Goal: Use online tool/utility: Use online tool/utility

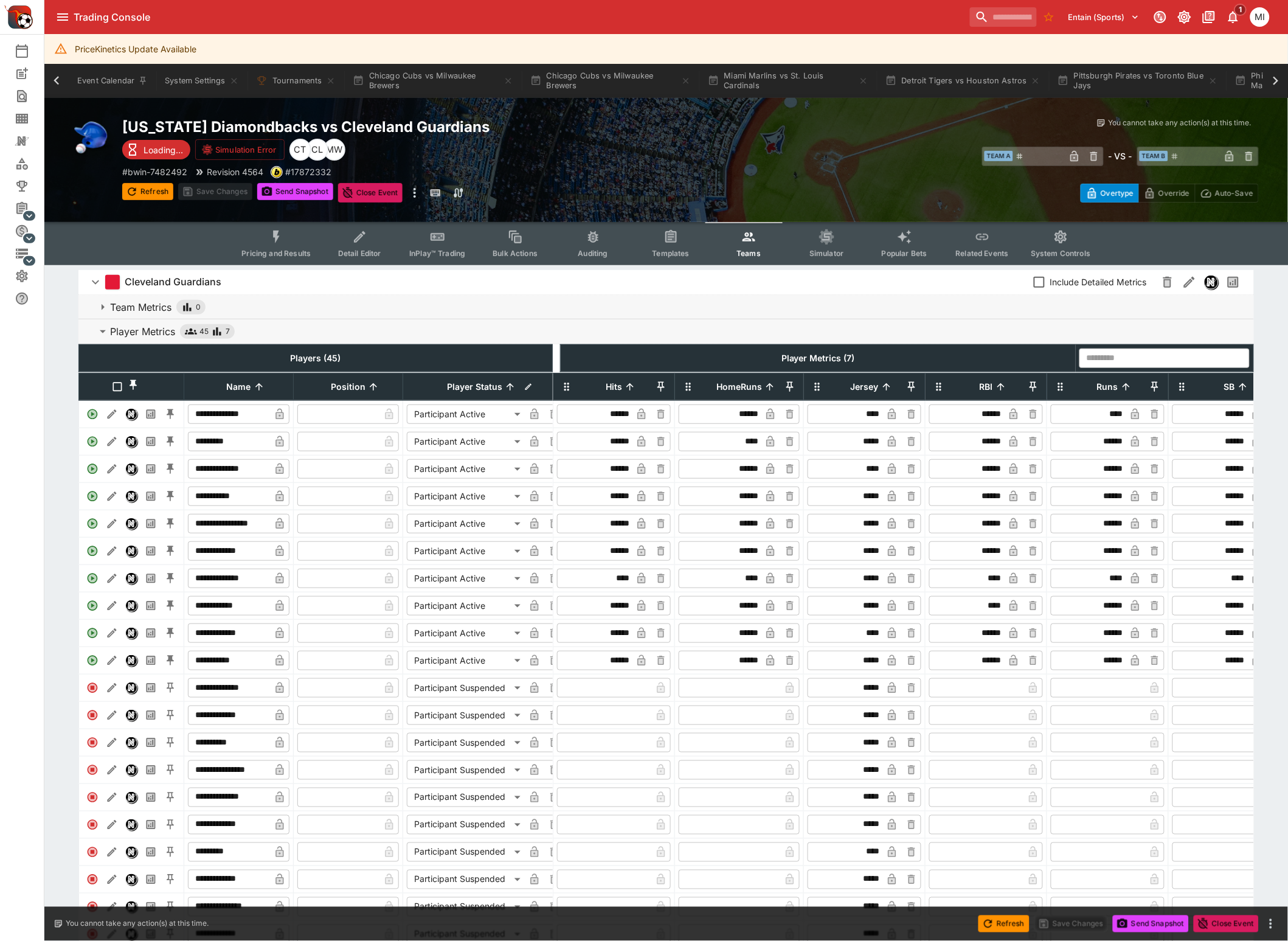
scroll to position [0, 149]
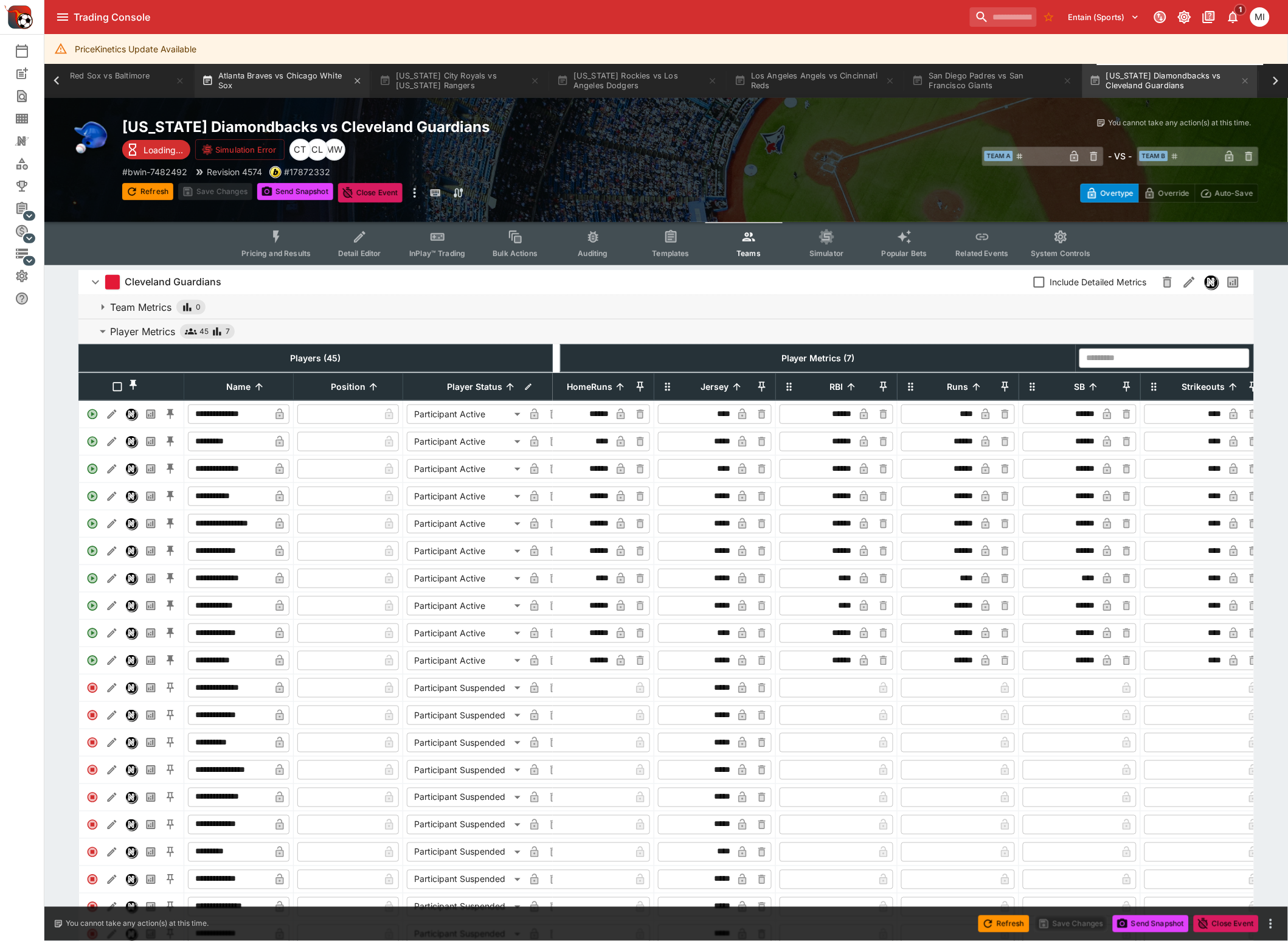
click at [311, 83] on button "Atlanta Braves vs Chicago White Sox" at bounding box center [282, 81] width 175 height 34
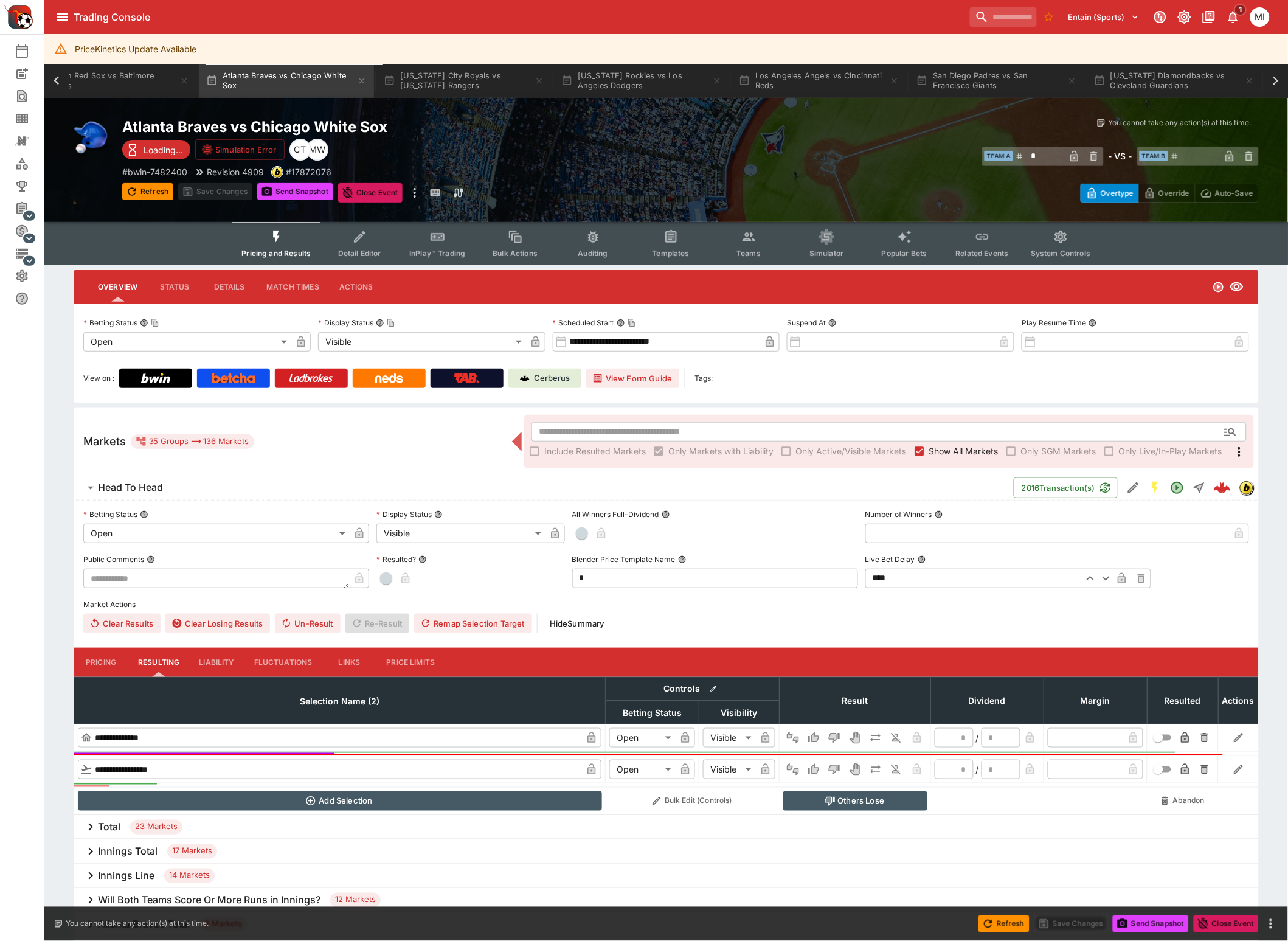
click at [54, 74] on icon at bounding box center [56, 81] width 17 height 17
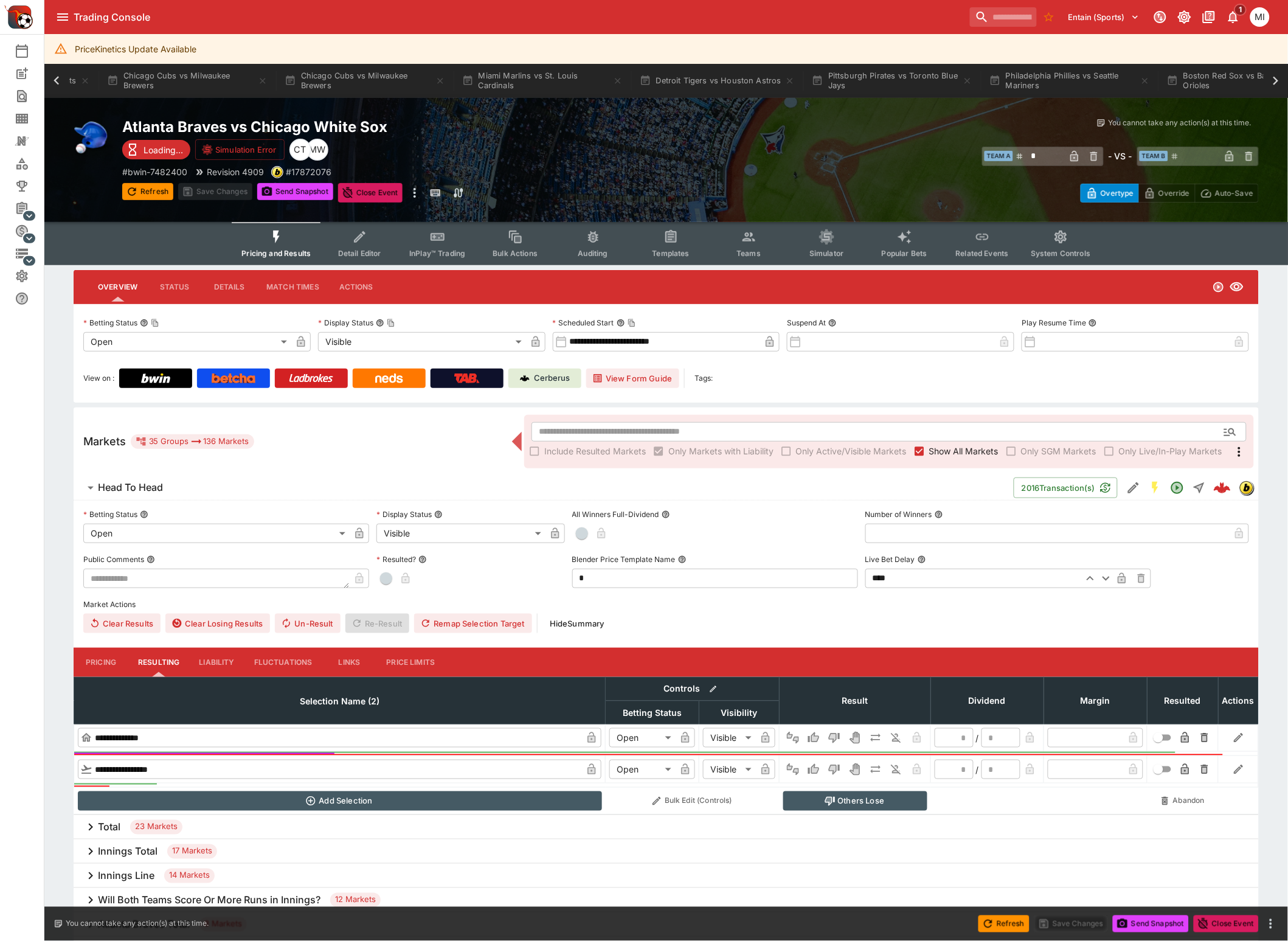
click at [54, 75] on icon at bounding box center [56, 81] width 17 height 17
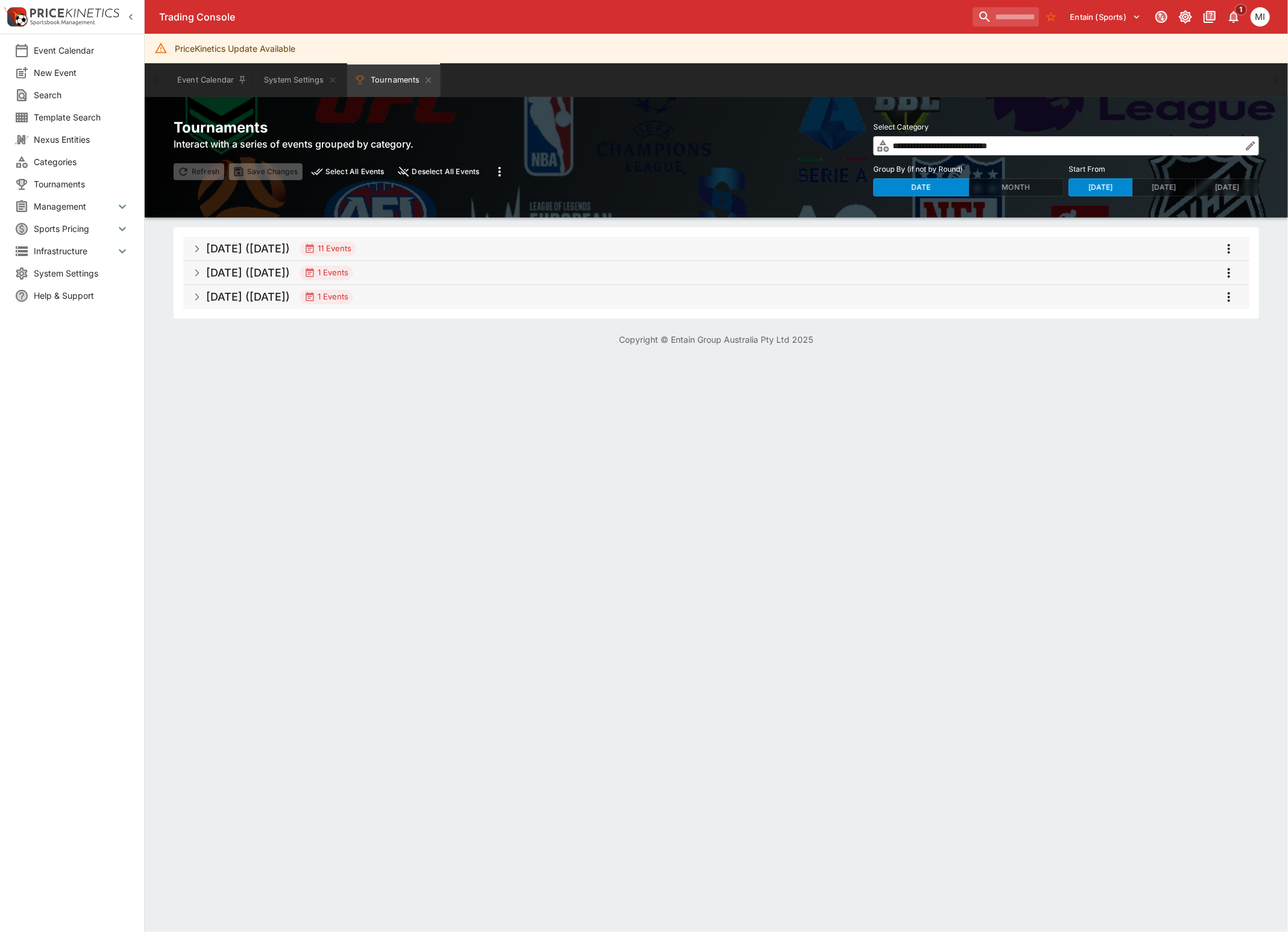
click at [129, 16] on icon "button" at bounding box center [131, 17] width 12 height 12
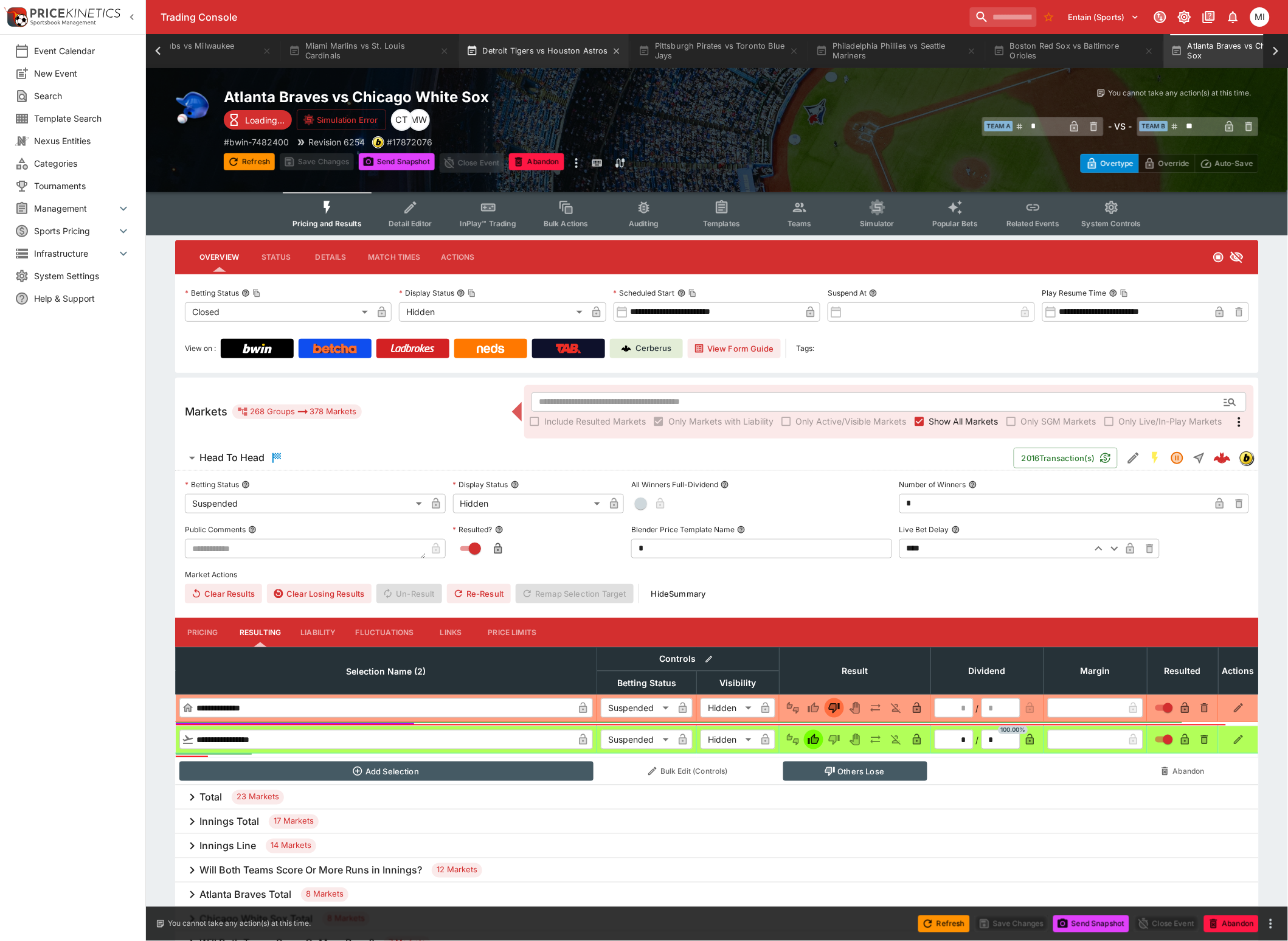
scroll to position [0, 592]
click at [163, 53] on icon at bounding box center [158, 51] width 17 height 17
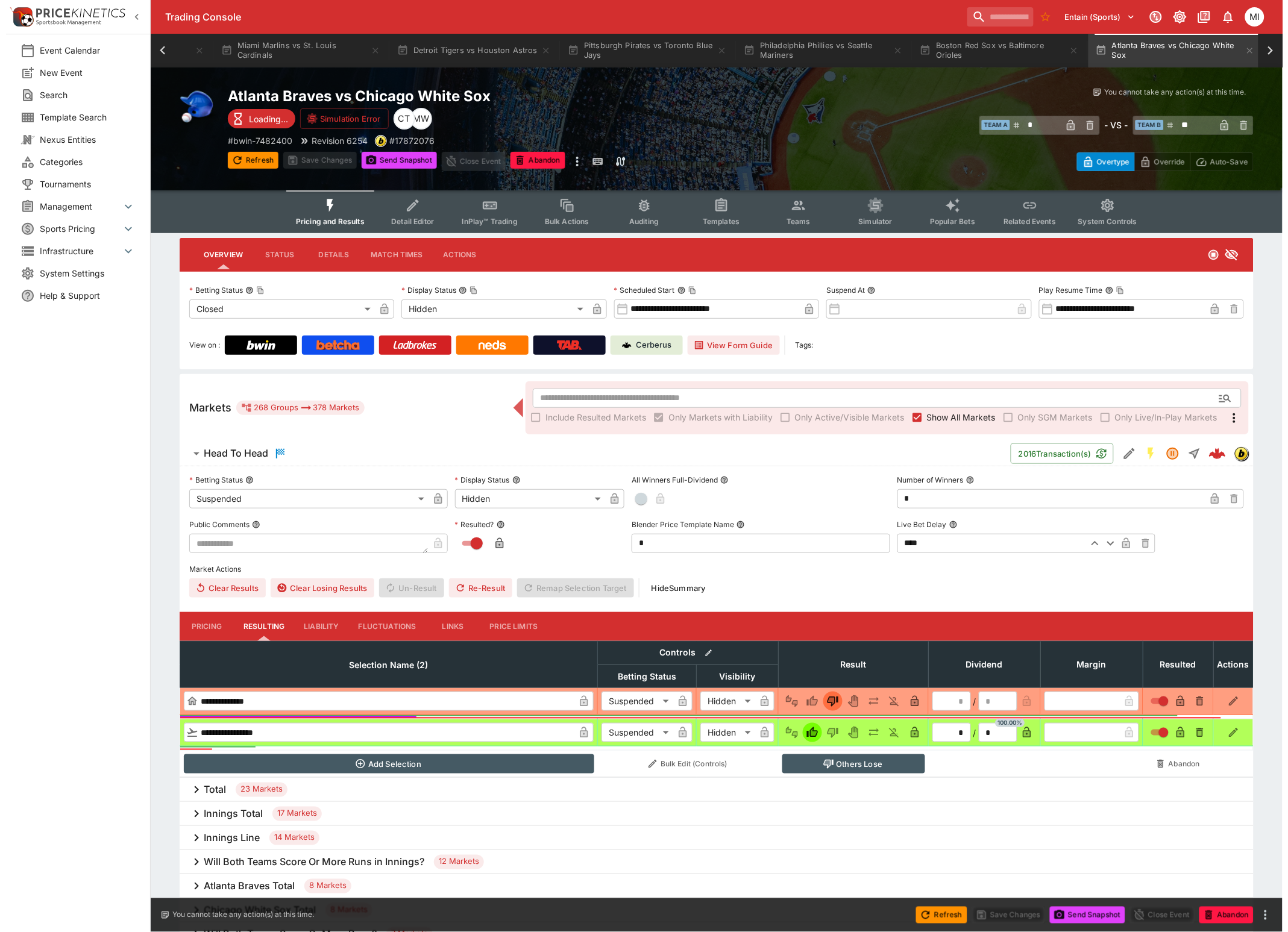
scroll to position [0, 0]
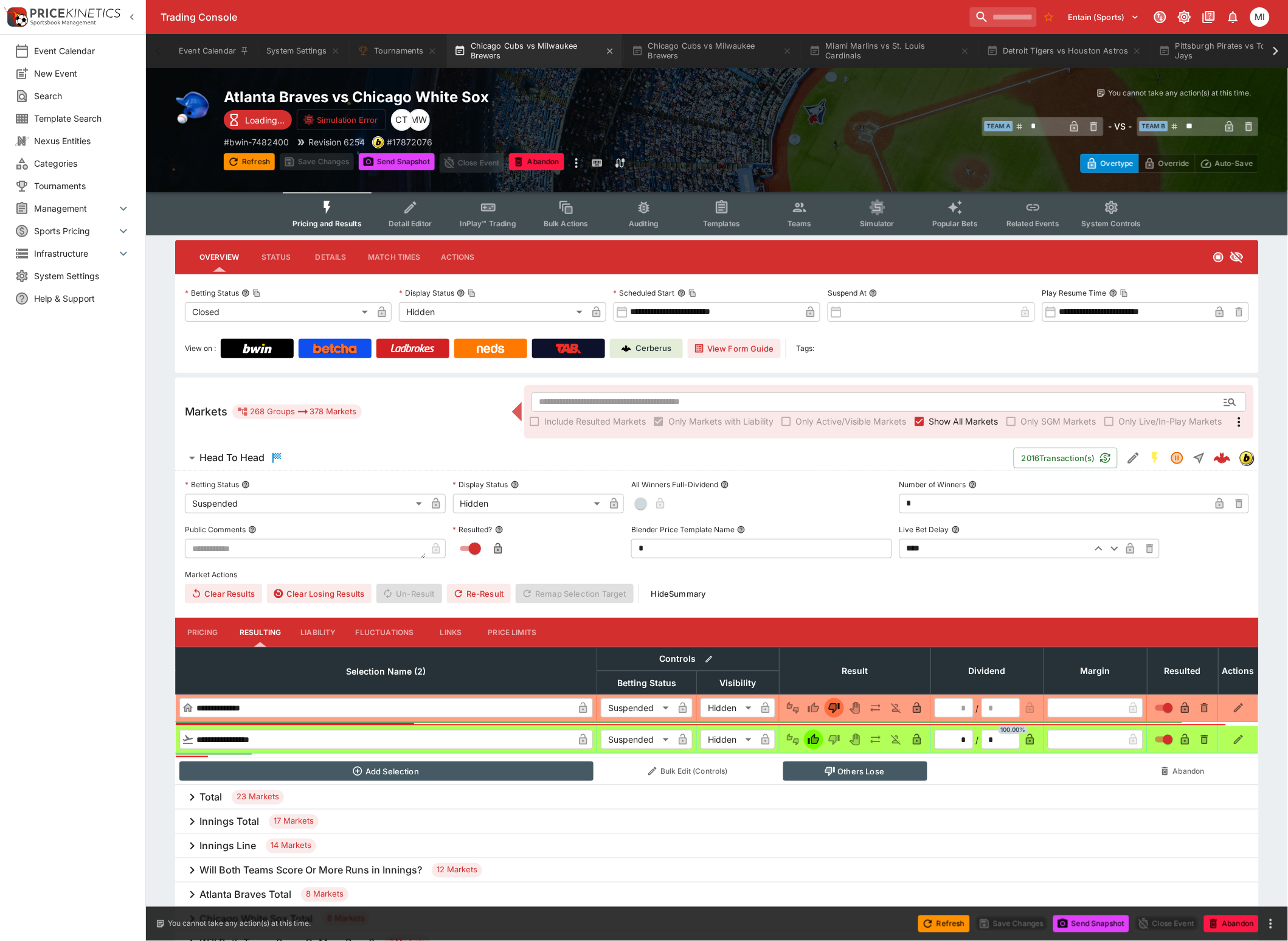
click at [504, 59] on button "Chicago Cubs vs Milwaukee Brewers" at bounding box center [534, 51] width 175 height 34
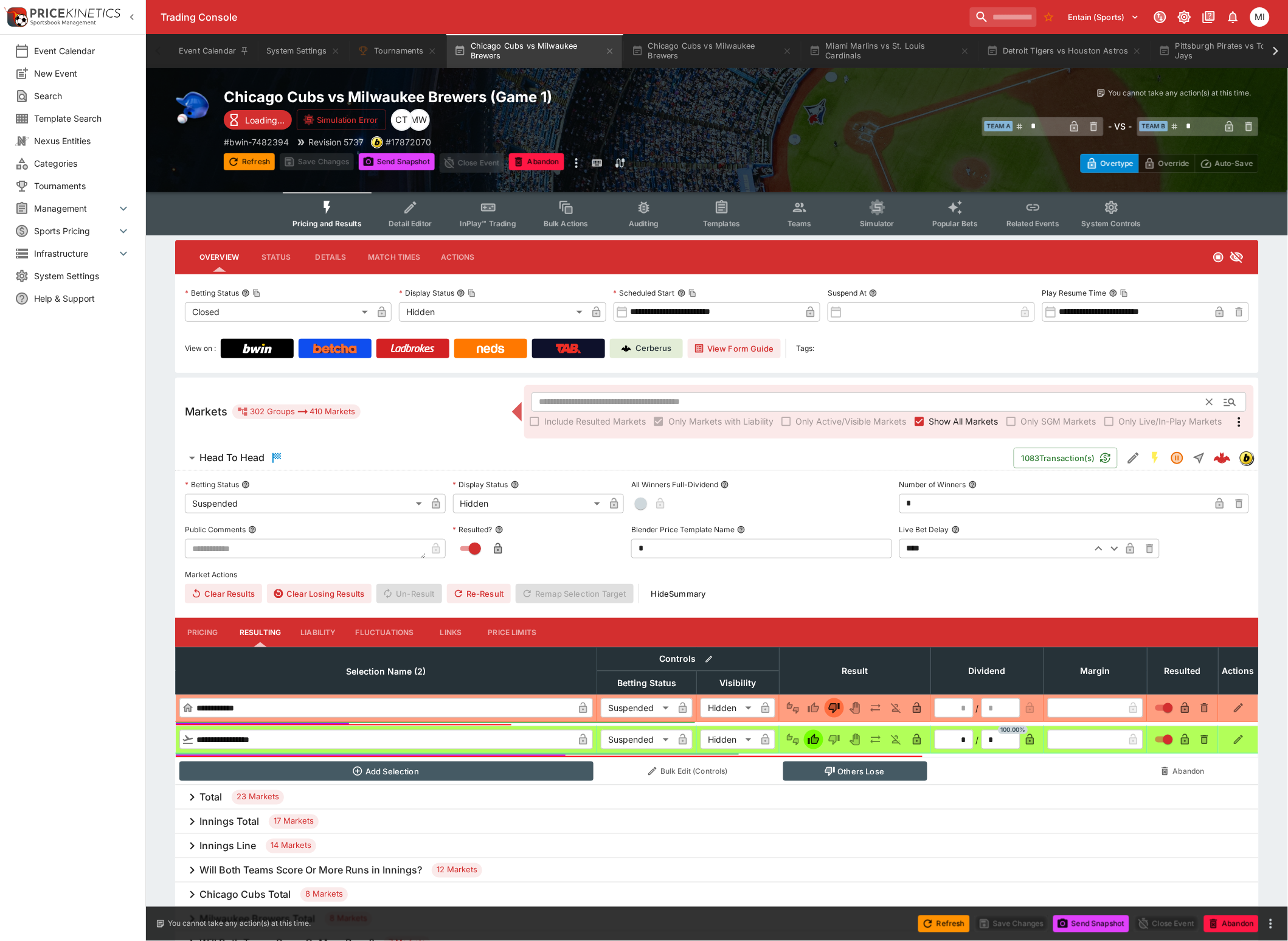
drag, startPoint x: 943, startPoint y: 417, endPoint x: 871, endPoint y: 393, distance: 75.9
click at [943, 417] on span "Show All Markets" at bounding box center [964, 421] width 70 height 13
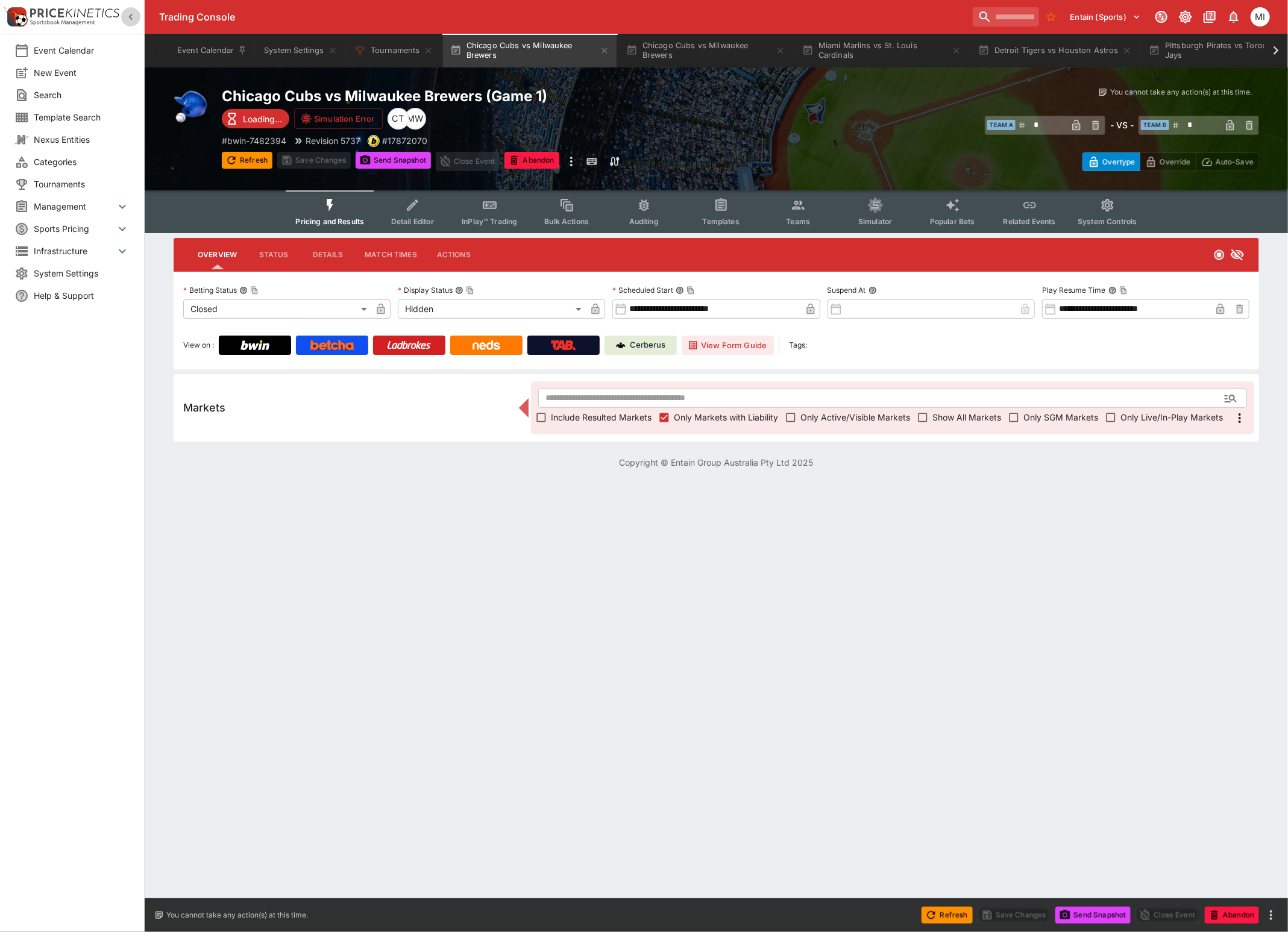
click at [129, 18] on icon "button" at bounding box center [131, 17] width 12 height 12
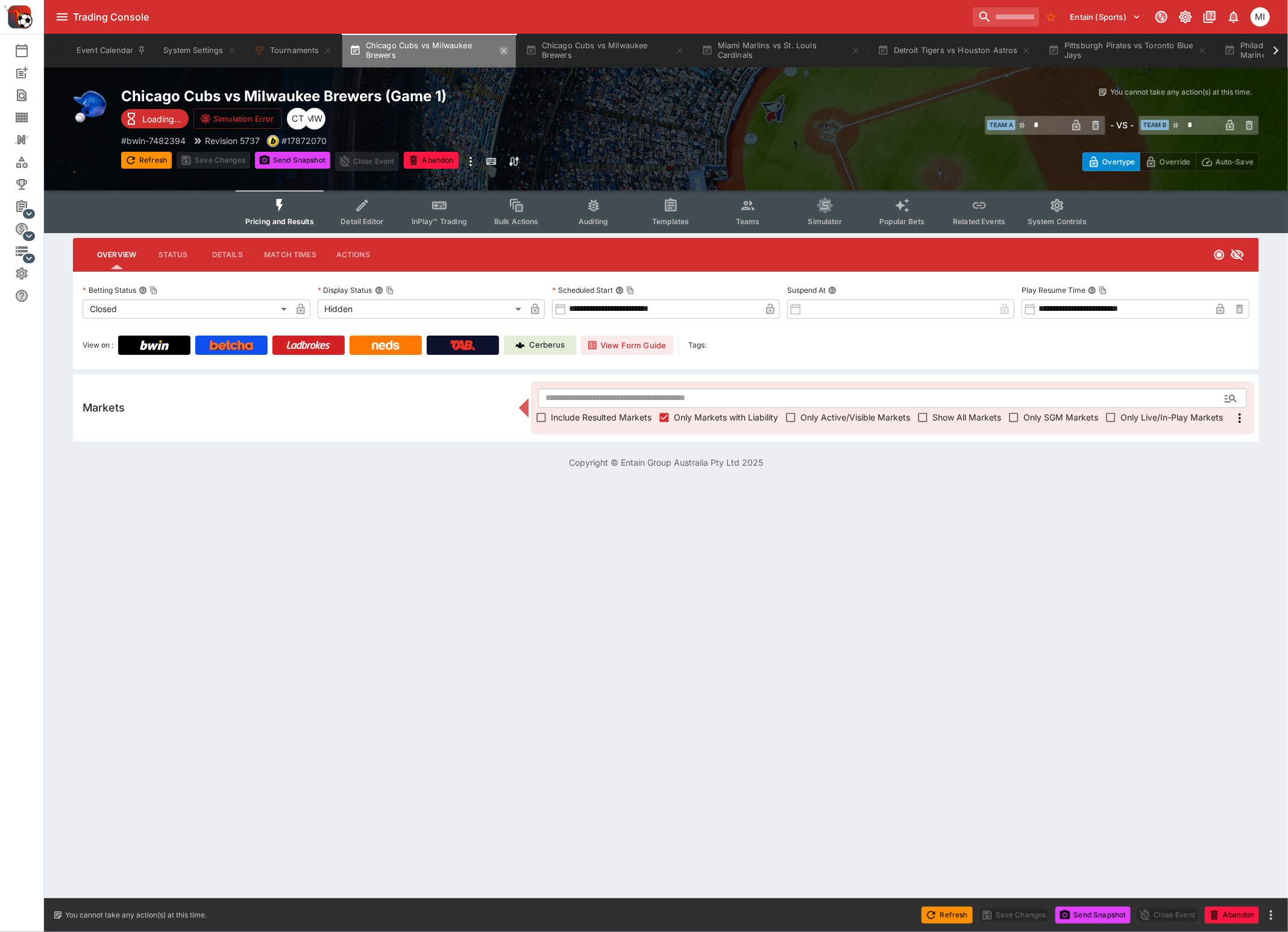
click at [500, 52] on icon "button" at bounding box center [504, 51] width 9 height 9
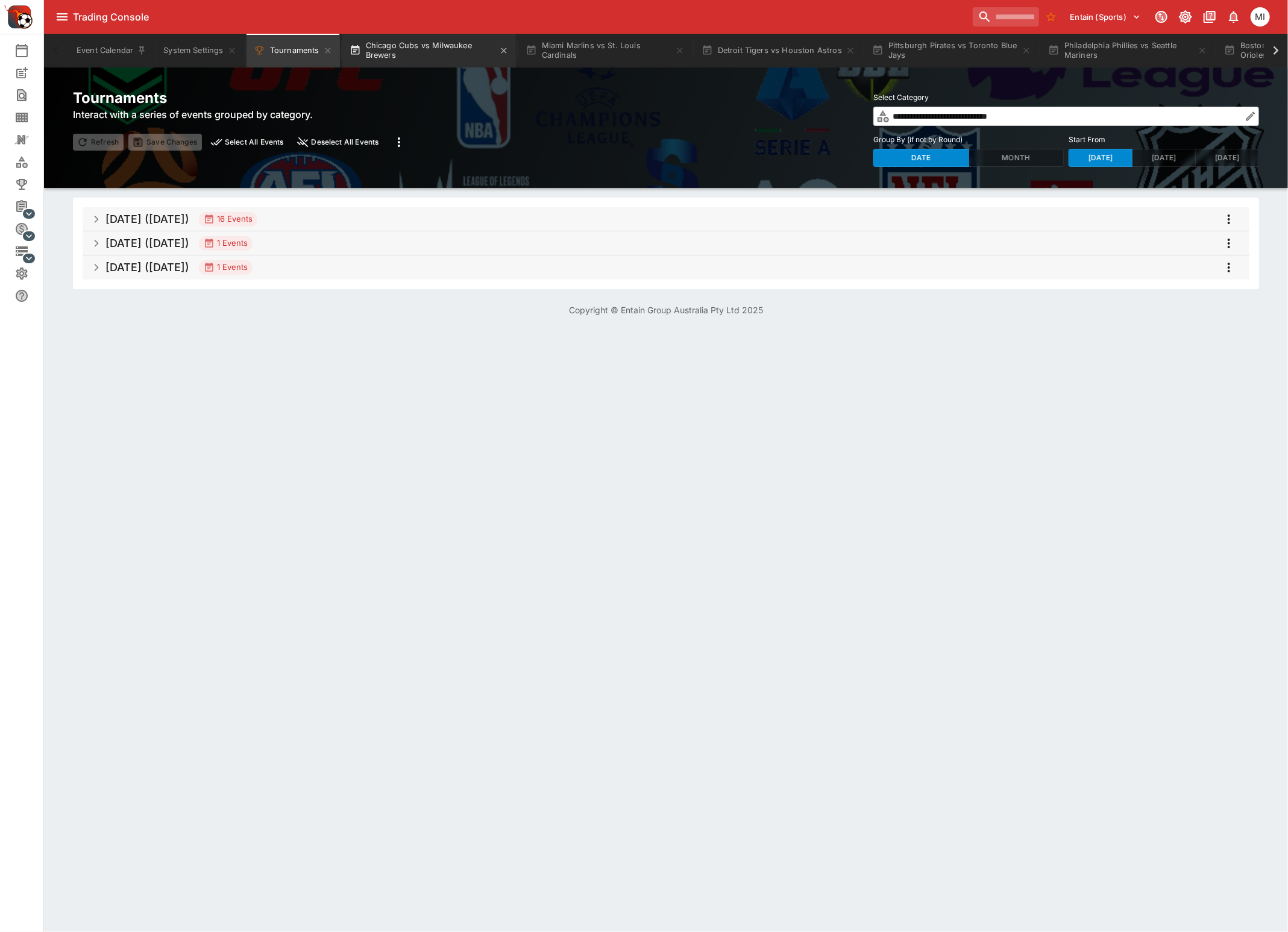
click at [428, 58] on button "Chicago Cubs vs Milwaukee Brewers" at bounding box center [429, 51] width 174 height 34
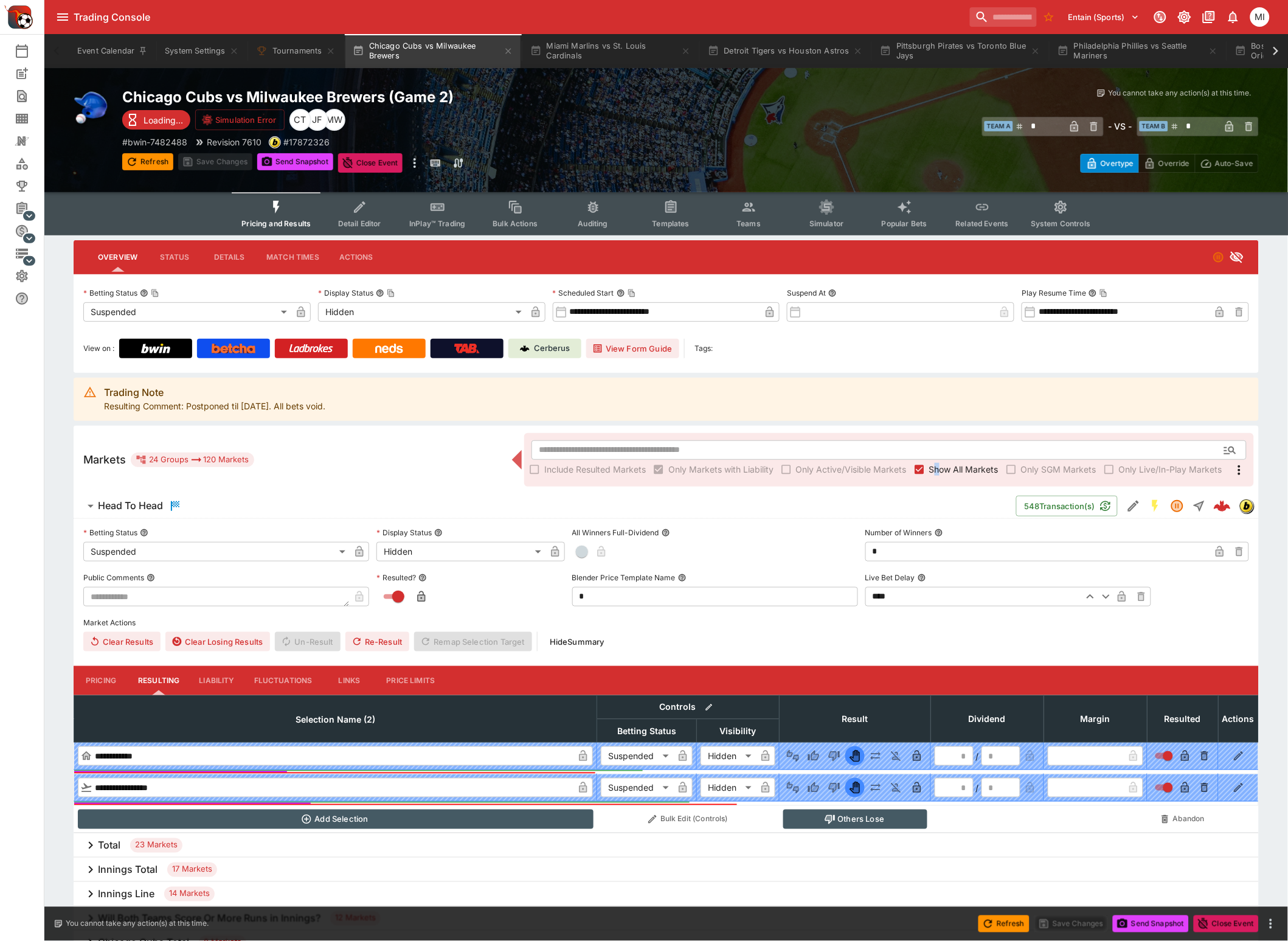
click at [938, 468] on span "Show All Markets" at bounding box center [964, 469] width 70 height 13
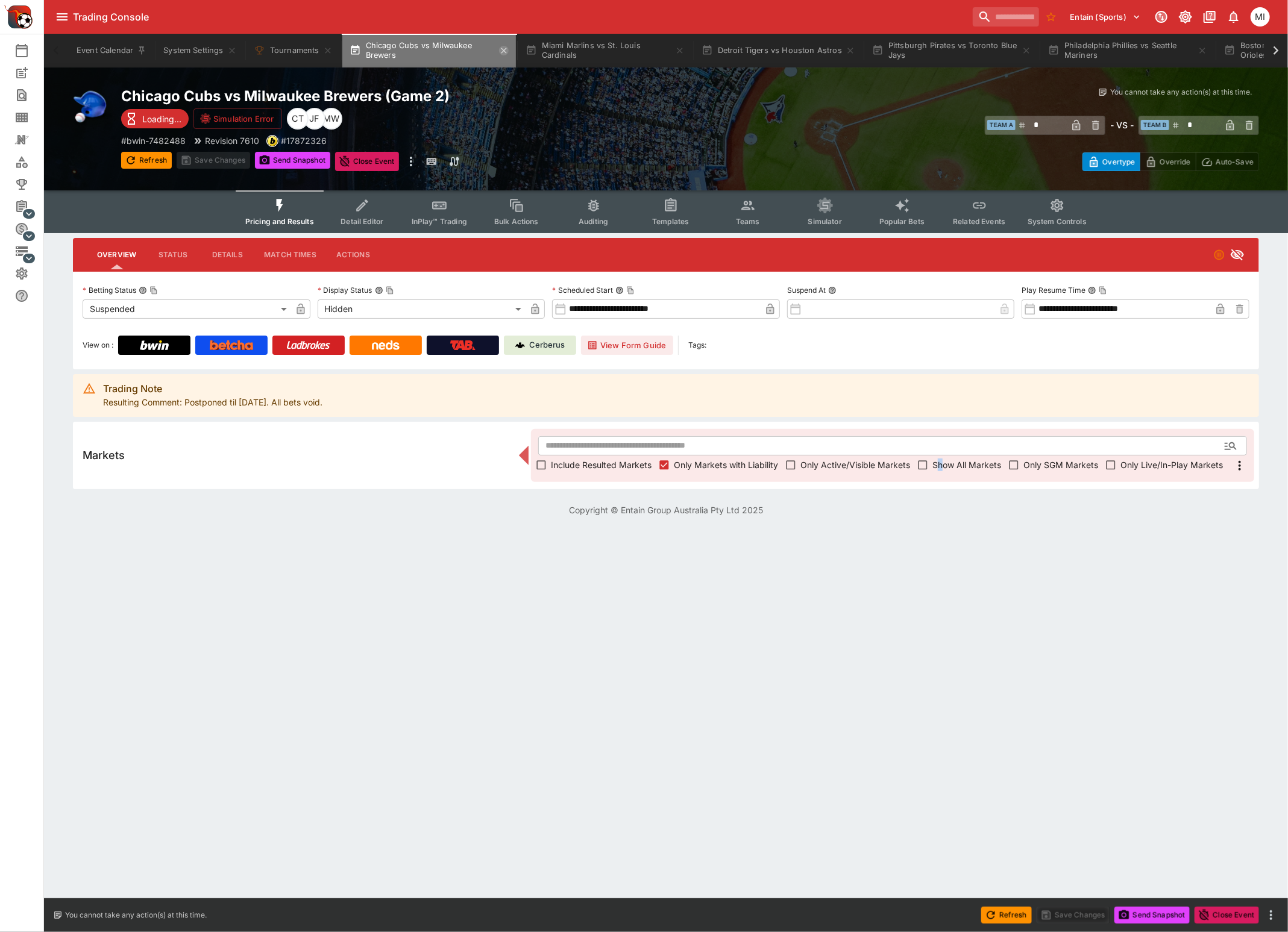
click at [504, 51] on icon "button" at bounding box center [503, 50] width 5 height 5
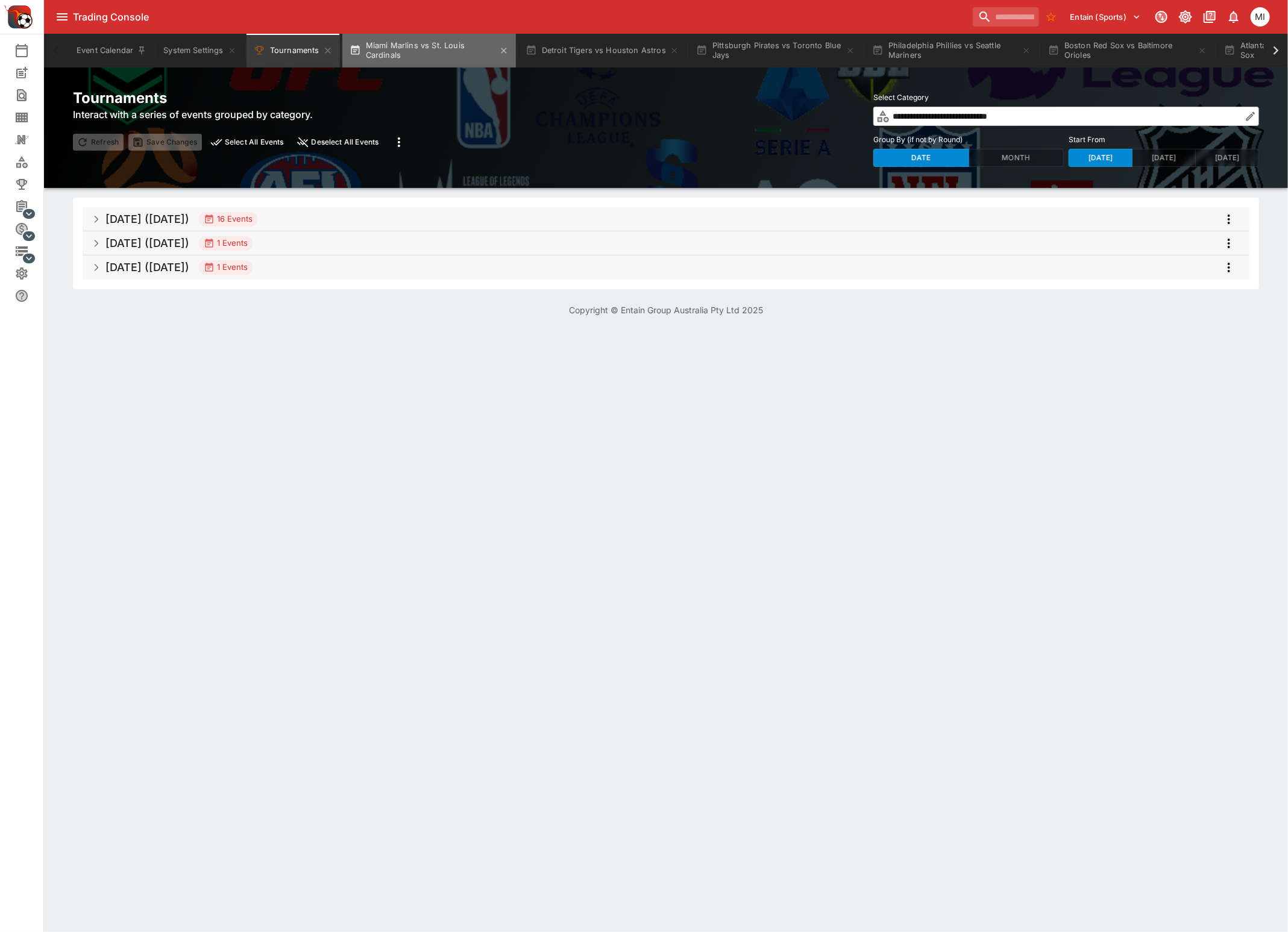
click at [421, 53] on button "Miami Marlins vs St. Louis Cardinals" at bounding box center [429, 51] width 174 height 34
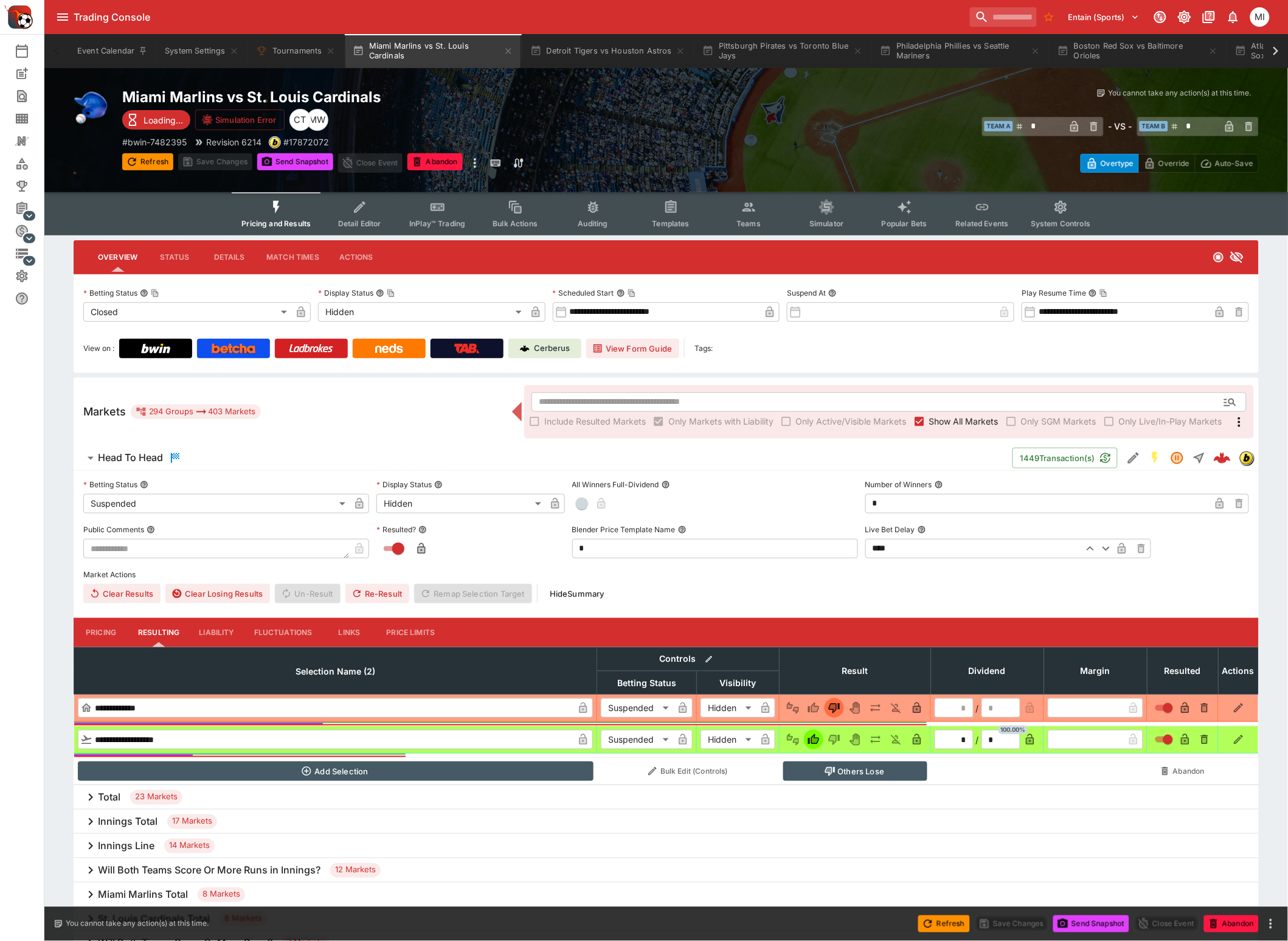
click at [936, 426] on span "Show All Markets" at bounding box center [964, 421] width 70 height 13
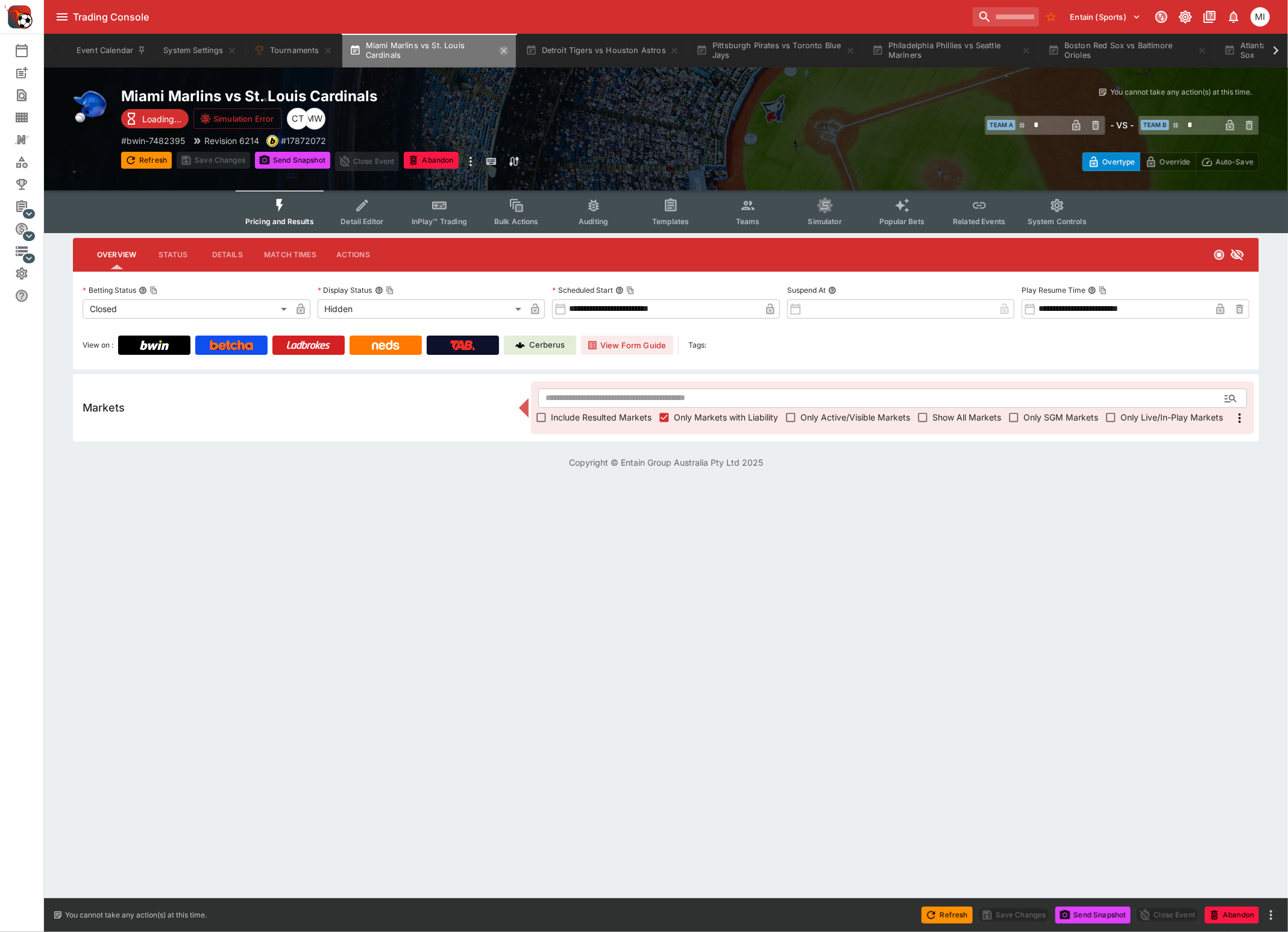
click at [505, 49] on icon "button" at bounding box center [504, 51] width 9 height 9
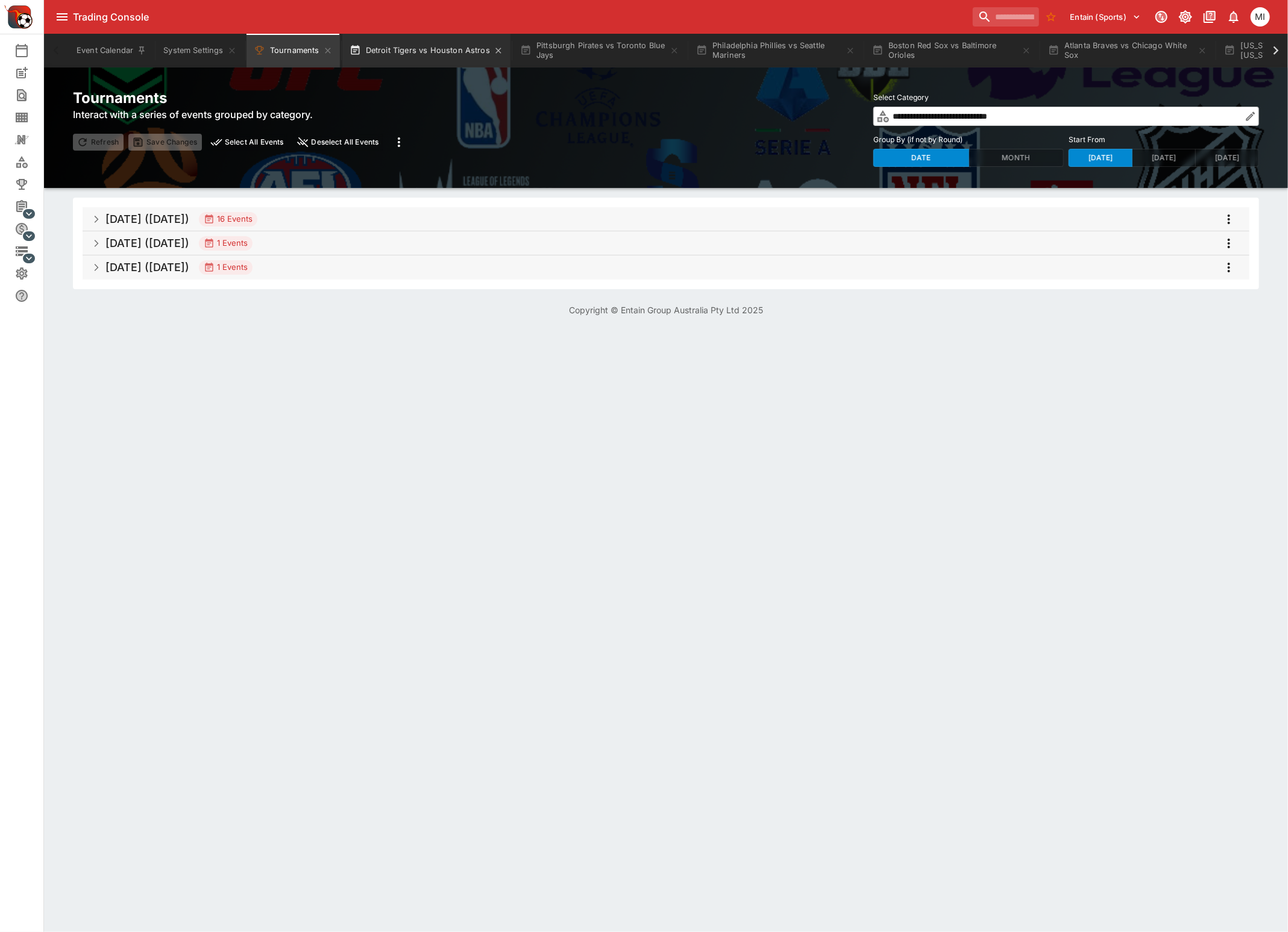
click at [449, 52] on button "Detroit Tigers vs Houston Astros" at bounding box center [426, 51] width 168 height 34
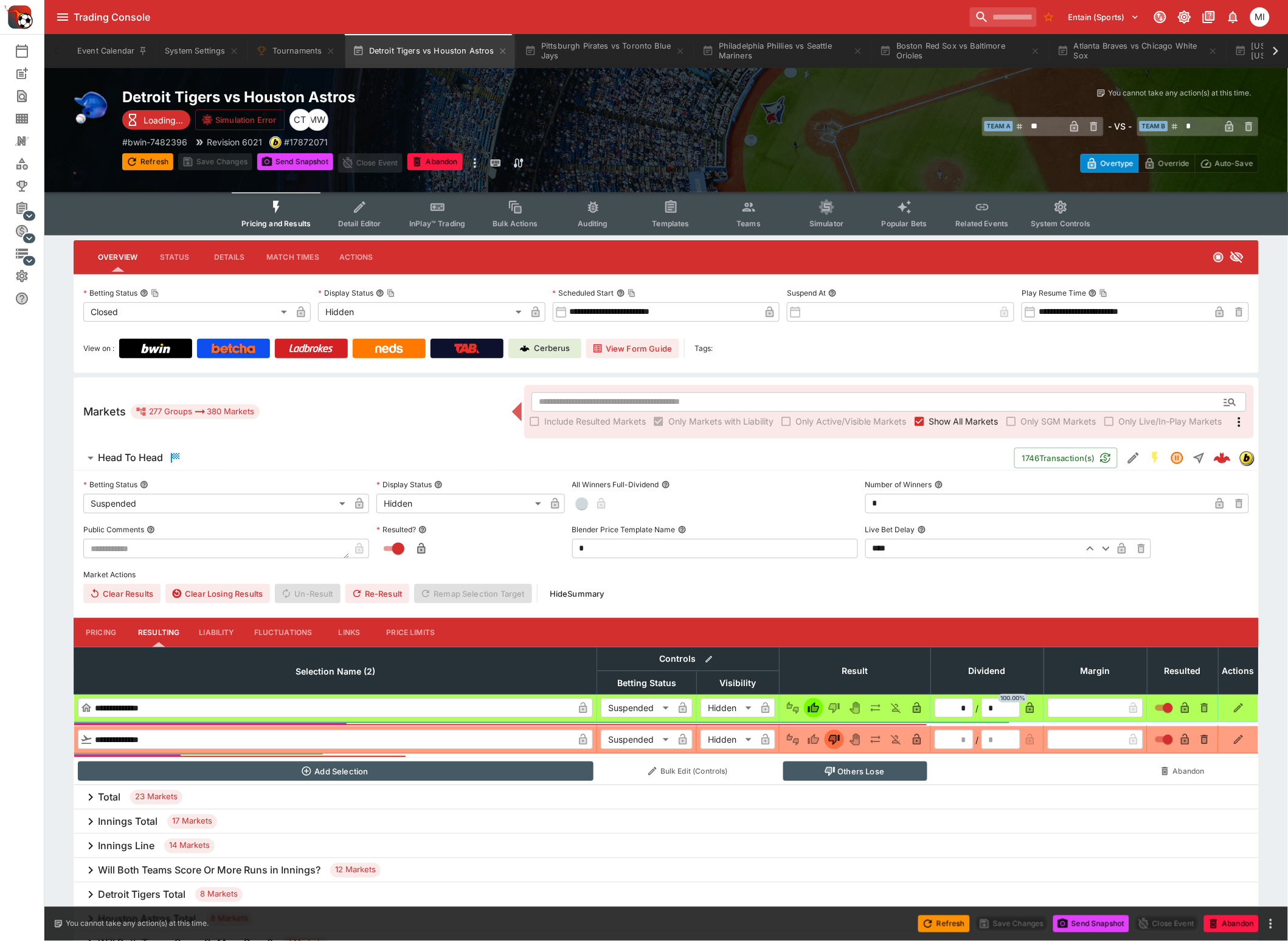
click at [965, 426] on label "Show All Markets" at bounding box center [954, 421] width 89 height 20
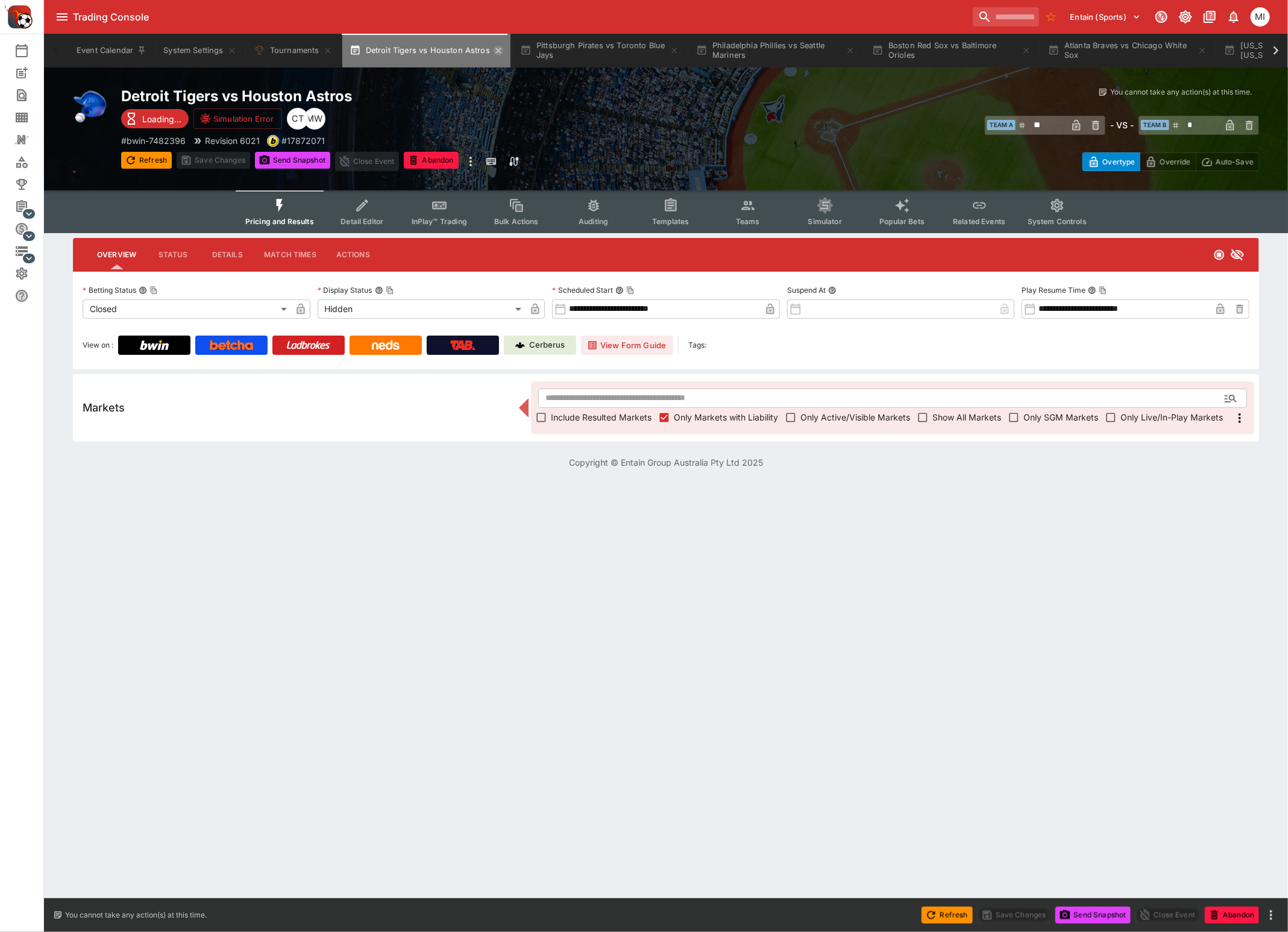
click at [495, 52] on icon "button" at bounding box center [498, 50] width 5 height 5
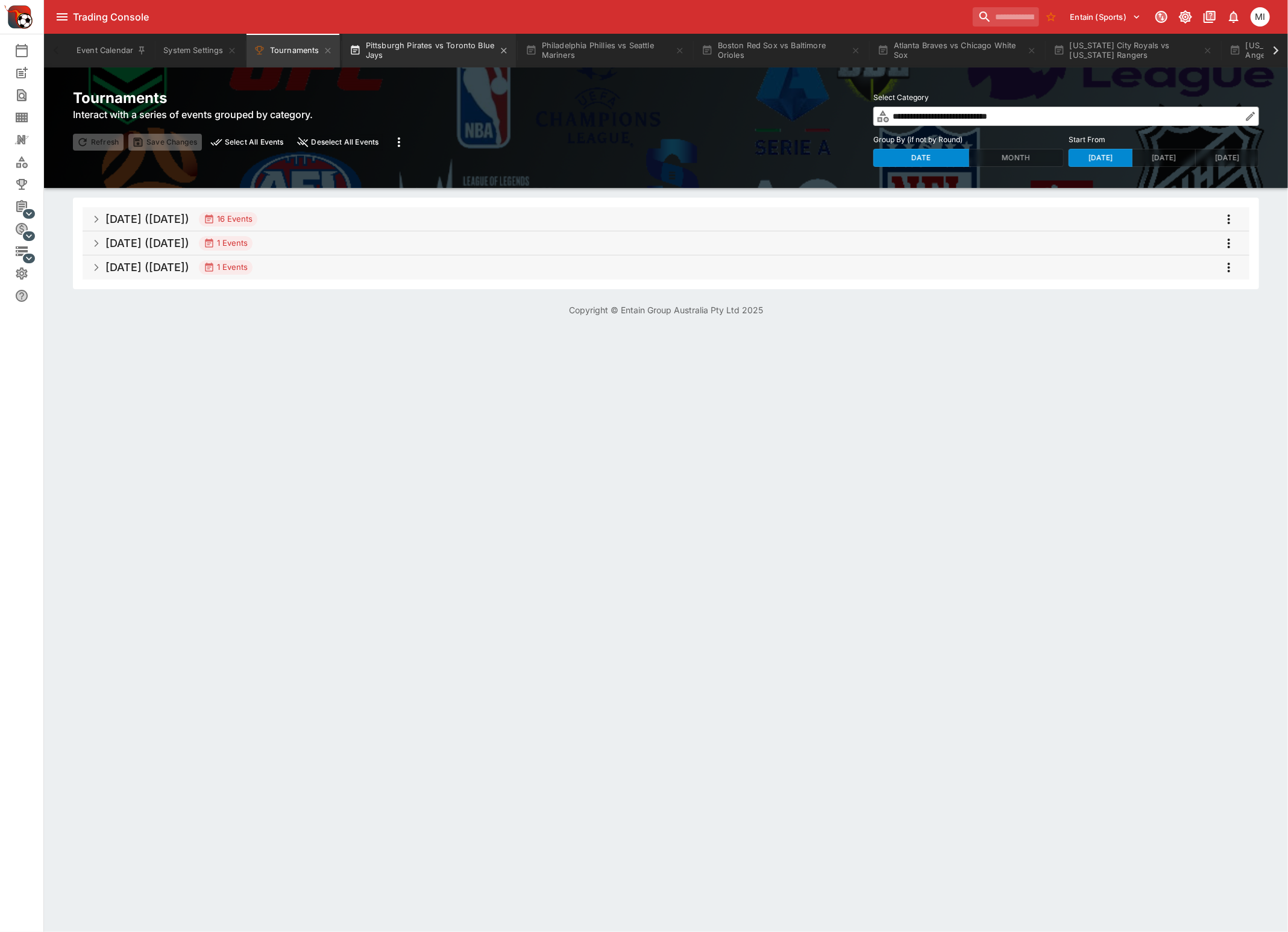
click at [448, 47] on button "Pittsburgh Pirates vs Toronto Blue Jays" at bounding box center [429, 51] width 174 height 34
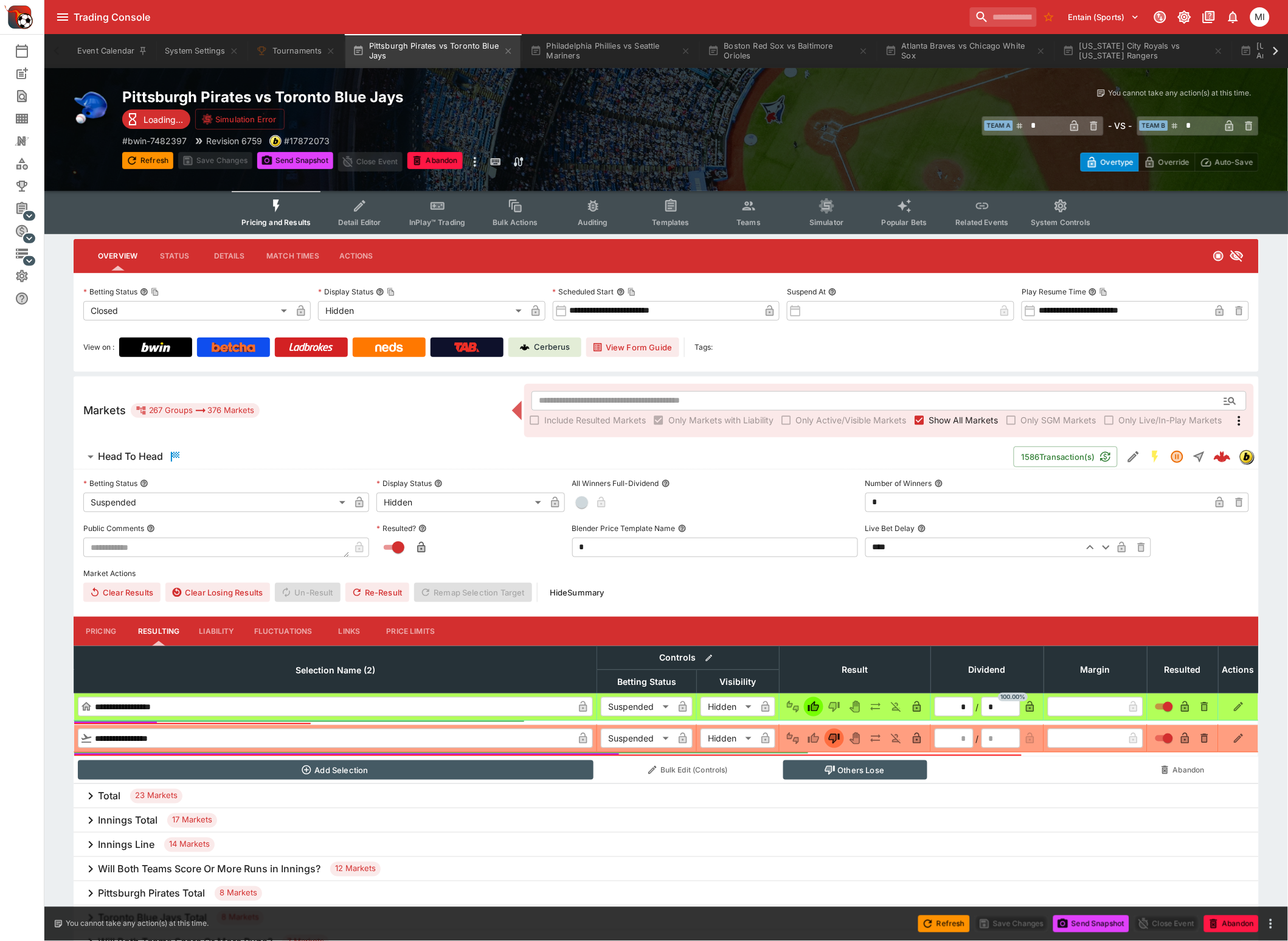
click at [942, 424] on span "Show All Markets" at bounding box center [964, 420] width 70 height 13
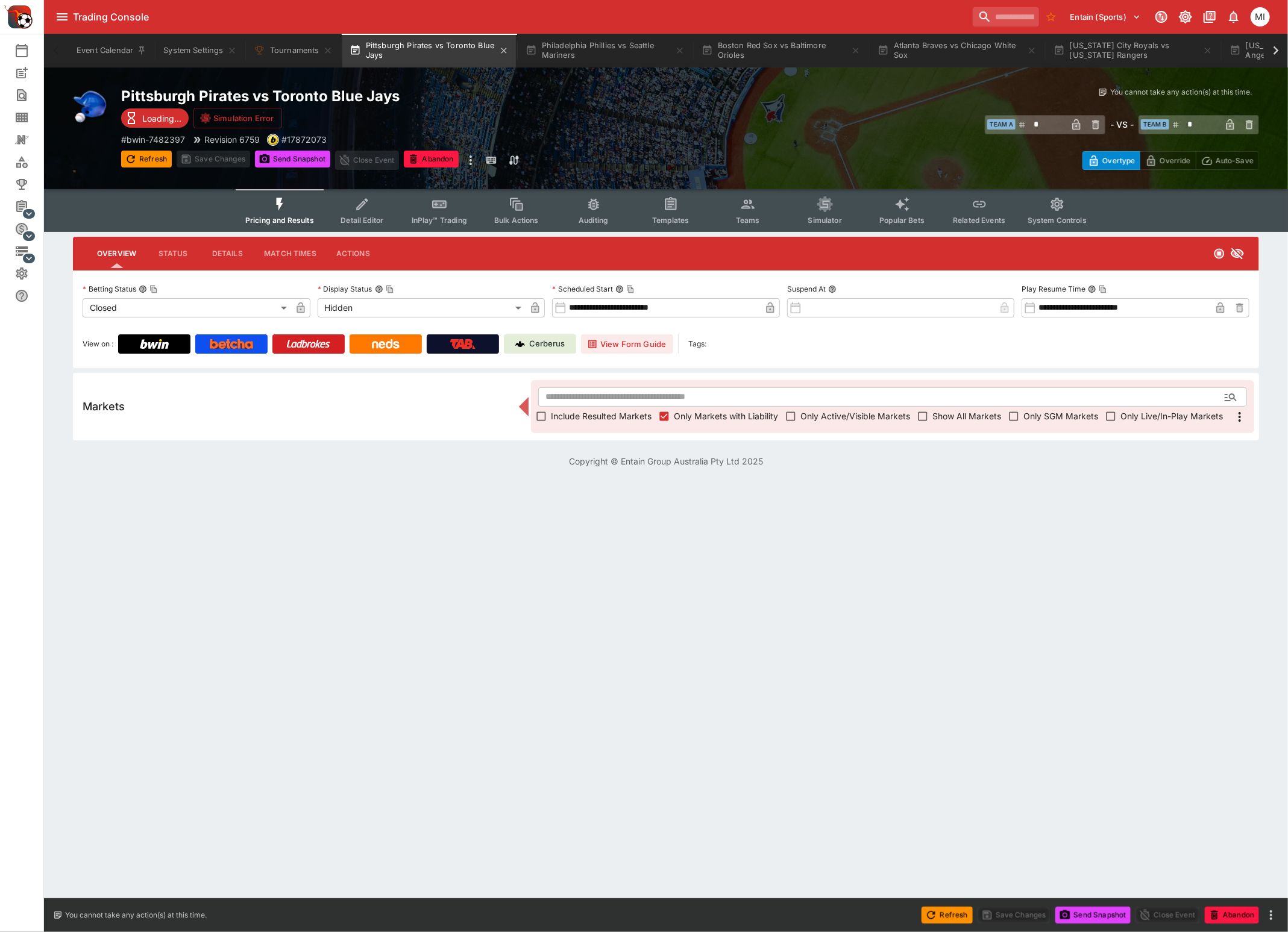
click at [507, 55] on button "Pittsburgh Pirates vs Toronto Blue Jays" at bounding box center [429, 51] width 174 height 34
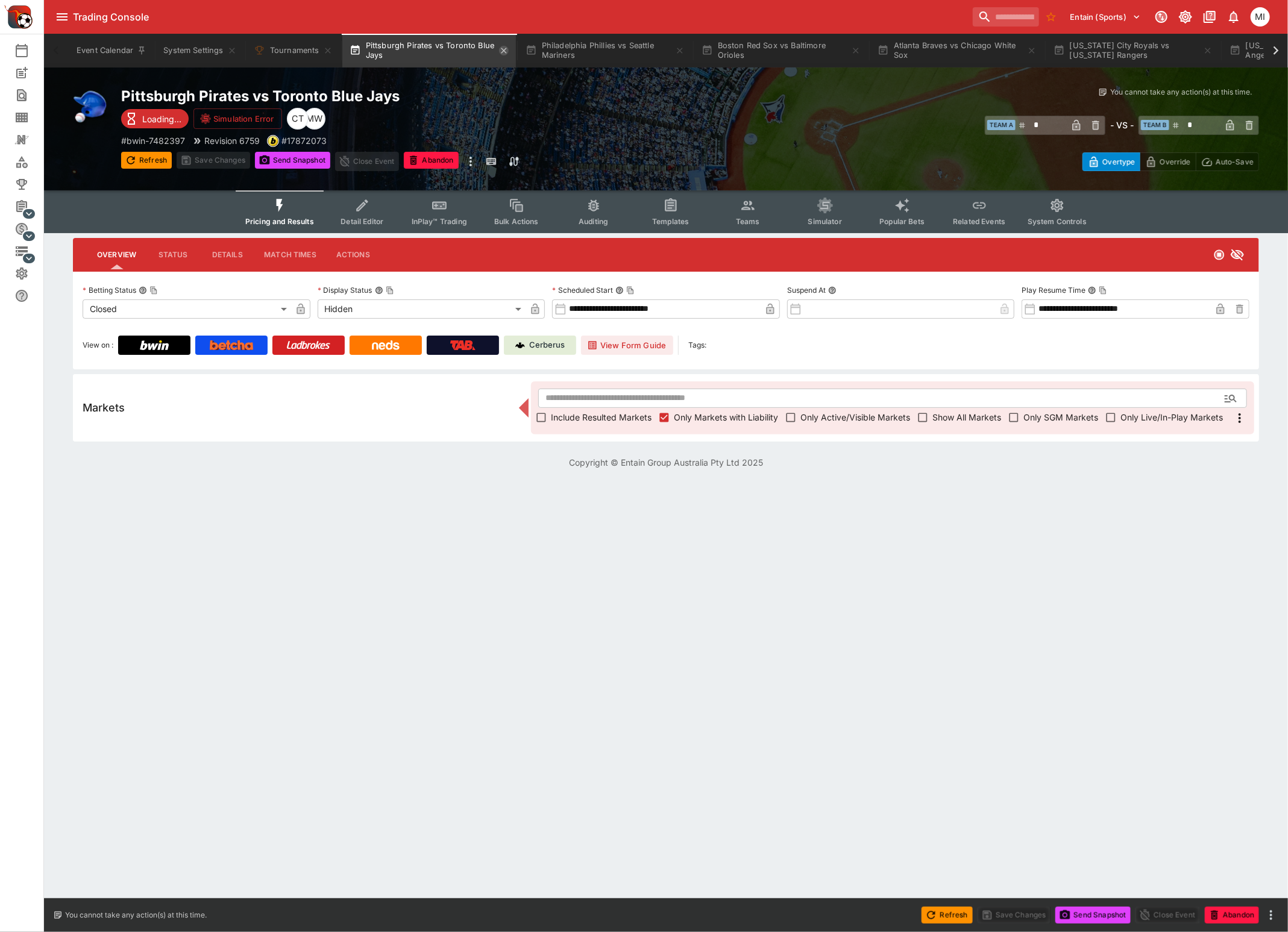
click at [504, 52] on icon "button" at bounding box center [504, 51] width 9 height 9
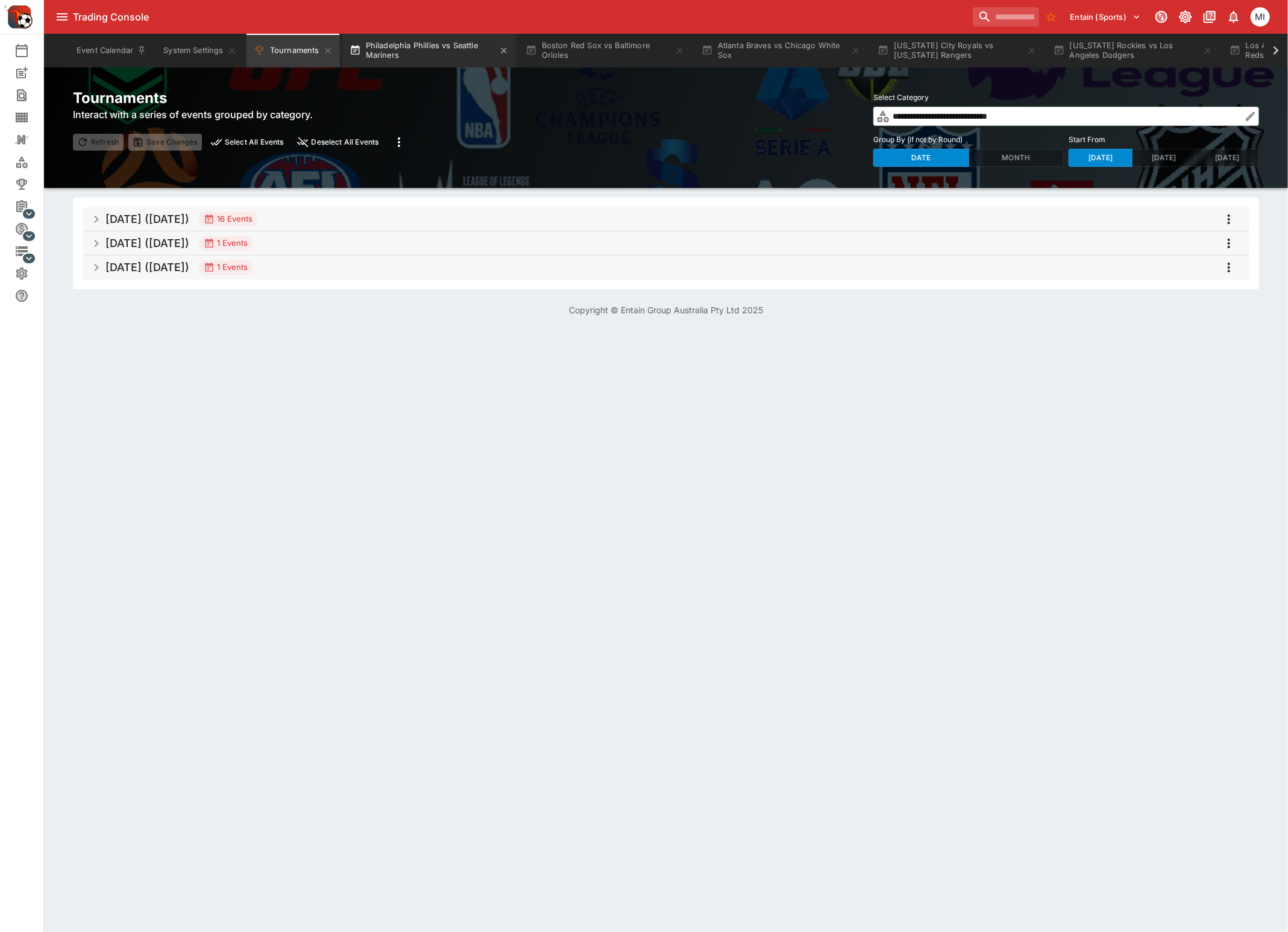
click at [402, 53] on button "Philadelphia Phillies vs Seattle Mariners" at bounding box center [429, 51] width 174 height 34
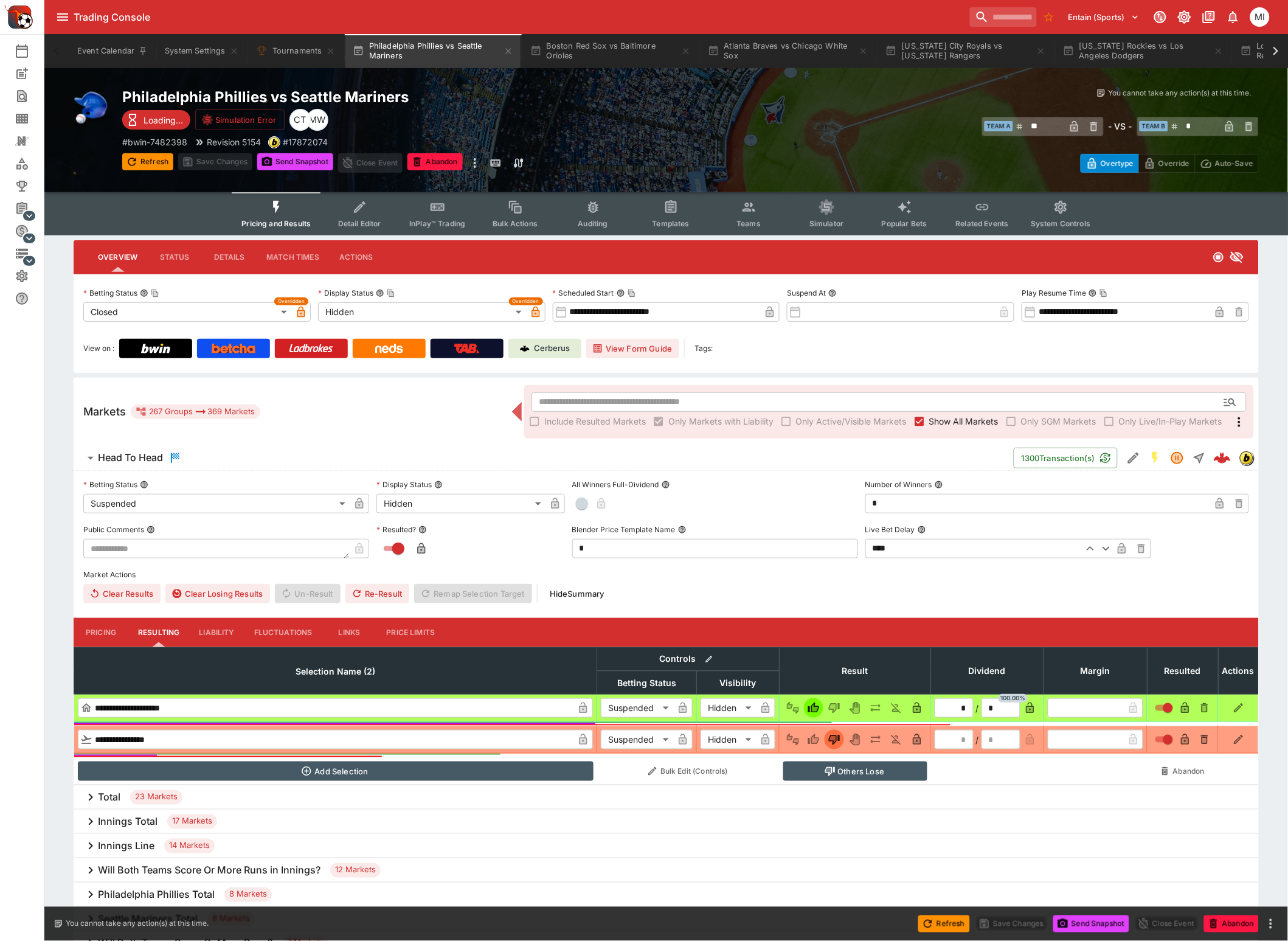
click at [938, 420] on span "Show All Markets" at bounding box center [964, 421] width 70 height 13
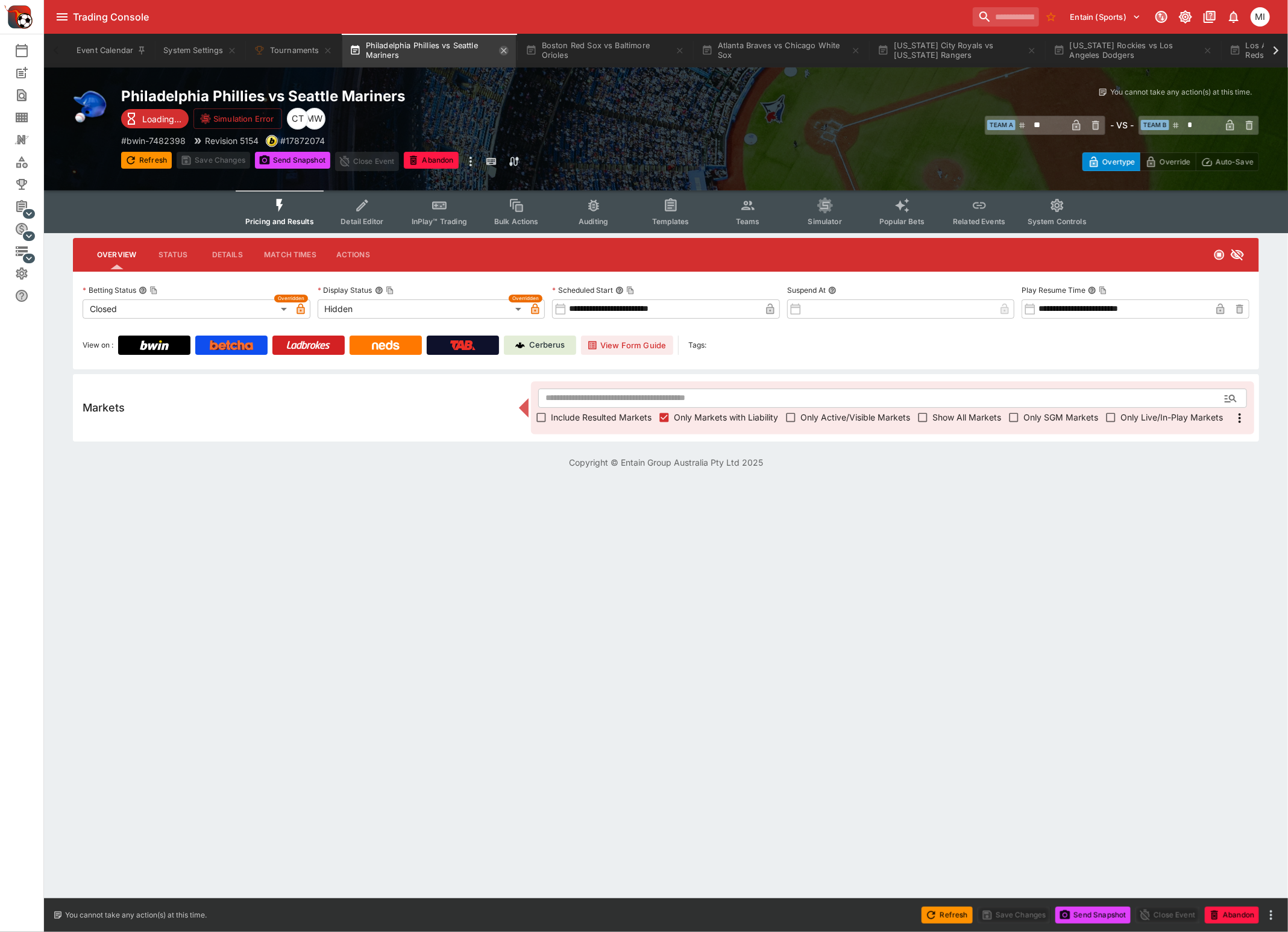
click at [507, 52] on icon "button" at bounding box center [504, 51] width 9 height 9
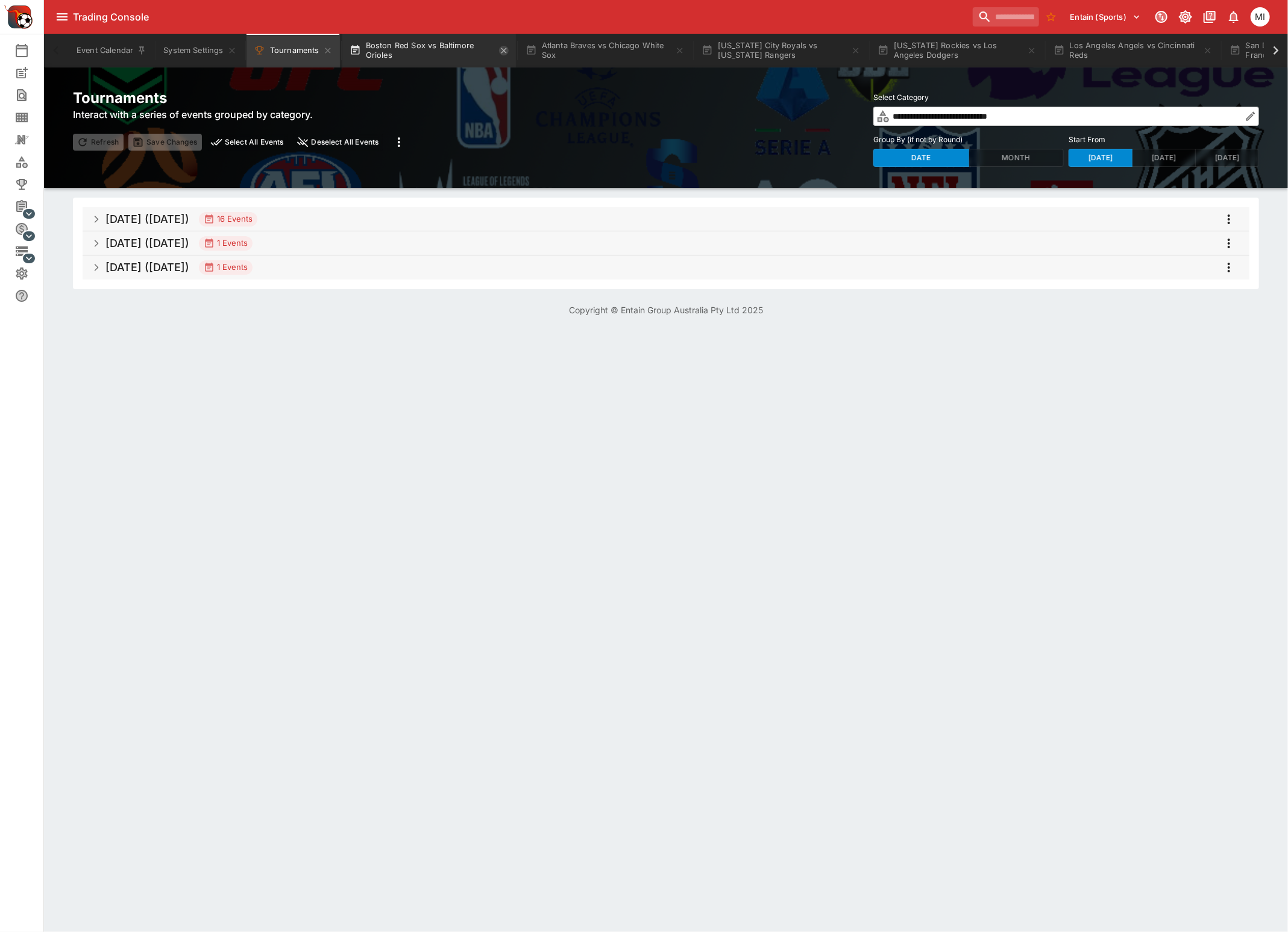
click at [504, 49] on icon "button" at bounding box center [504, 51] width 9 height 9
click at [440, 51] on button "Atlanta Braves vs Chicago White Sox" at bounding box center [429, 51] width 174 height 34
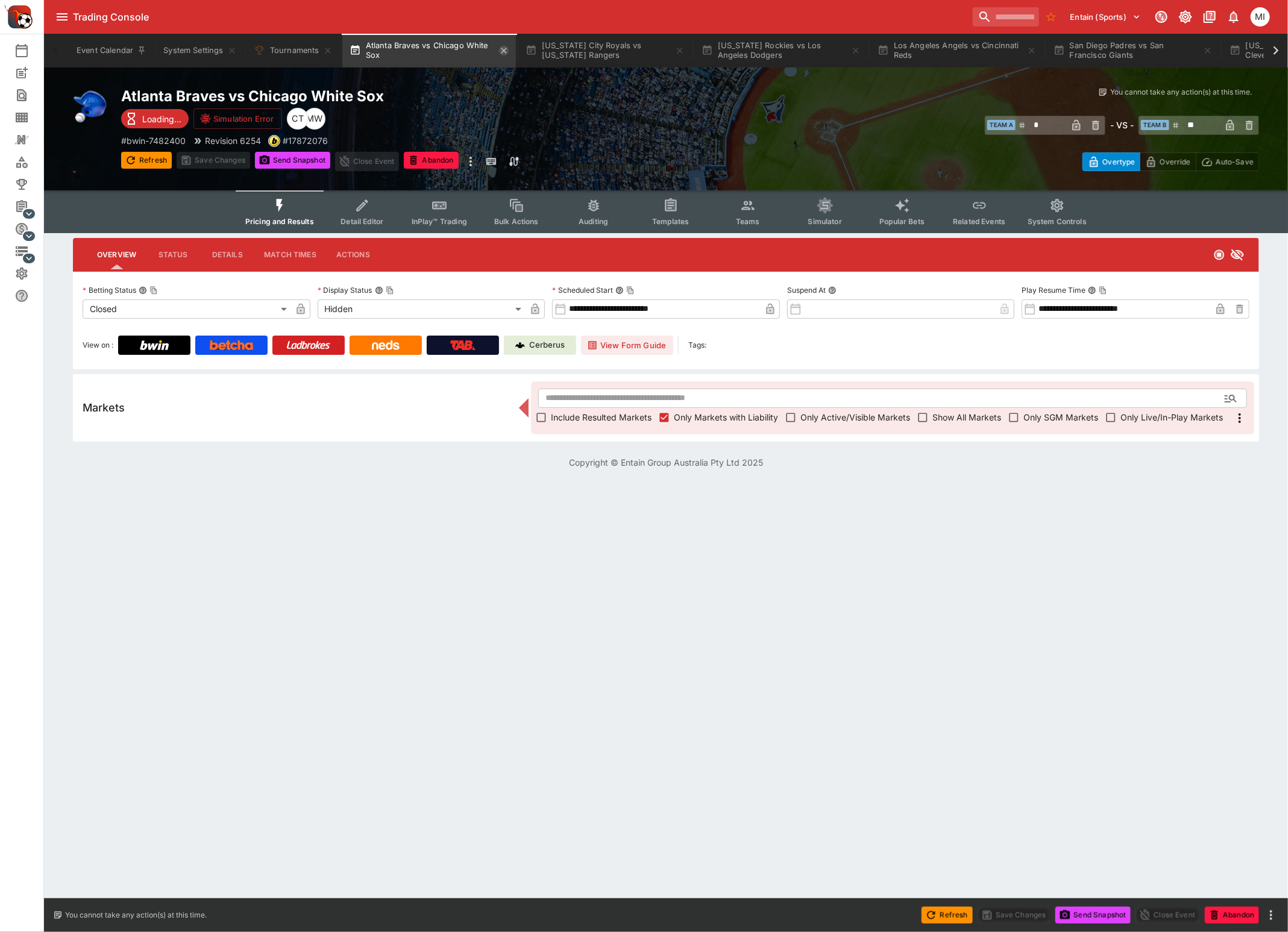
click at [505, 51] on icon "button" at bounding box center [503, 50] width 5 height 5
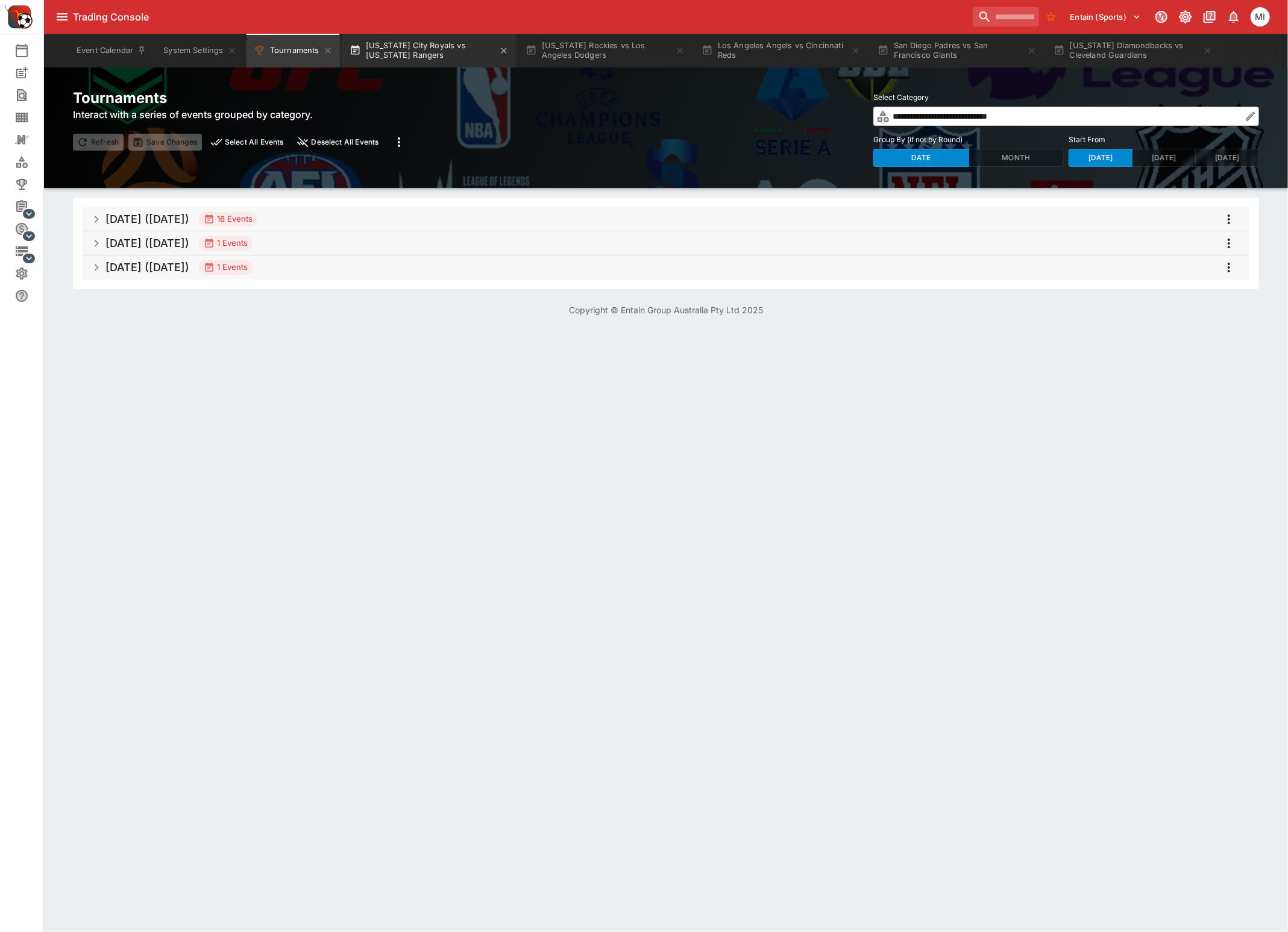
click at [450, 50] on button "[US_STATE] City Royals vs [US_STATE] Rangers" at bounding box center [429, 51] width 174 height 34
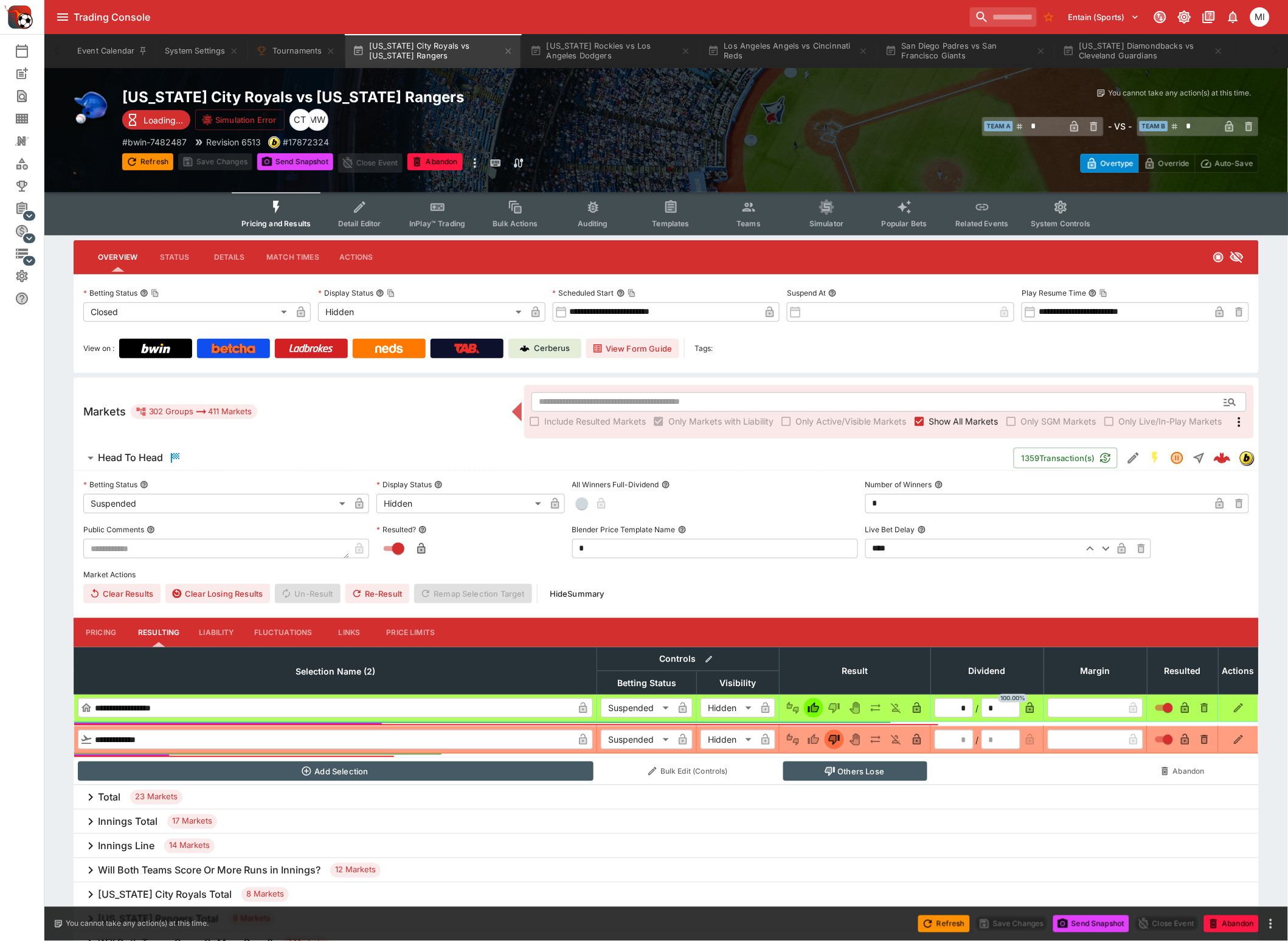
click at [958, 419] on span "Show All Markets" at bounding box center [964, 421] width 70 height 13
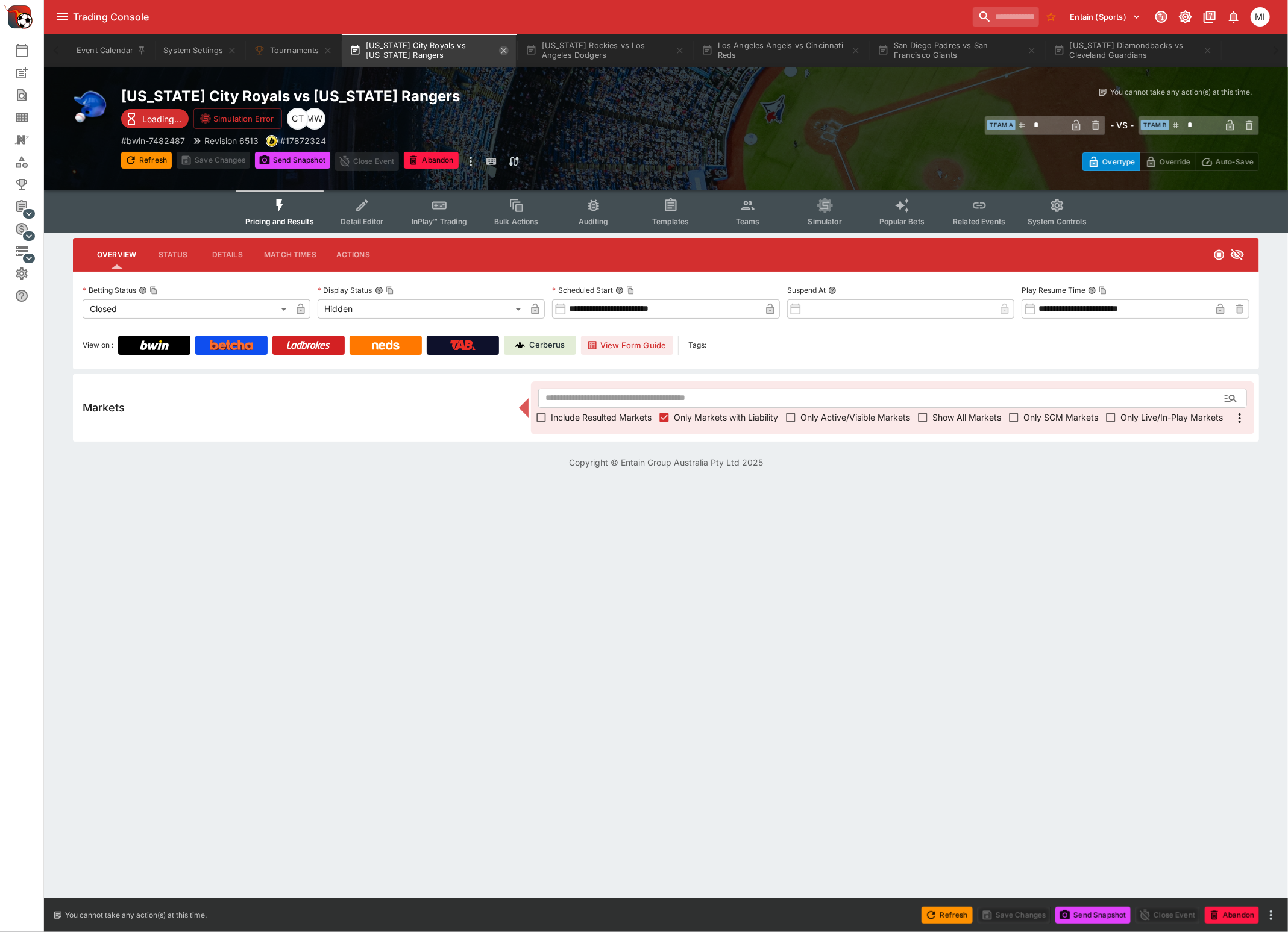
click at [507, 51] on icon "button" at bounding box center [504, 51] width 9 height 9
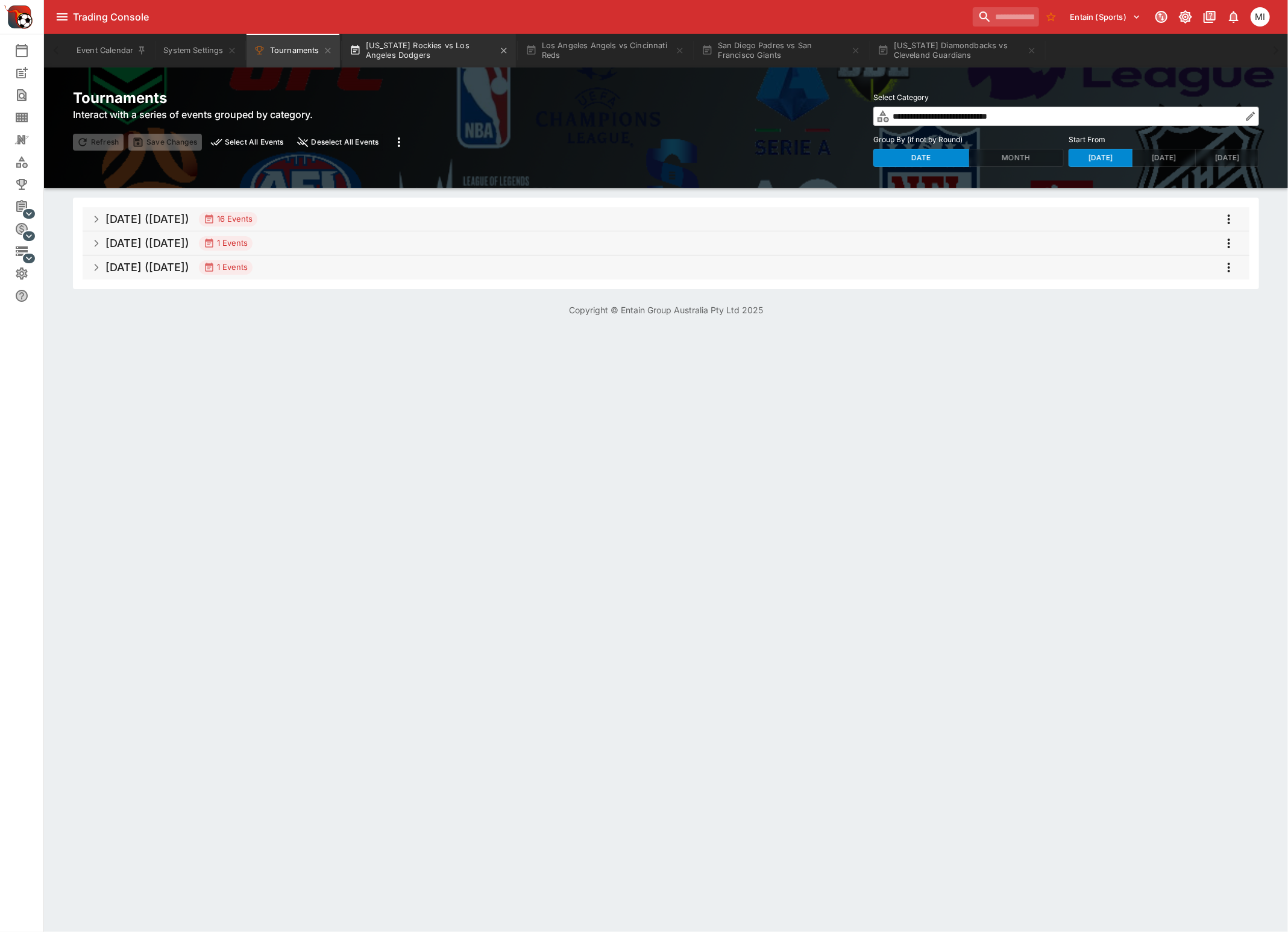
click at [478, 49] on button "[US_STATE] Rockies vs Los Angeles Dodgers" at bounding box center [429, 51] width 174 height 34
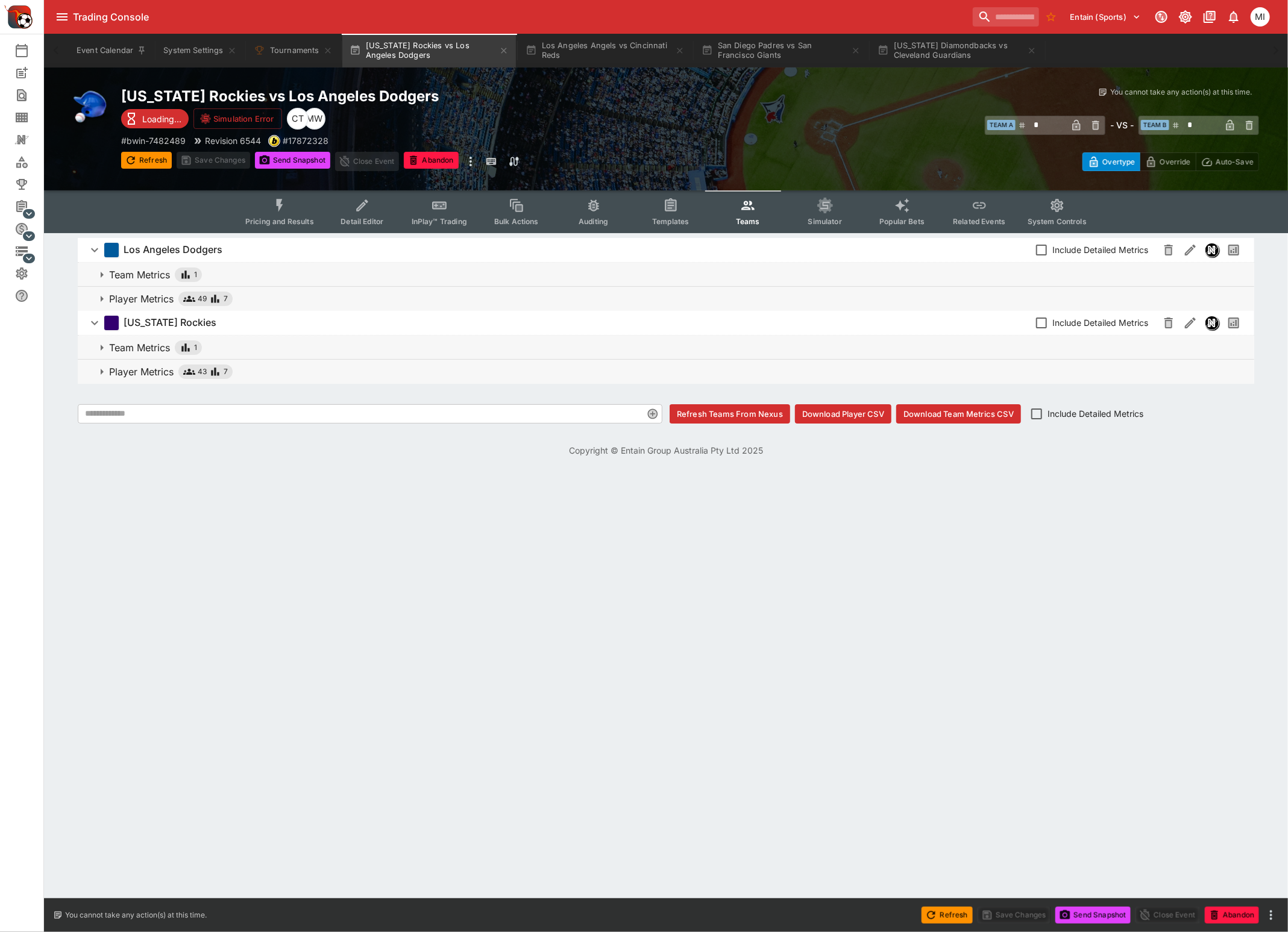
click at [279, 202] on icon "Event type filters" at bounding box center [279, 205] width 16 height 16
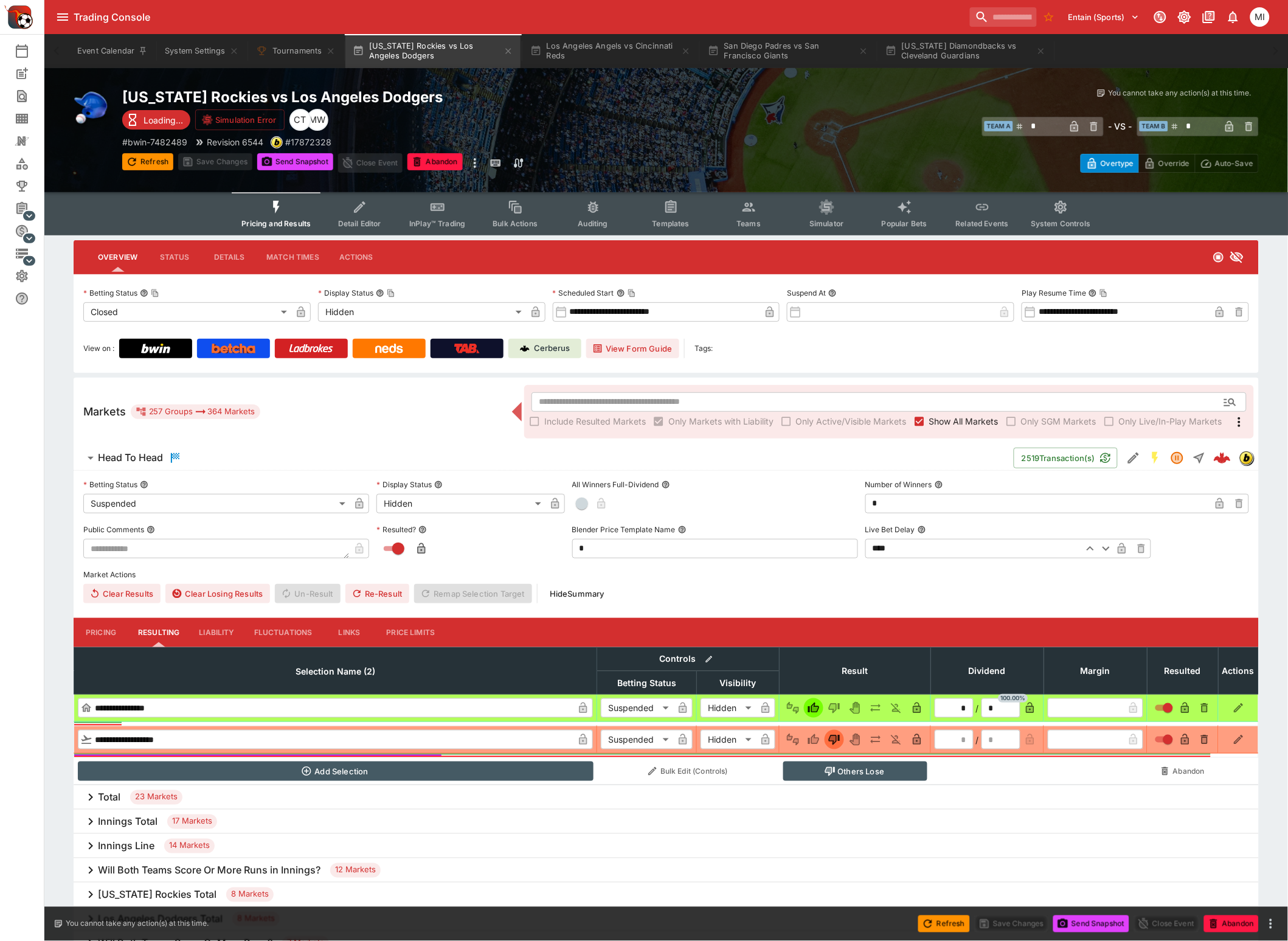
click at [948, 425] on span "Show All Markets" at bounding box center [964, 421] width 70 height 13
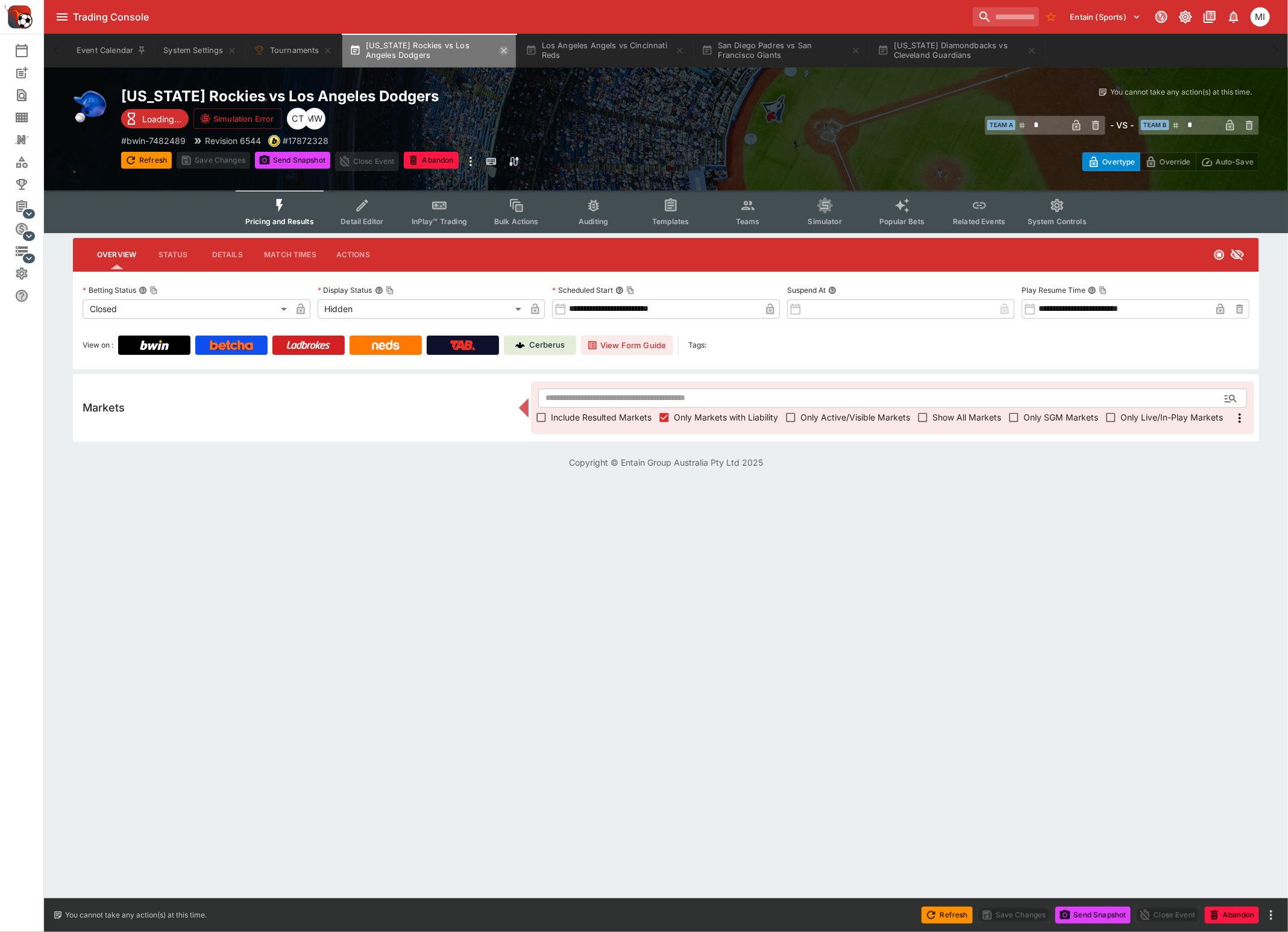
click at [503, 49] on icon "button" at bounding box center [503, 50] width 5 height 5
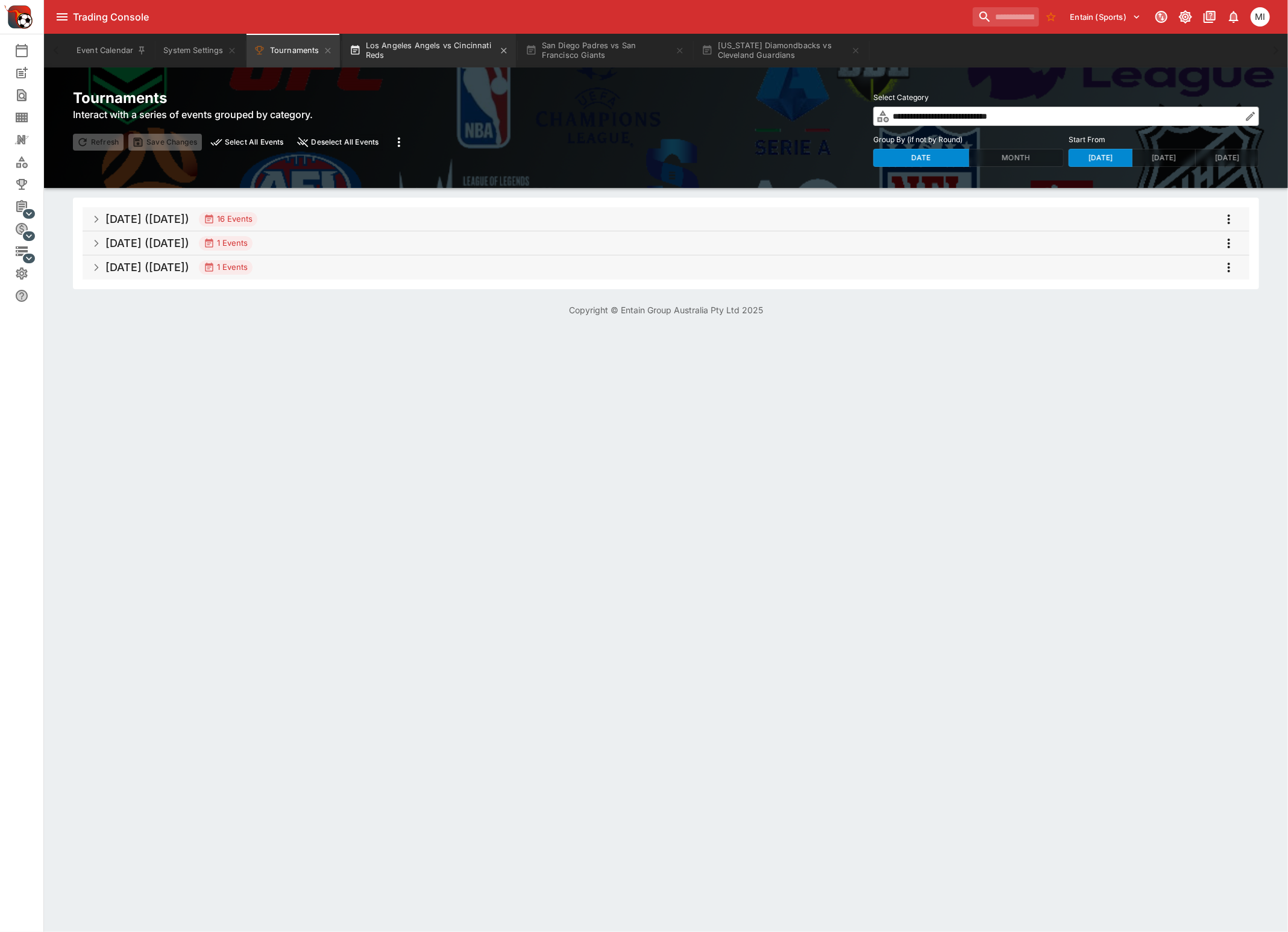
click at [424, 52] on button "Los Angeles Angels vs Cincinnati Reds" at bounding box center [429, 51] width 174 height 34
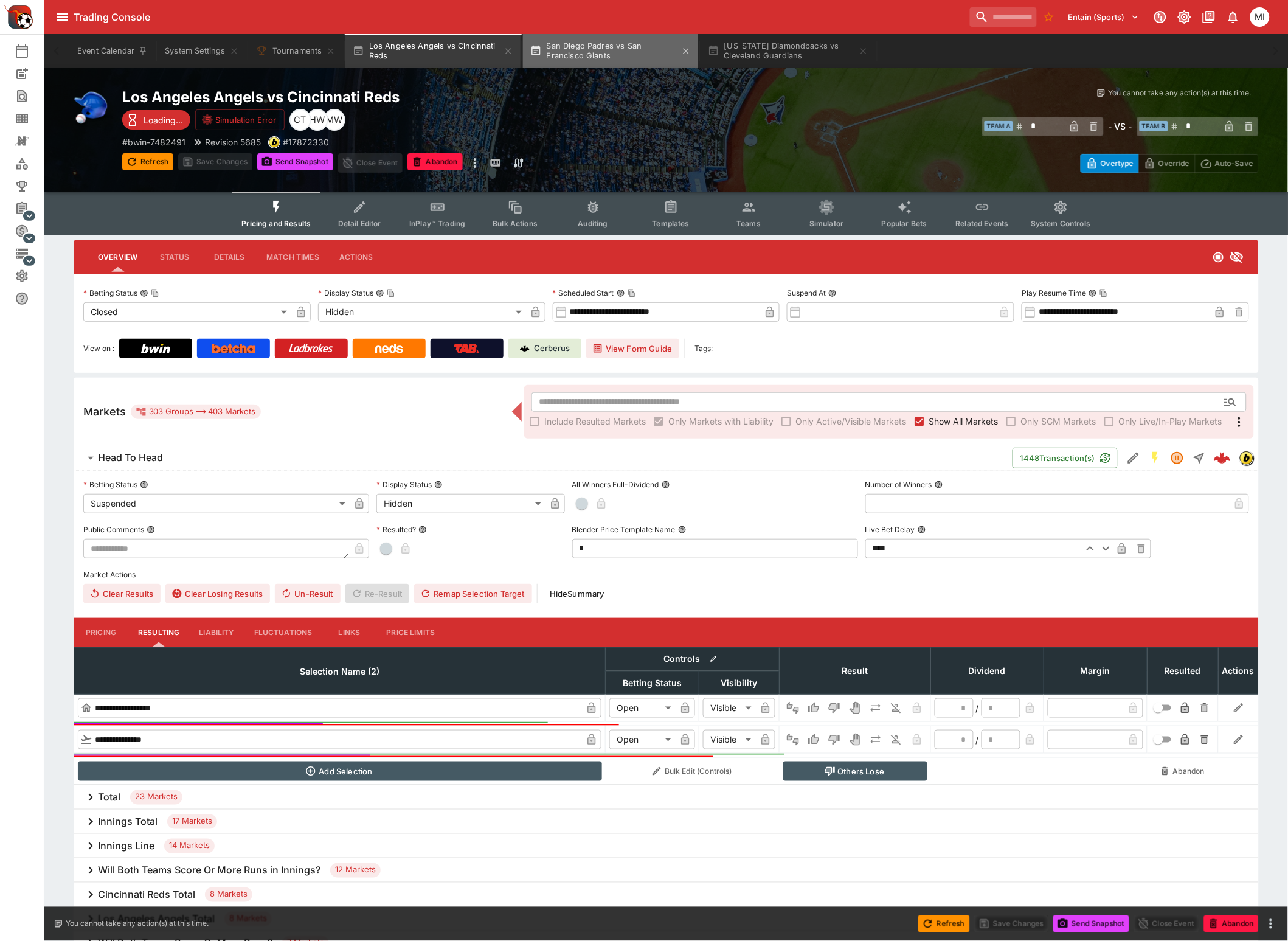
click at [637, 56] on button "San Diego Padres vs San Francisco Giants" at bounding box center [610, 51] width 175 height 34
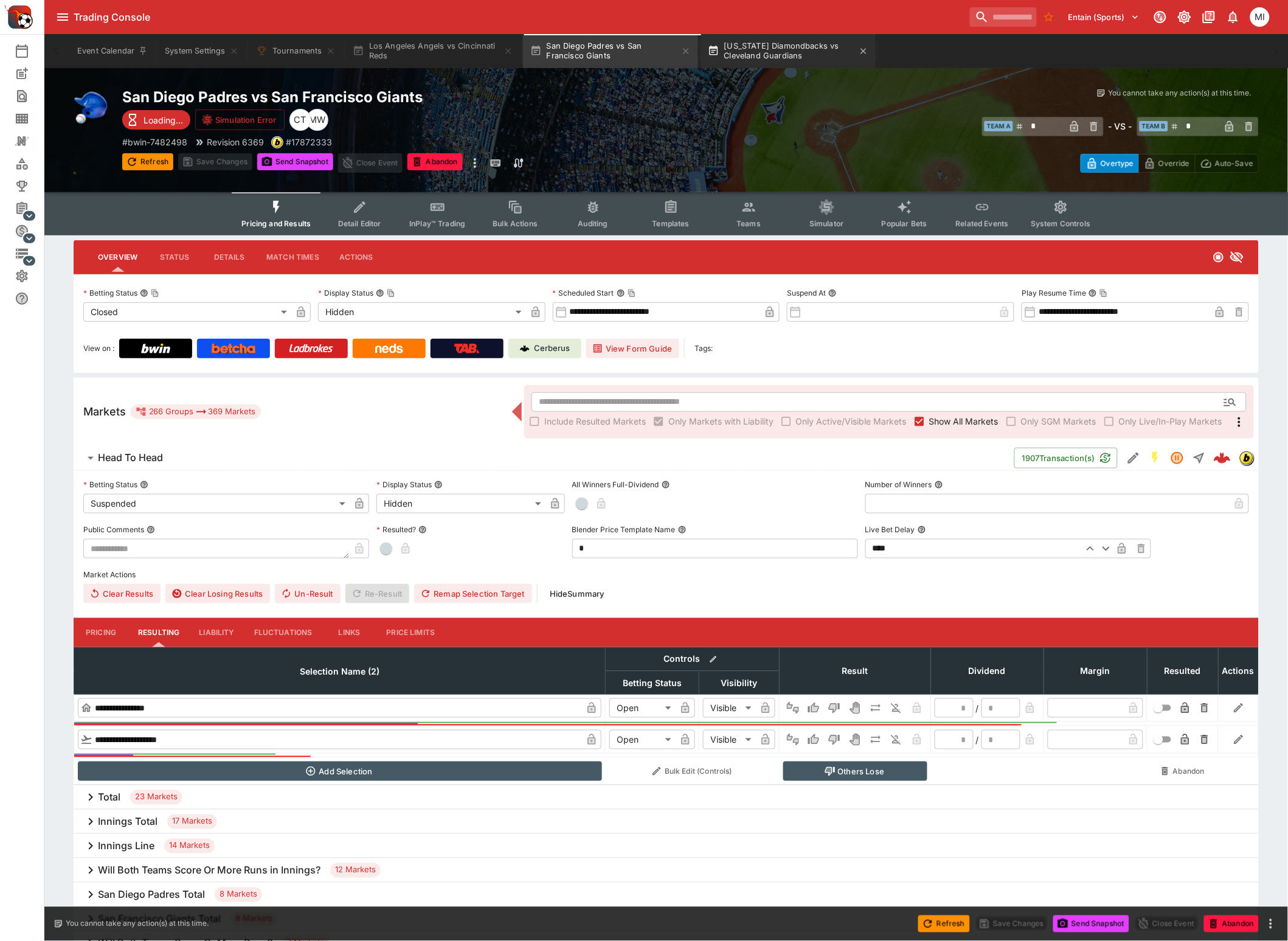
click at [797, 40] on button "[US_STATE] Diamondbacks vs Cleveland Guardians" at bounding box center [788, 51] width 175 height 34
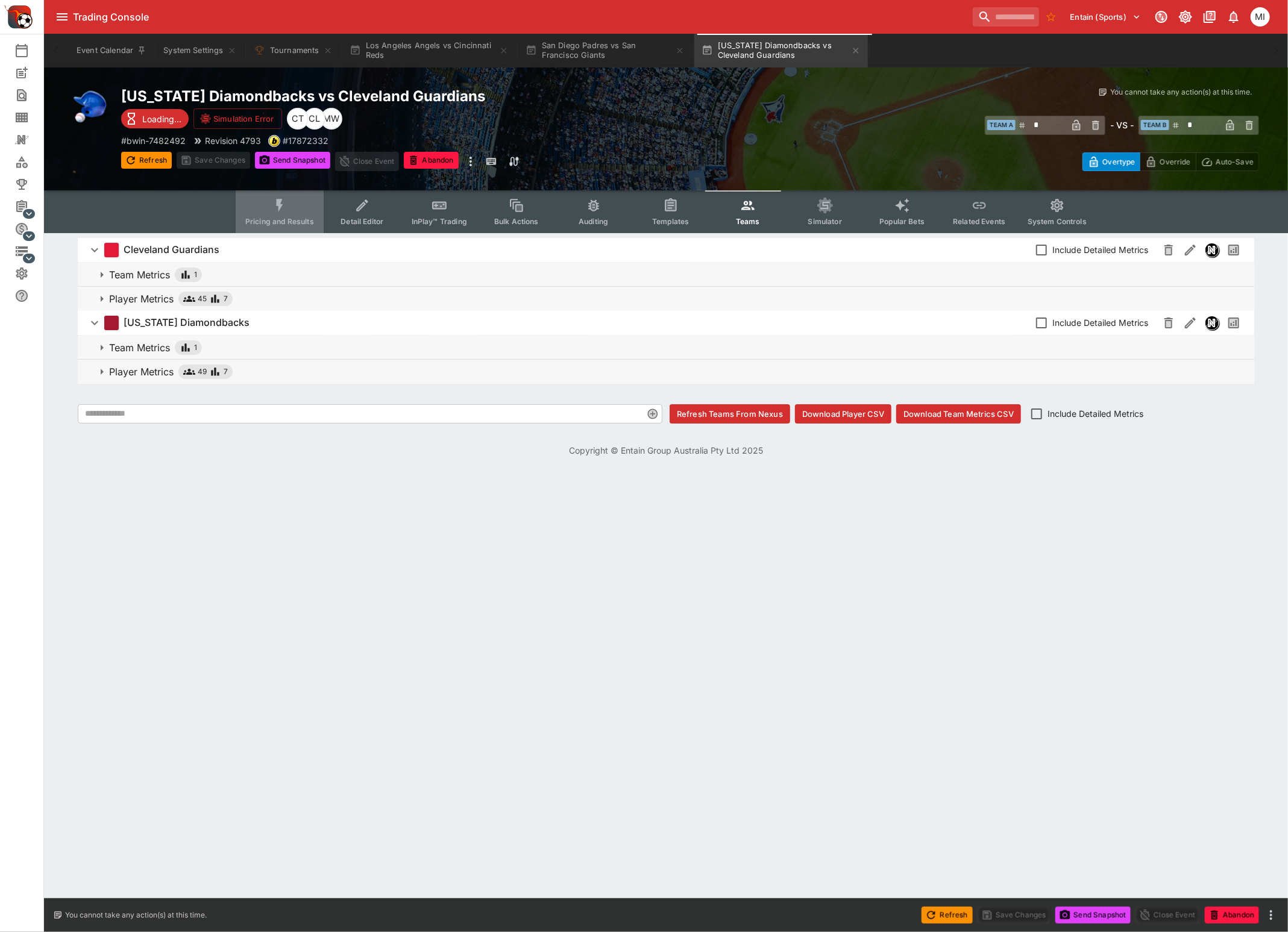
click at [281, 217] on span "Pricing and Results" at bounding box center [280, 221] width 69 height 9
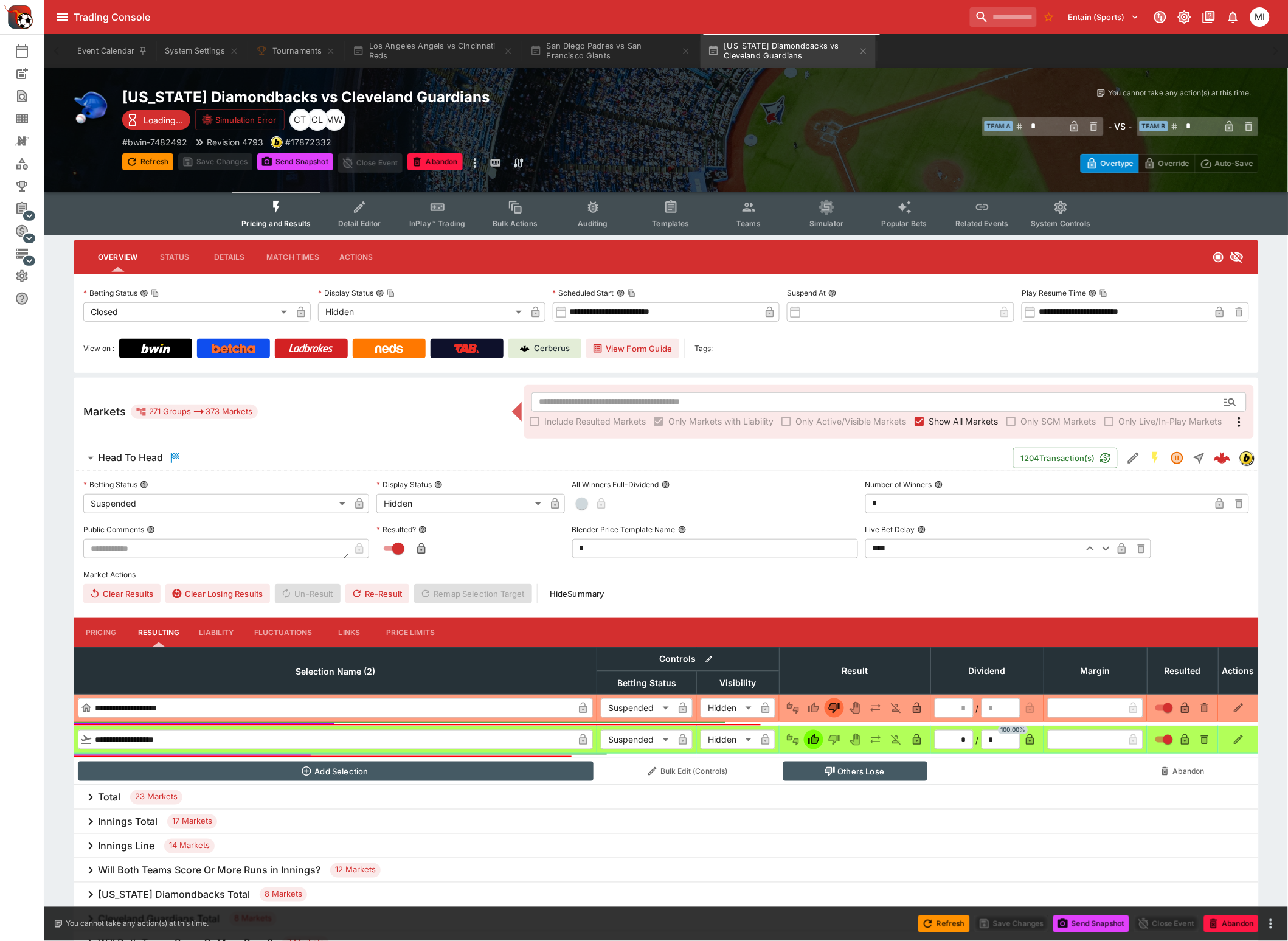
click at [932, 418] on span "Show All Markets" at bounding box center [964, 421] width 70 height 13
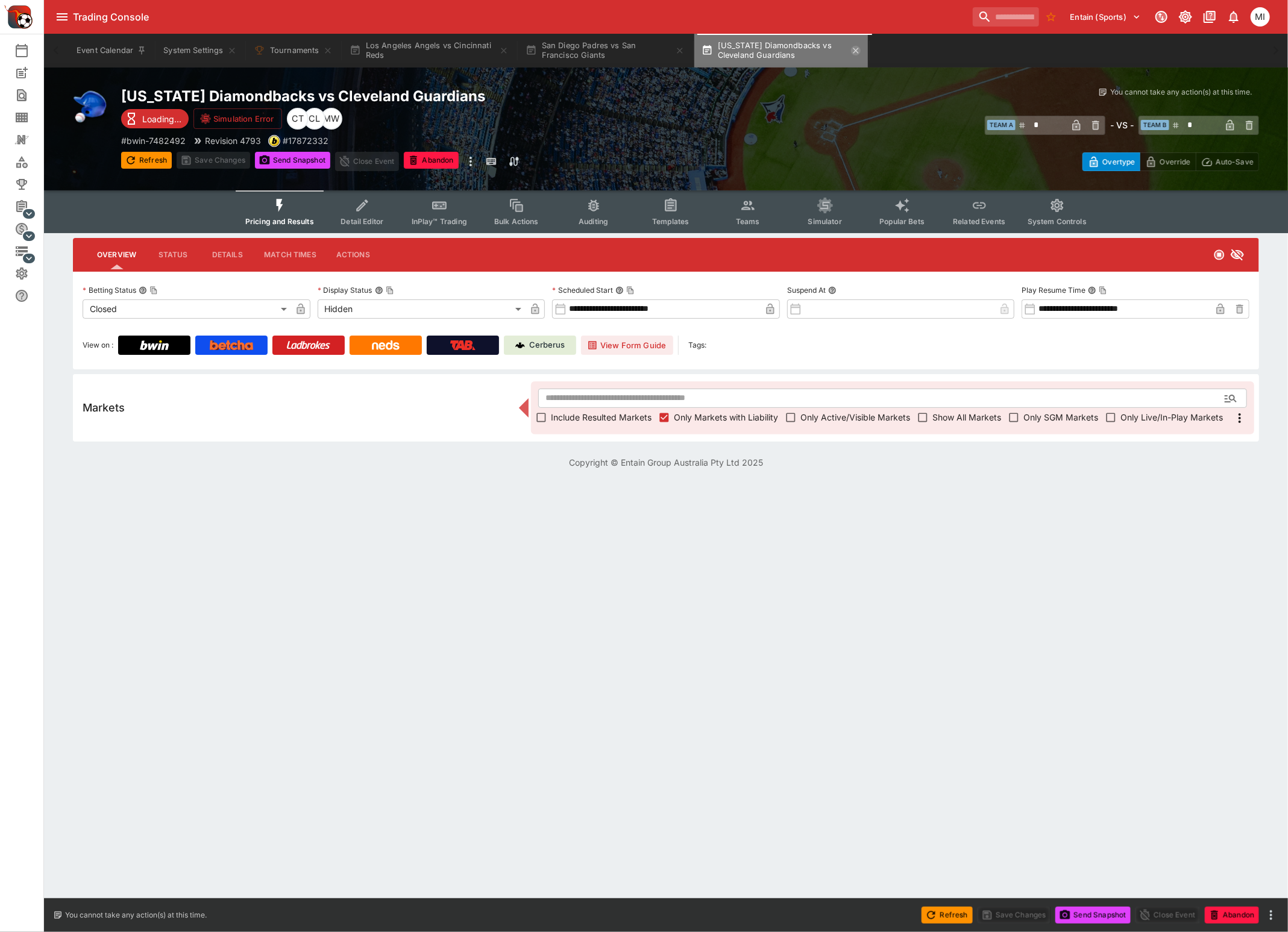
click at [860, 51] on icon "button" at bounding box center [856, 51] width 9 height 9
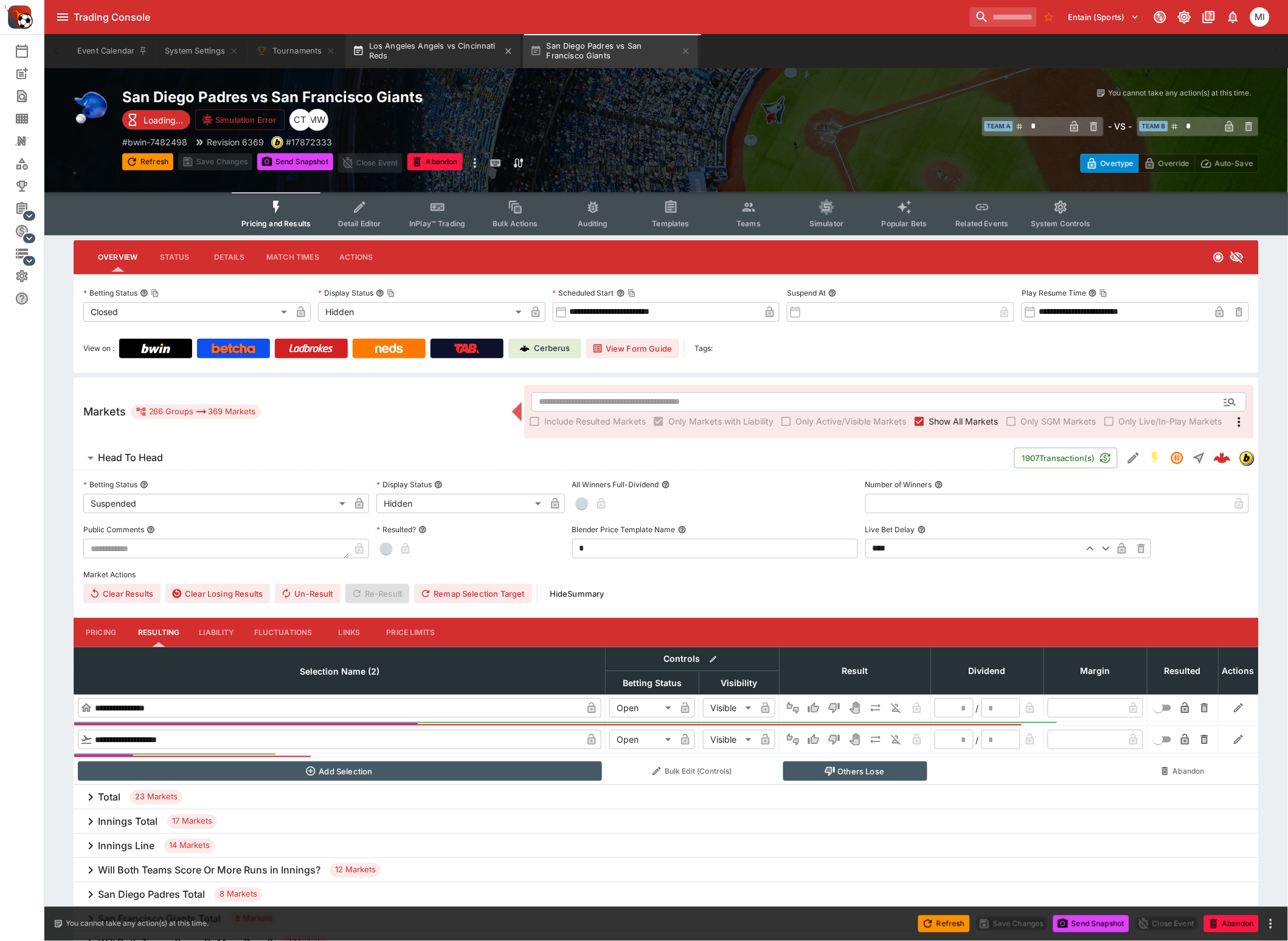
click at [403, 49] on button "Los Angeles Angels vs Cincinnati Reds" at bounding box center [433, 51] width 175 height 34
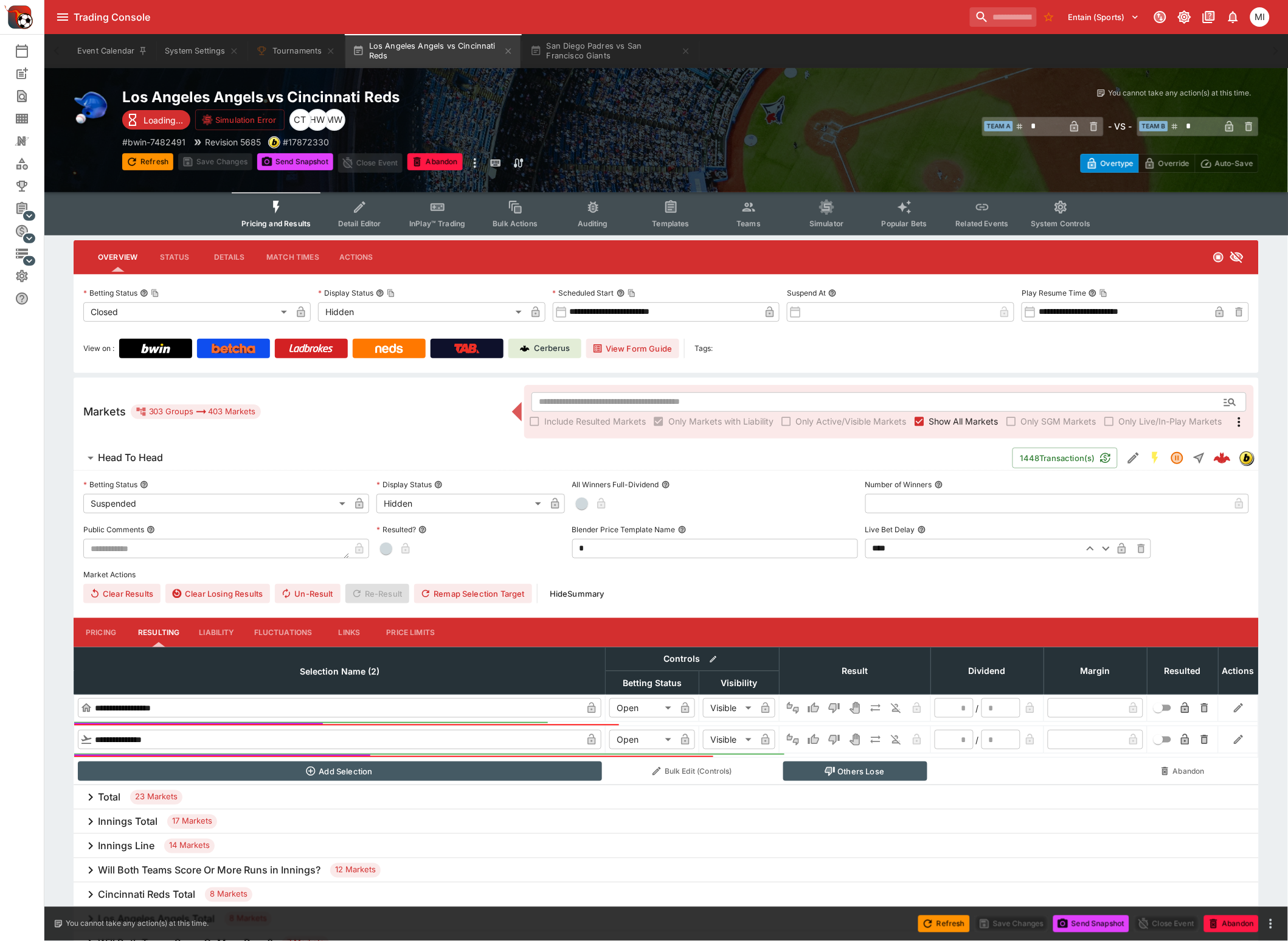
type input "*********"
type input "******"
type input "*********"
type input "******"
type input "*"
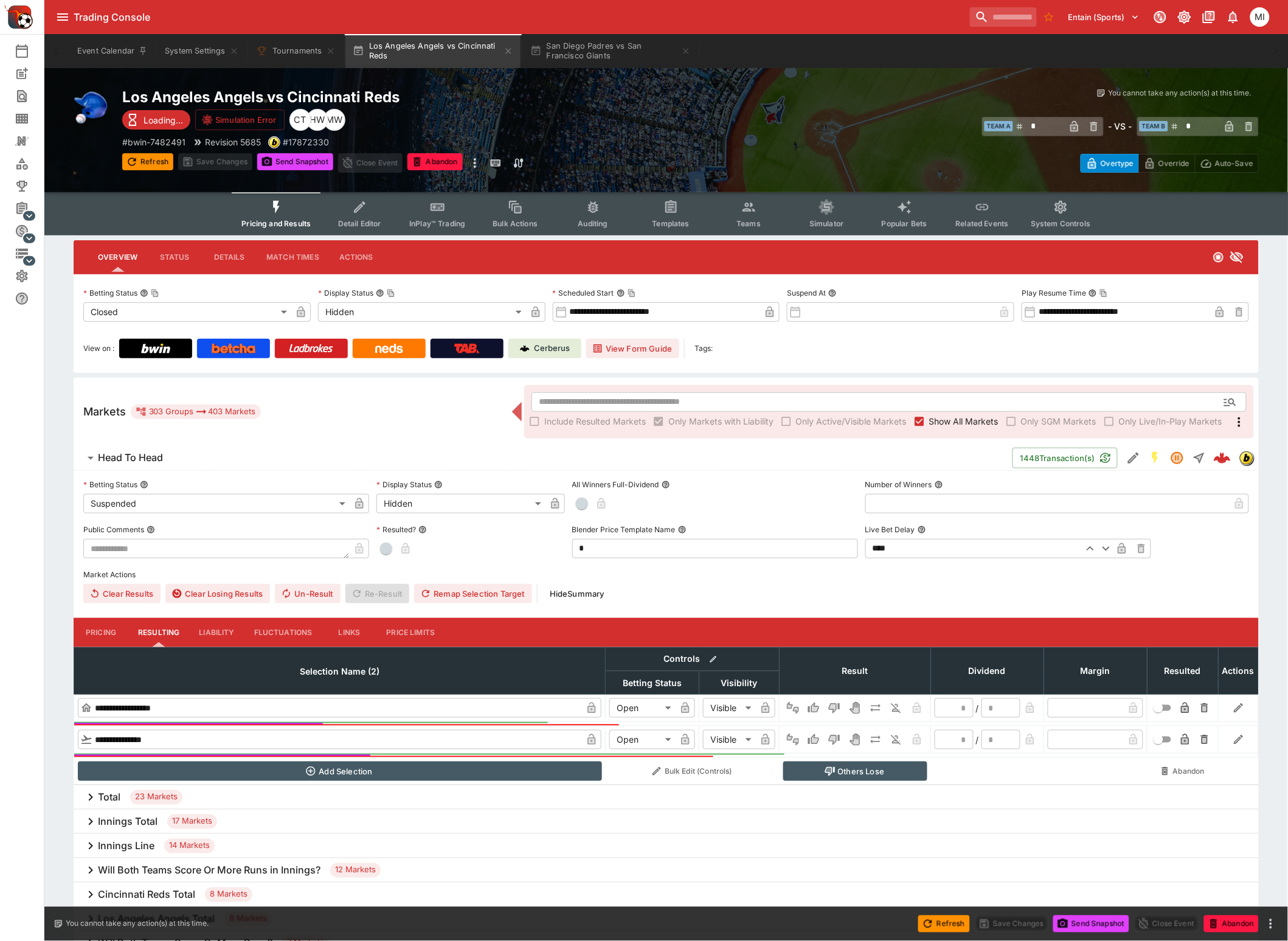
type input "*"
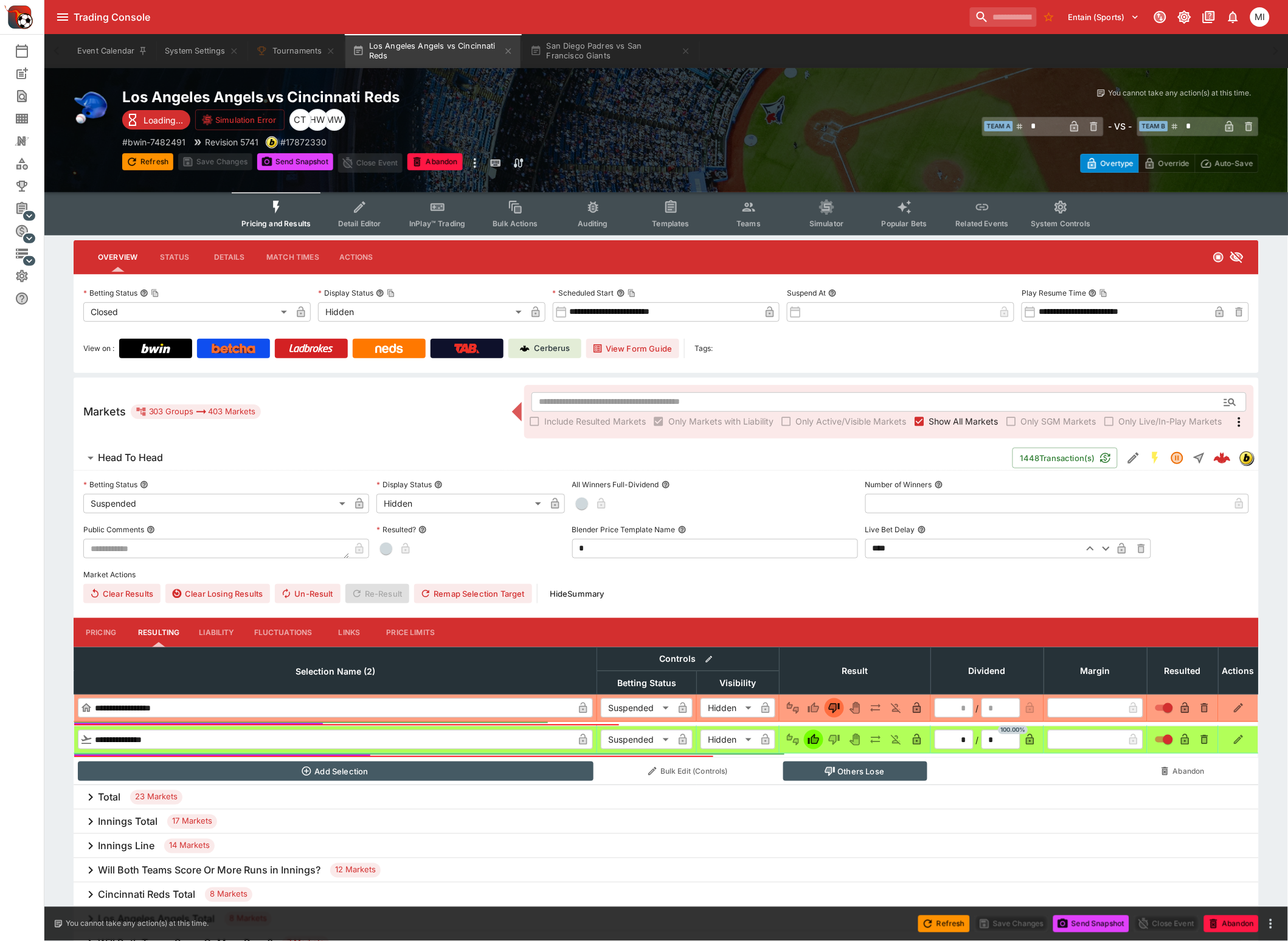
type input "*"
click at [936, 426] on label "Show All Markets" at bounding box center [954, 421] width 89 height 20
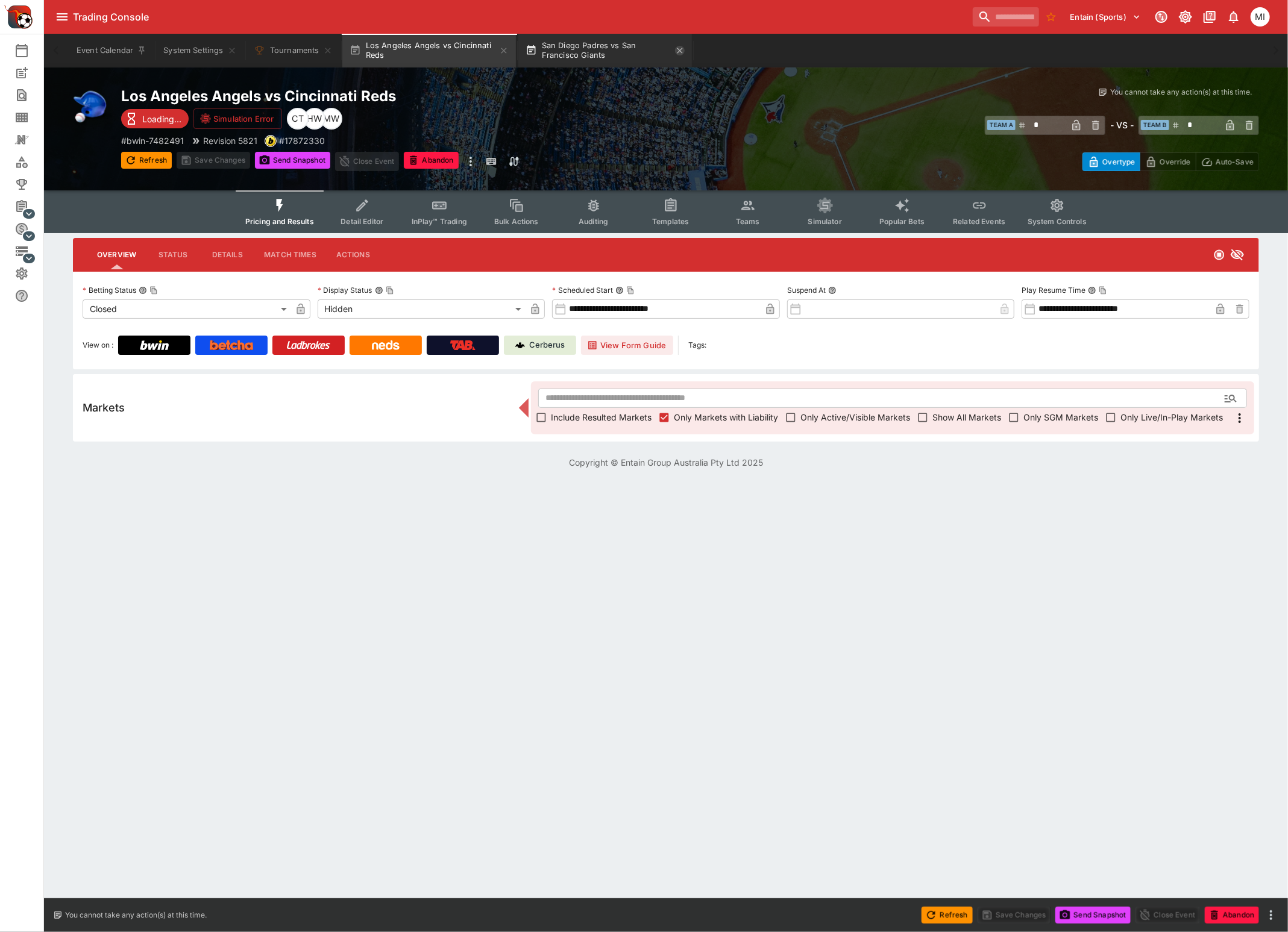
click at [506, 51] on icon "button" at bounding box center [504, 51] width 9 height 9
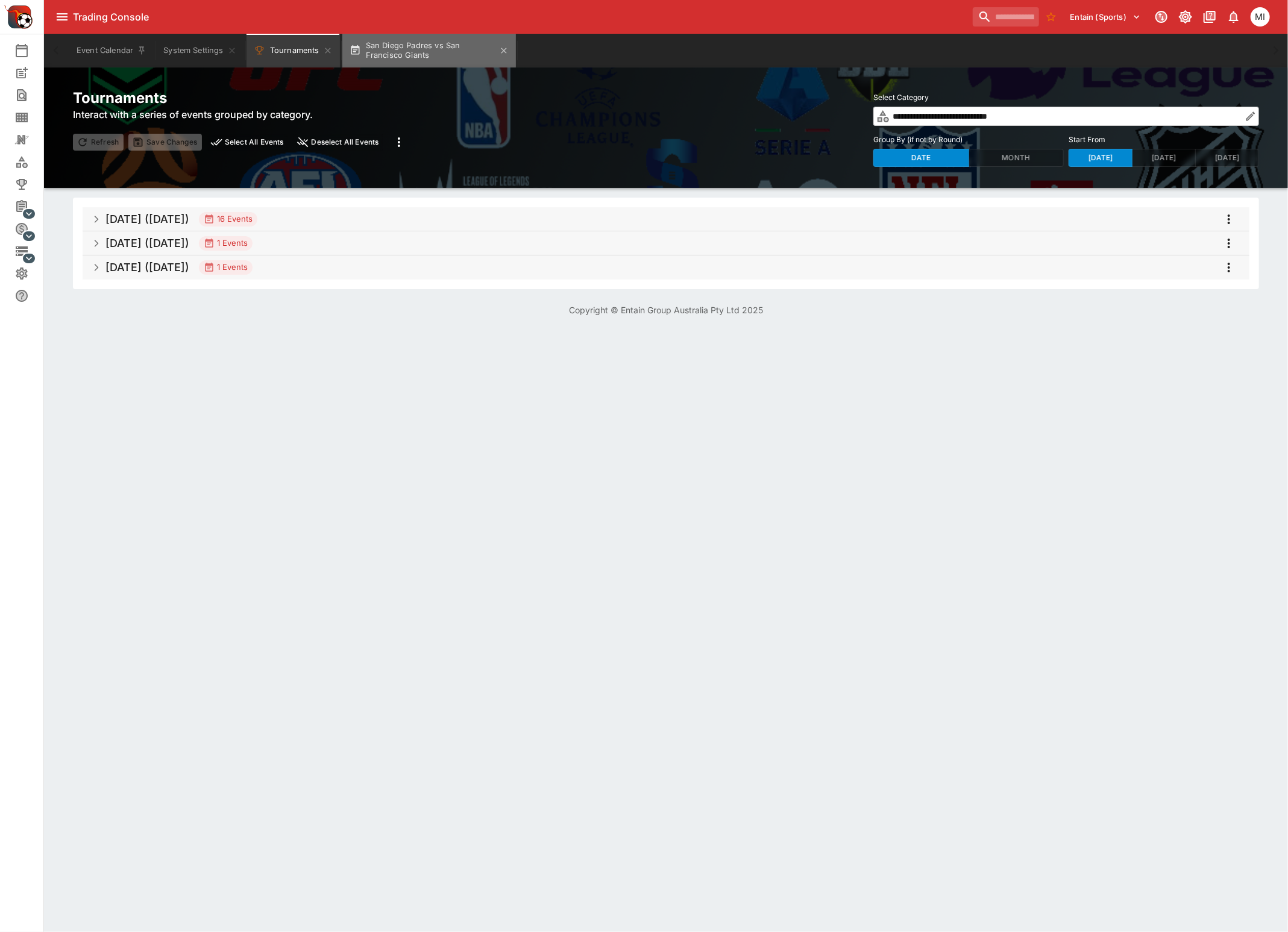
click at [416, 57] on button "San Diego Padres vs San Francisco Giants" at bounding box center [429, 51] width 174 height 34
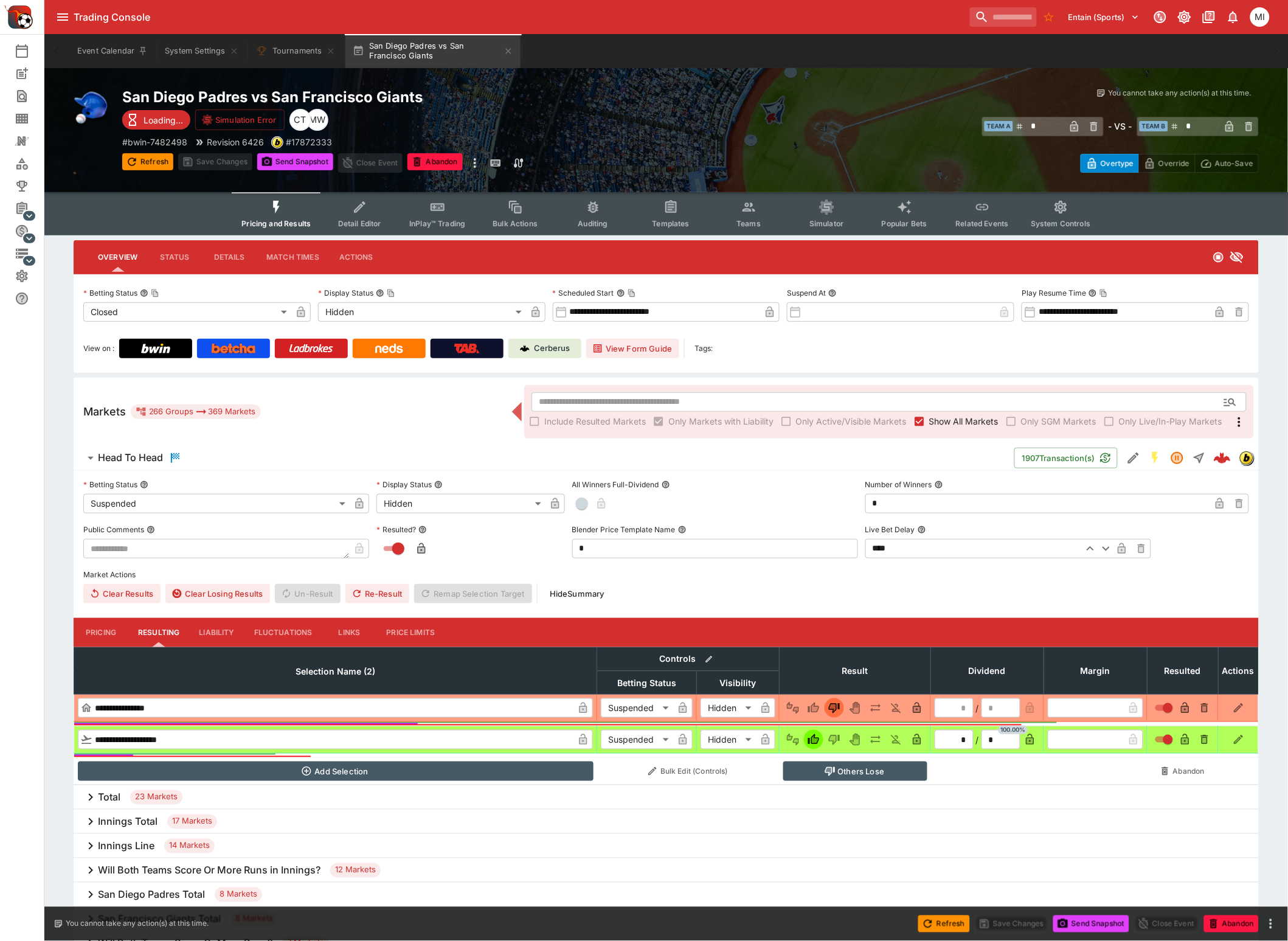
click at [938, 419] on span "Show All Markets" at bounding box center [964, 421] width 70 height 13
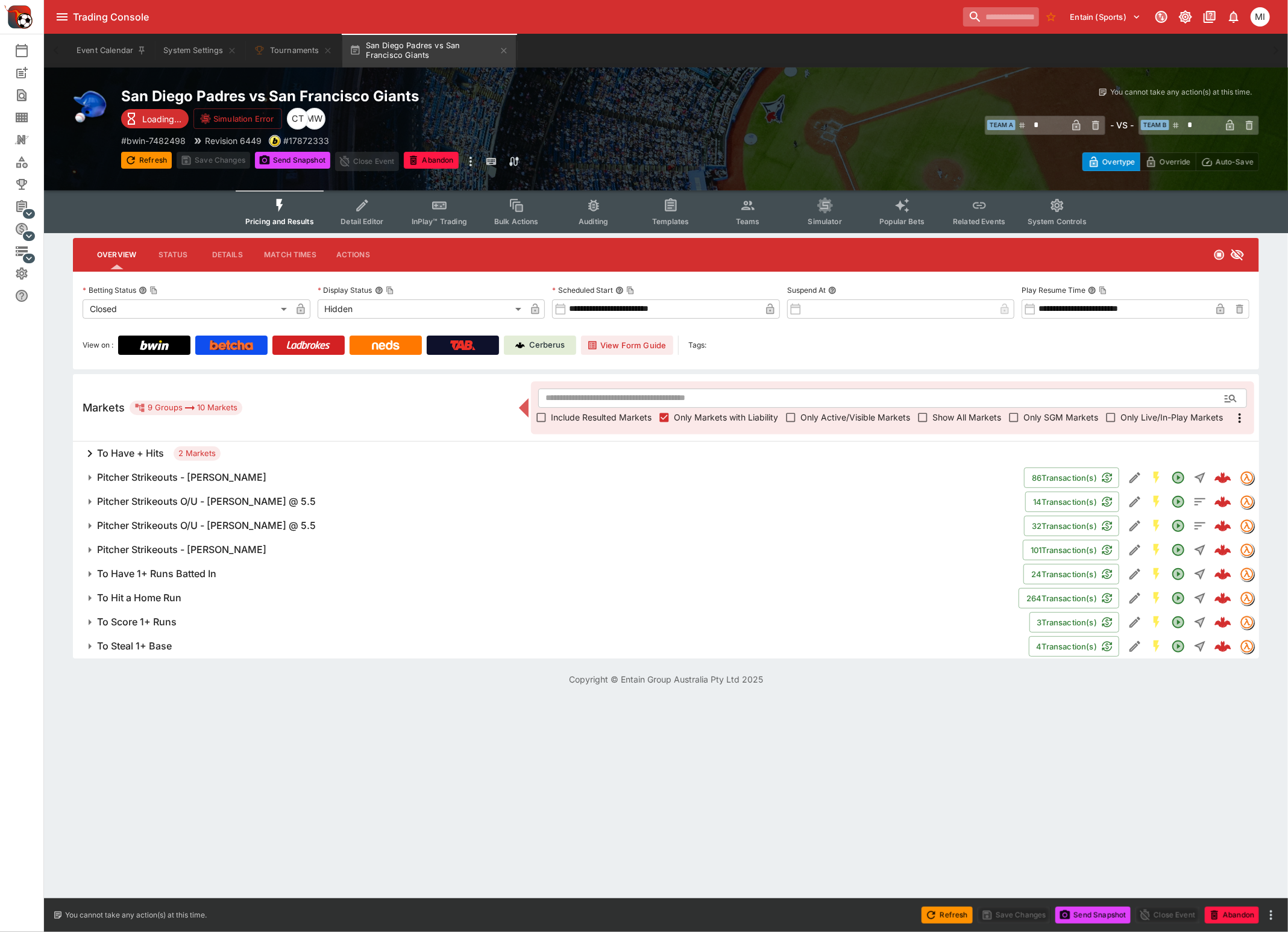
click at [968, 15] on input "search" at bounding box center [1001, 17] width 76 height 20
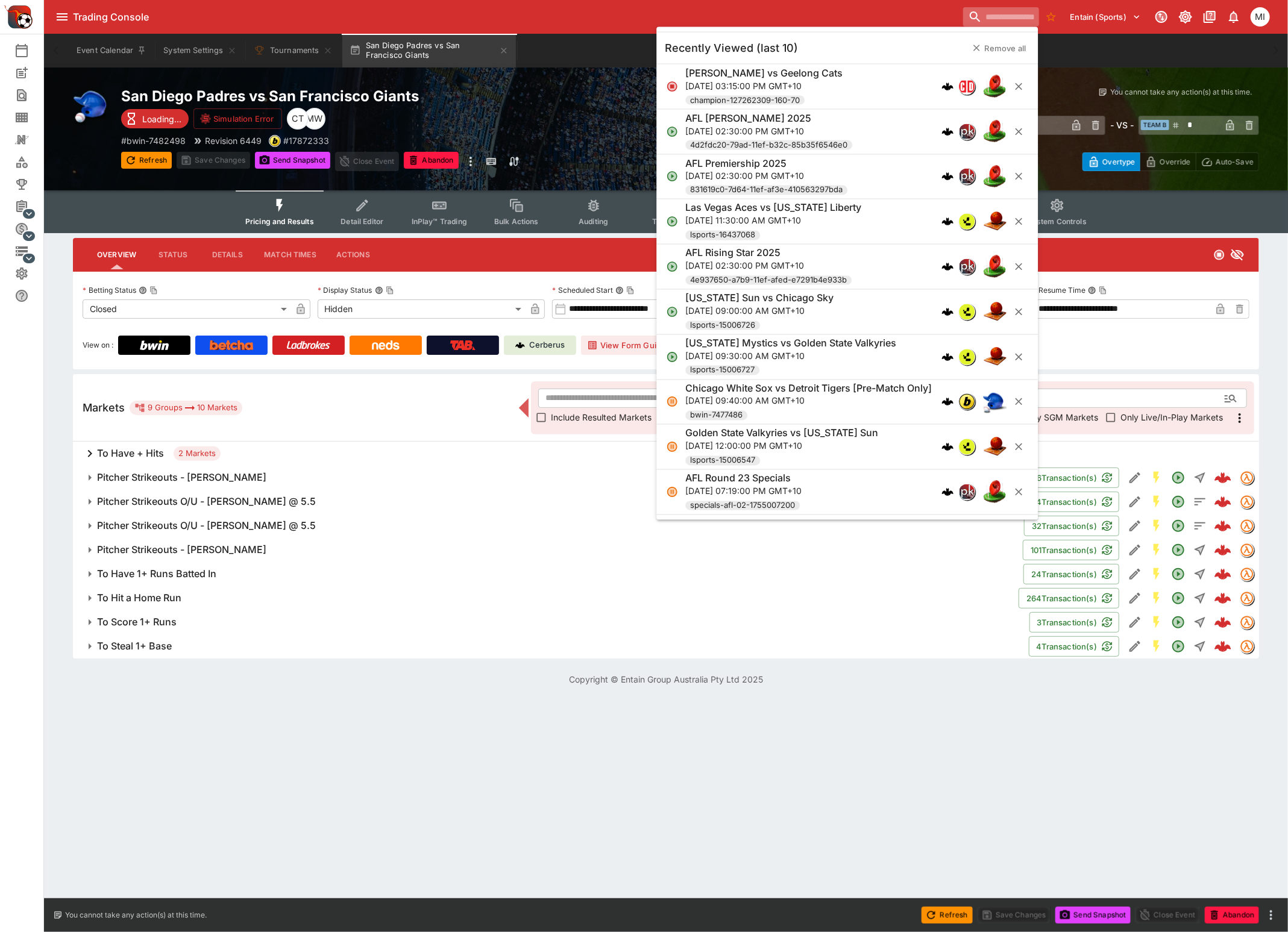
paste input "**********"
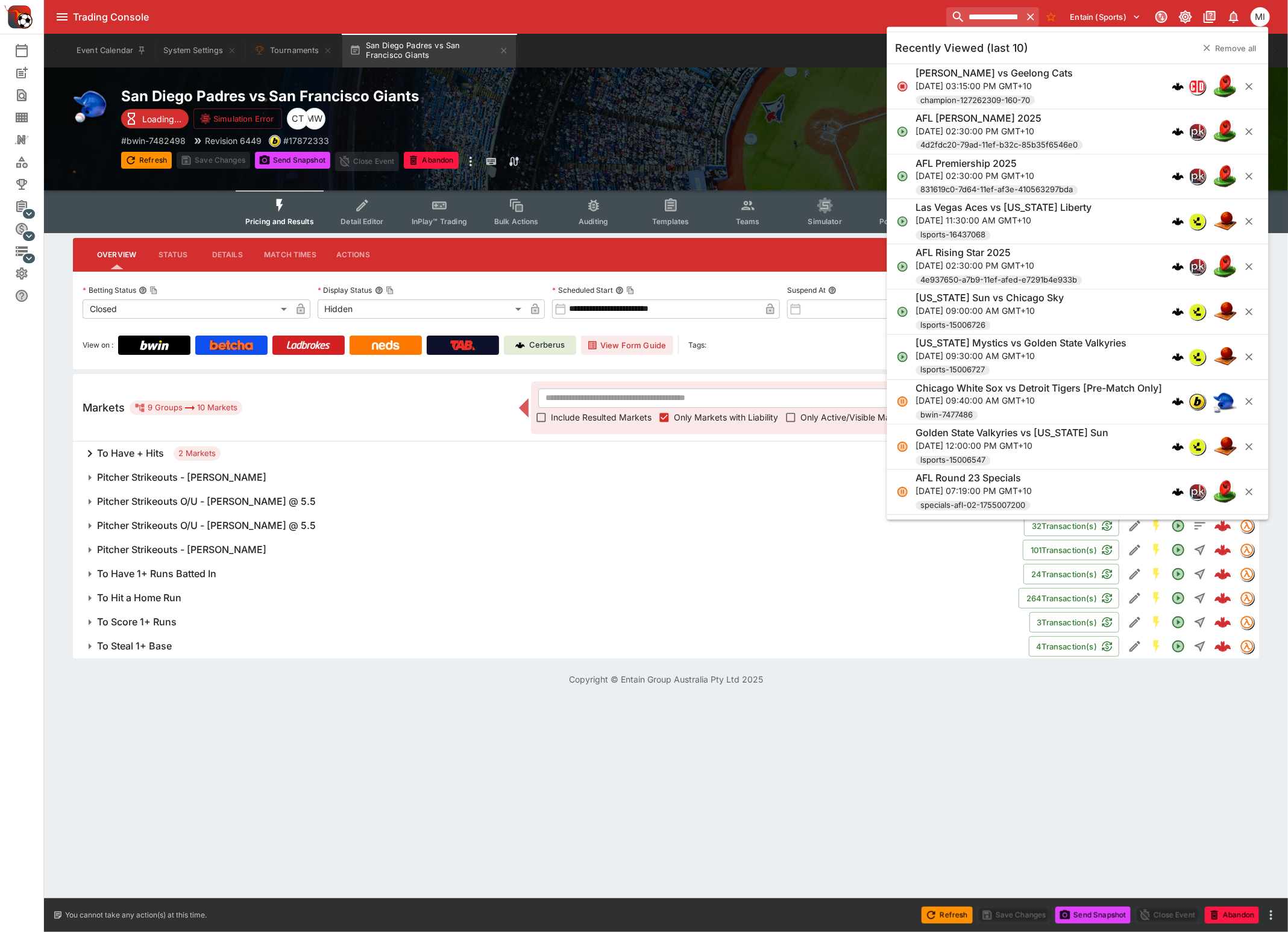
scroll to position [0, 64]
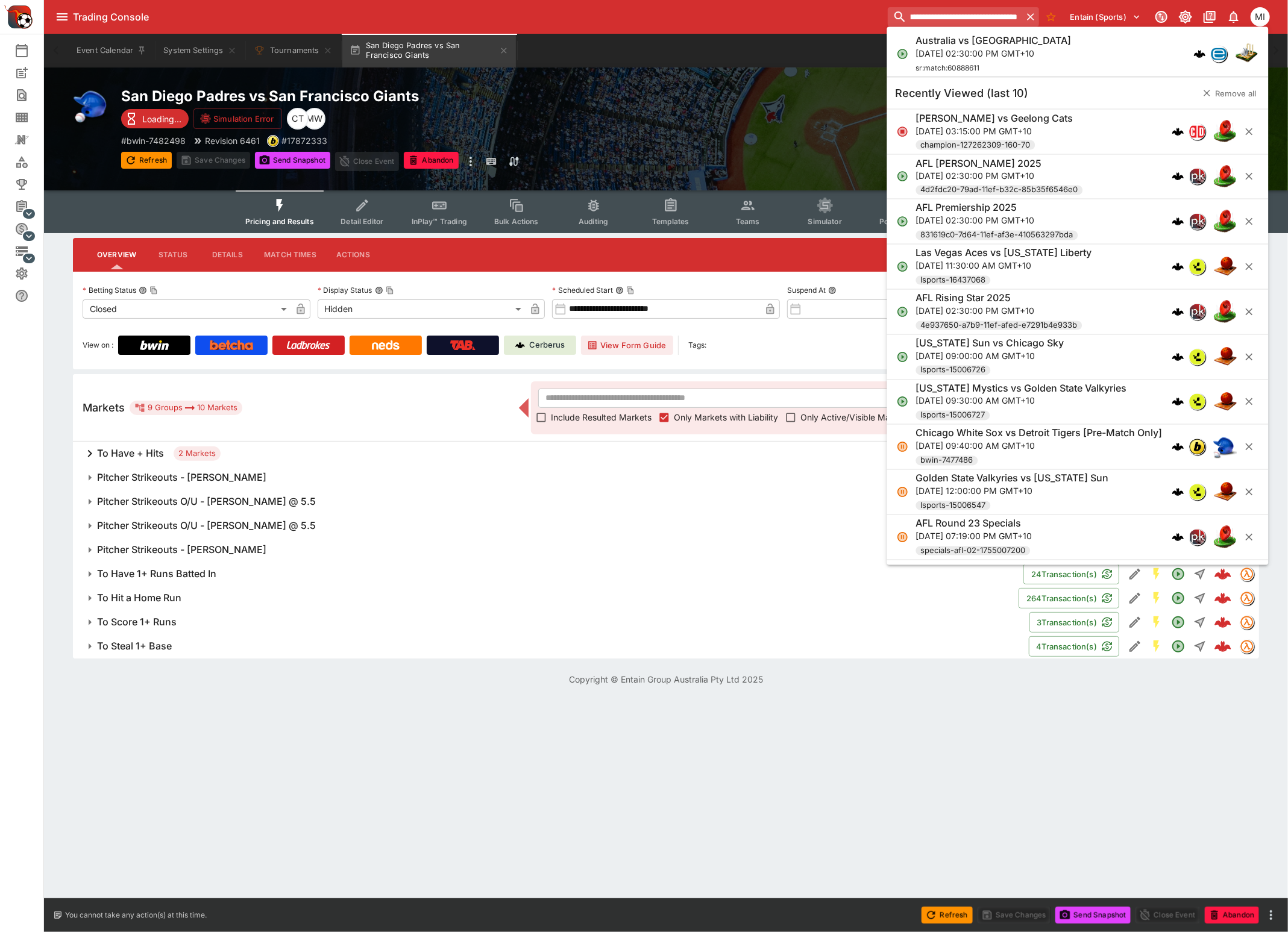
type input "**********"
click at [974, 59] on div "Australia vs [GEOGRAPHIC_DATA] [DATE] 02:30:00 PM GMT+10 sr:match:60888611" at bounding box center [994, 54] width 156 height 40
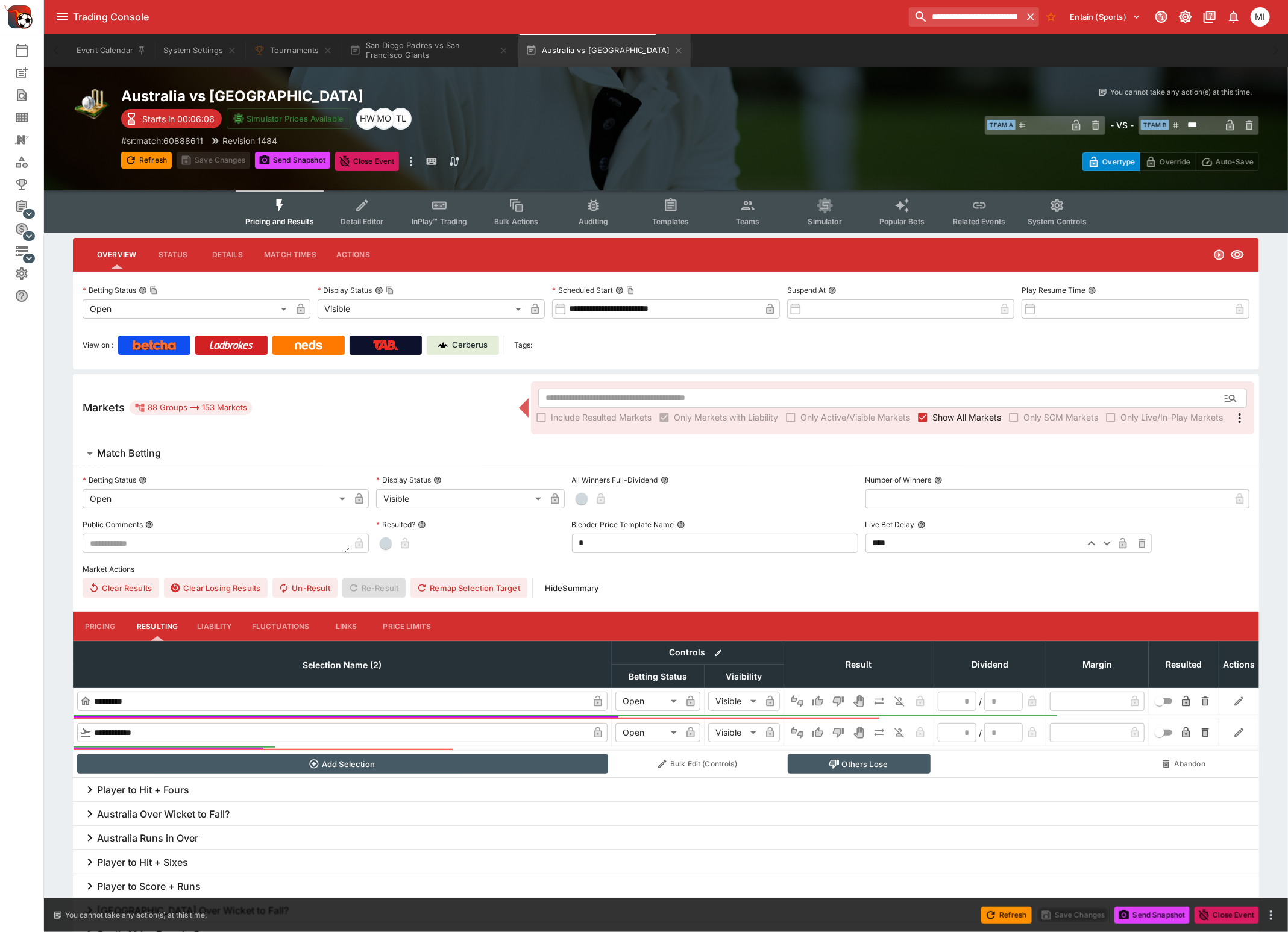
type input "**********"
type input "*******"
type input "**********"
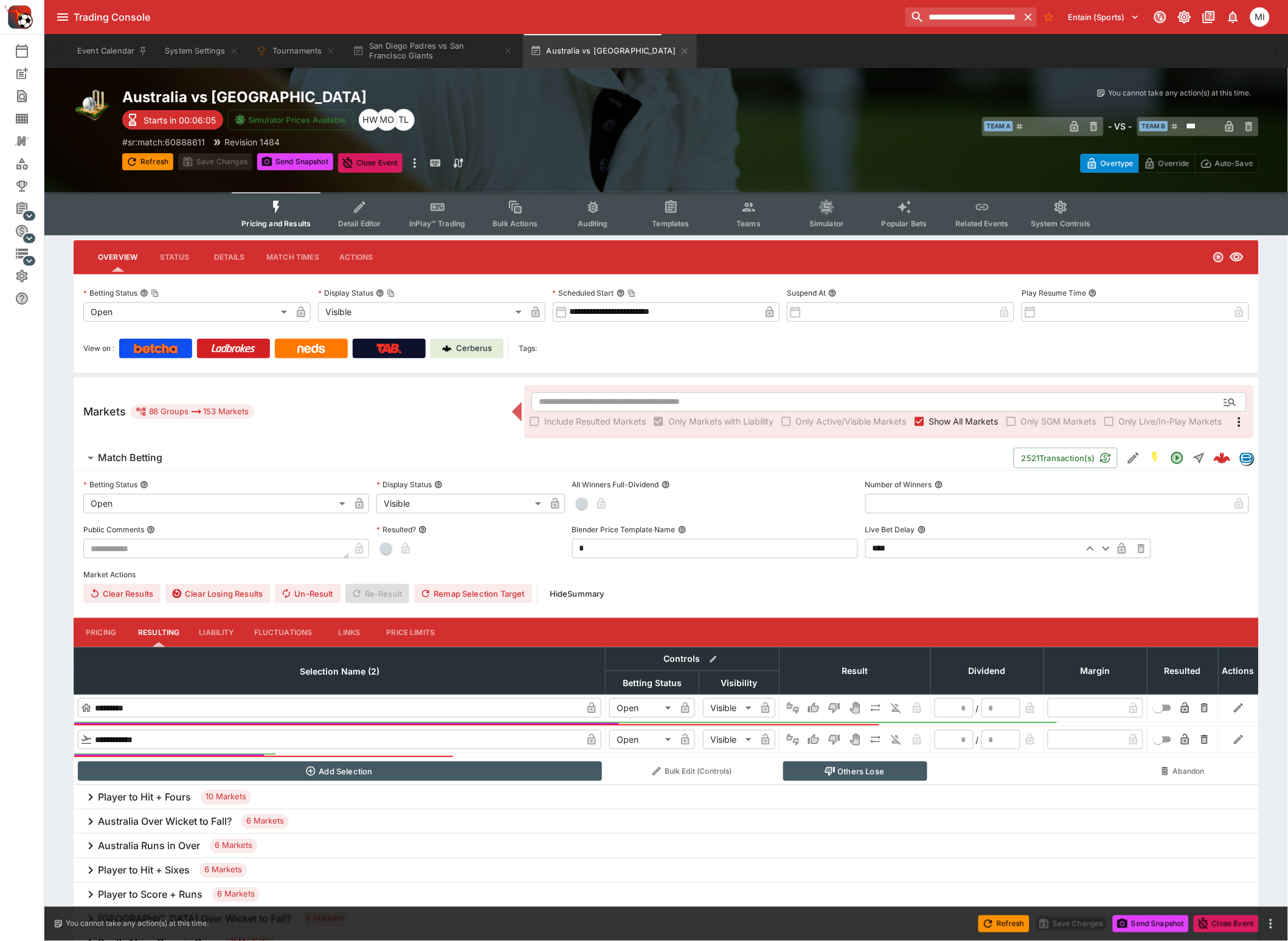
click at [666, 215] on button "Templates" at bounding box center [671, 213] width 78 height 43
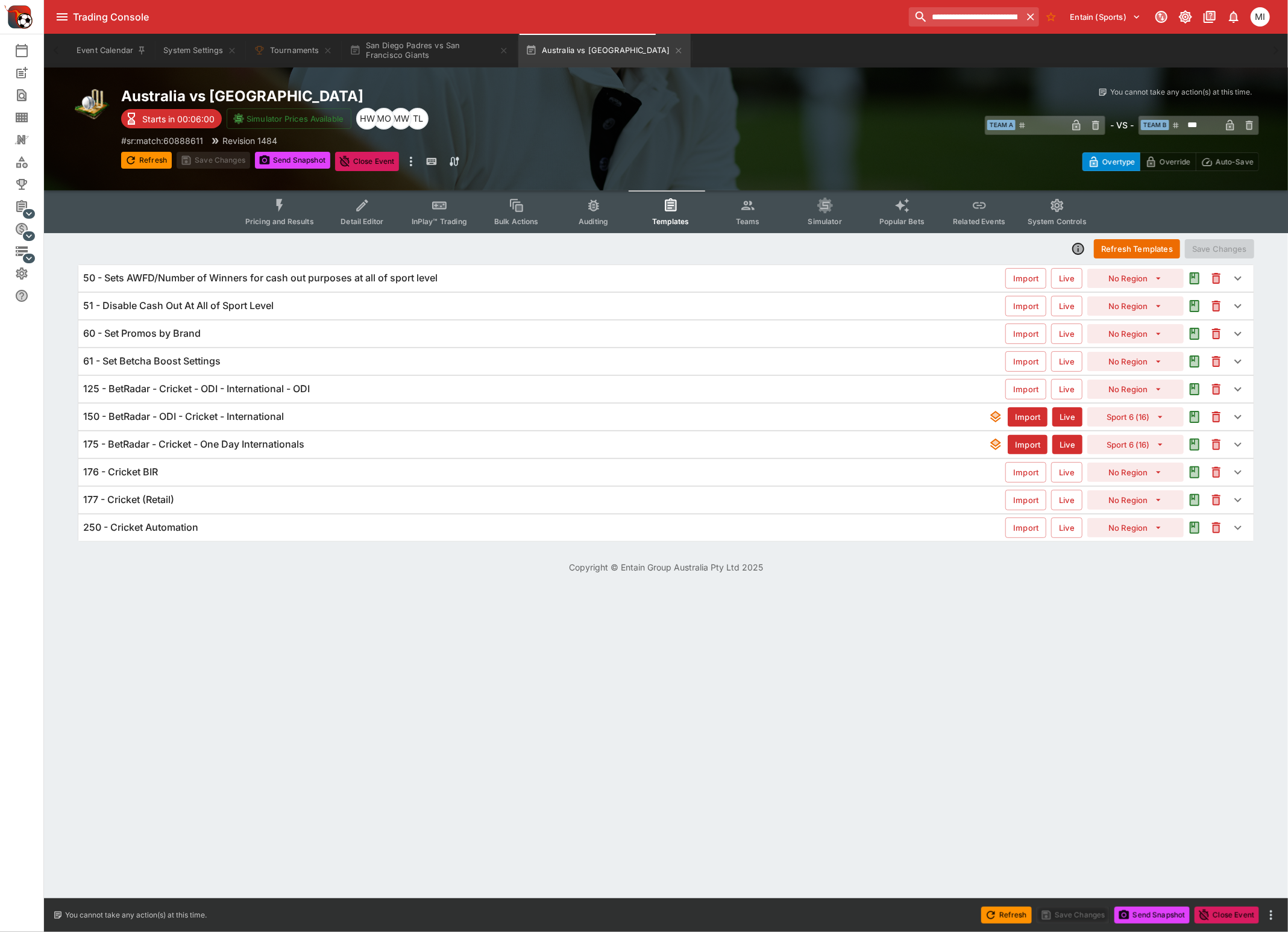
click at [214, 442] on h6 "175 - BetRadar - Cricket - One Day Internationals" at bounding box center [193, 444] width 221 height 13
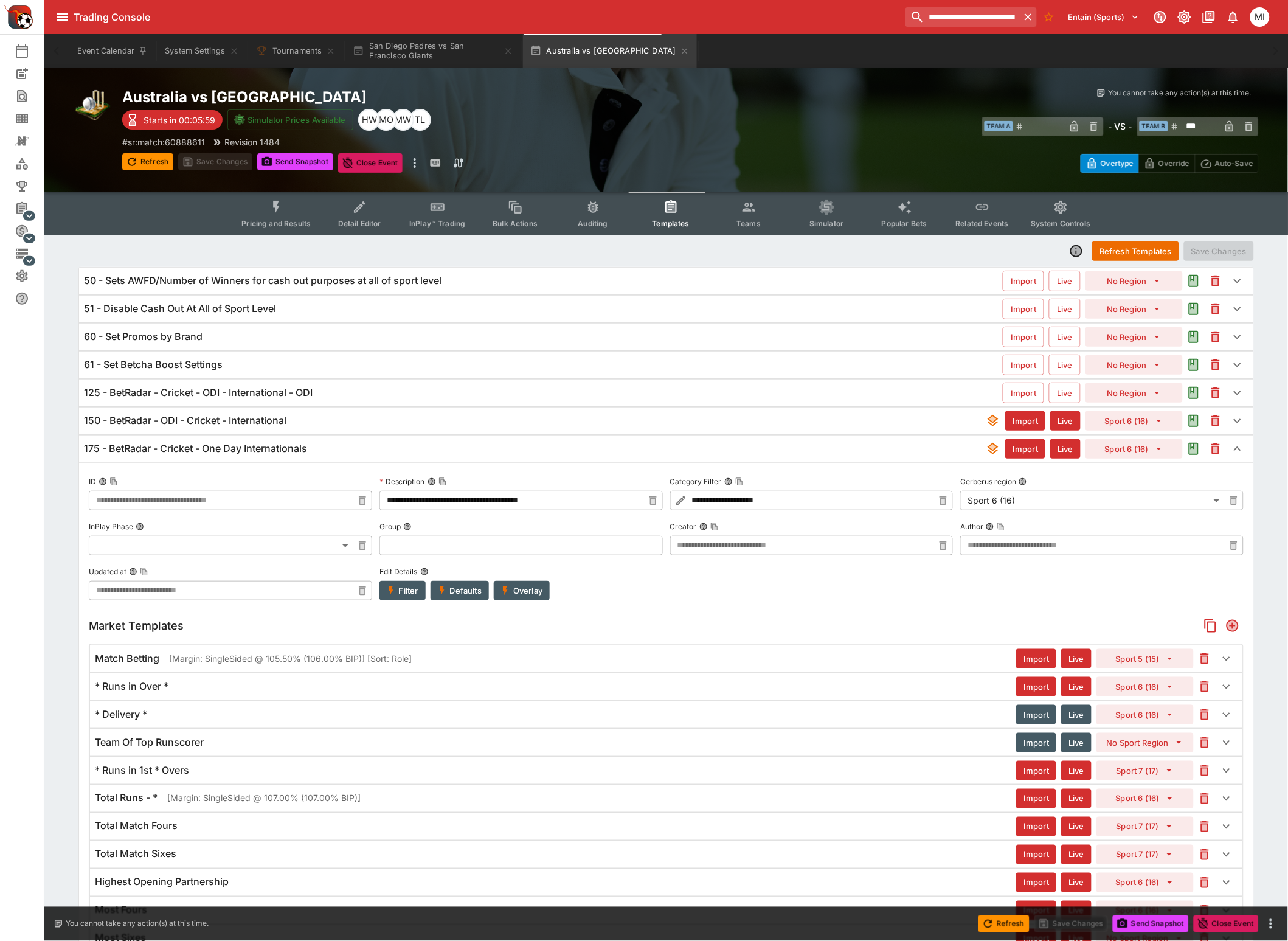
type input "**********"
click at [222, 420] on h6 "150 - BetRadar - ODI - Cricket - International" at bounding box center [185, 421] width 203 height 13
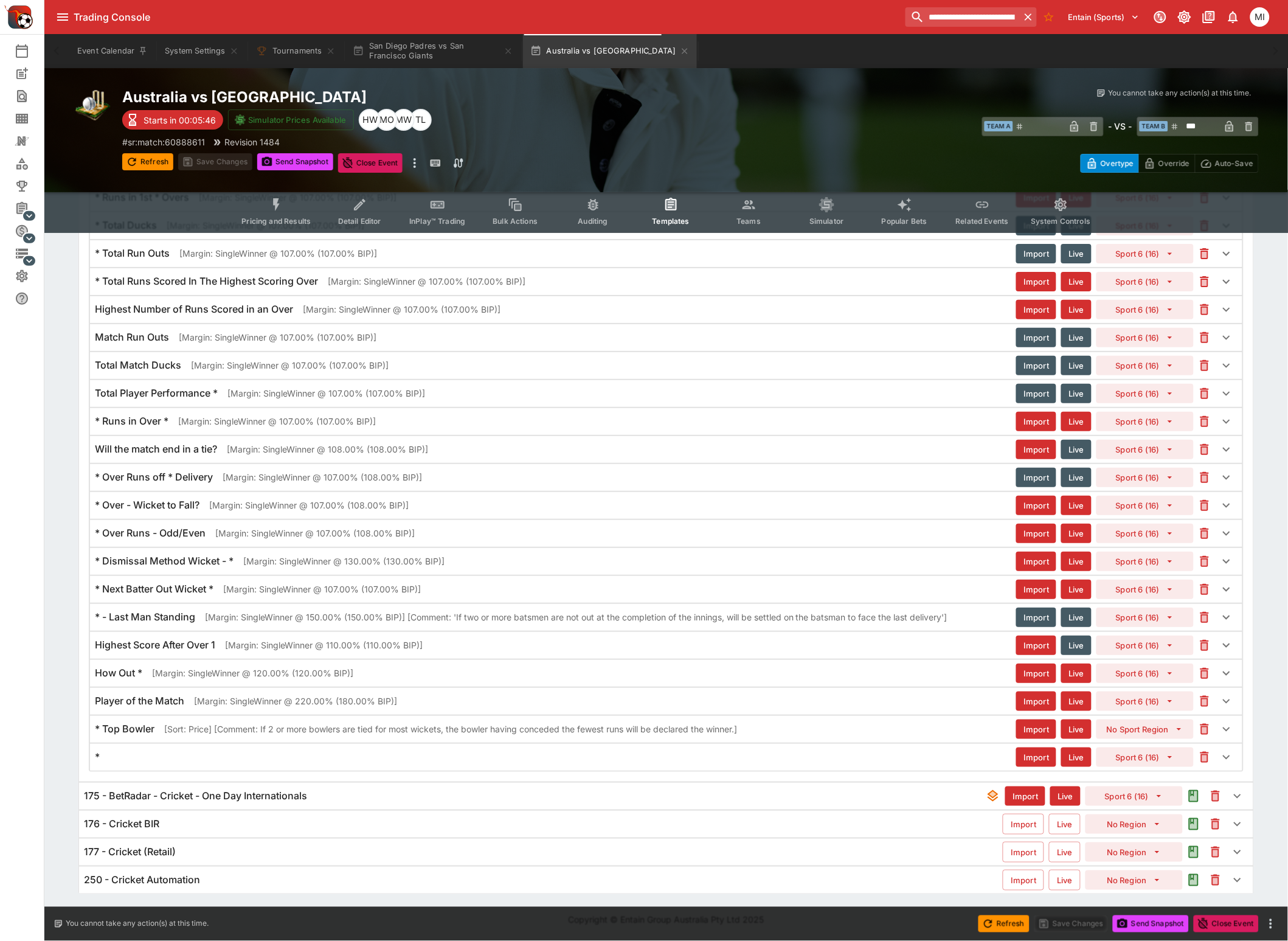
scroll to position [1509, 0]
click at [216, 791] on h6 "175 - BetRadar - Cricket - One Day Internationals" at bounding box center [195, 796] width 223 height 13
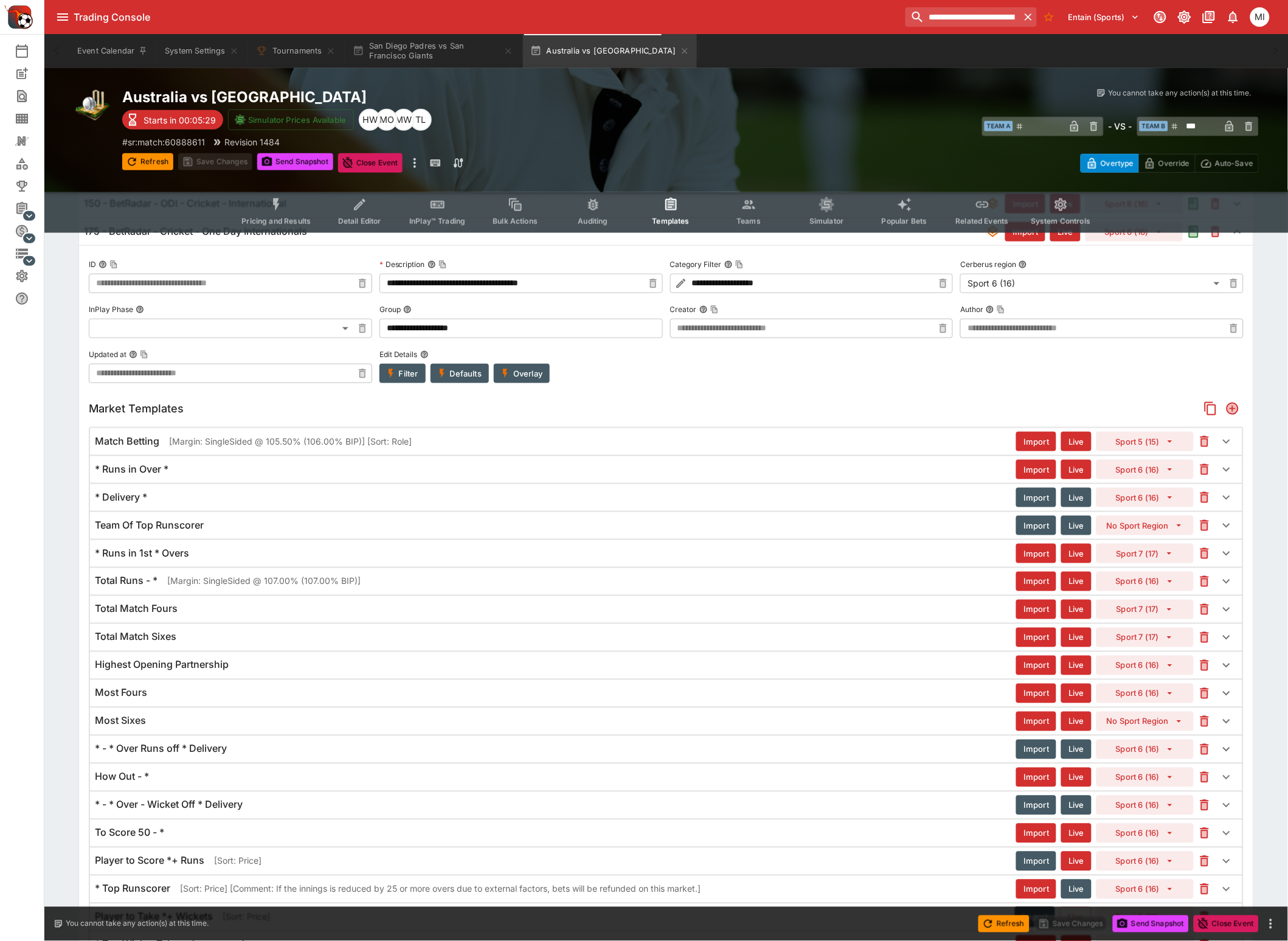
scroll to position [0, 0]
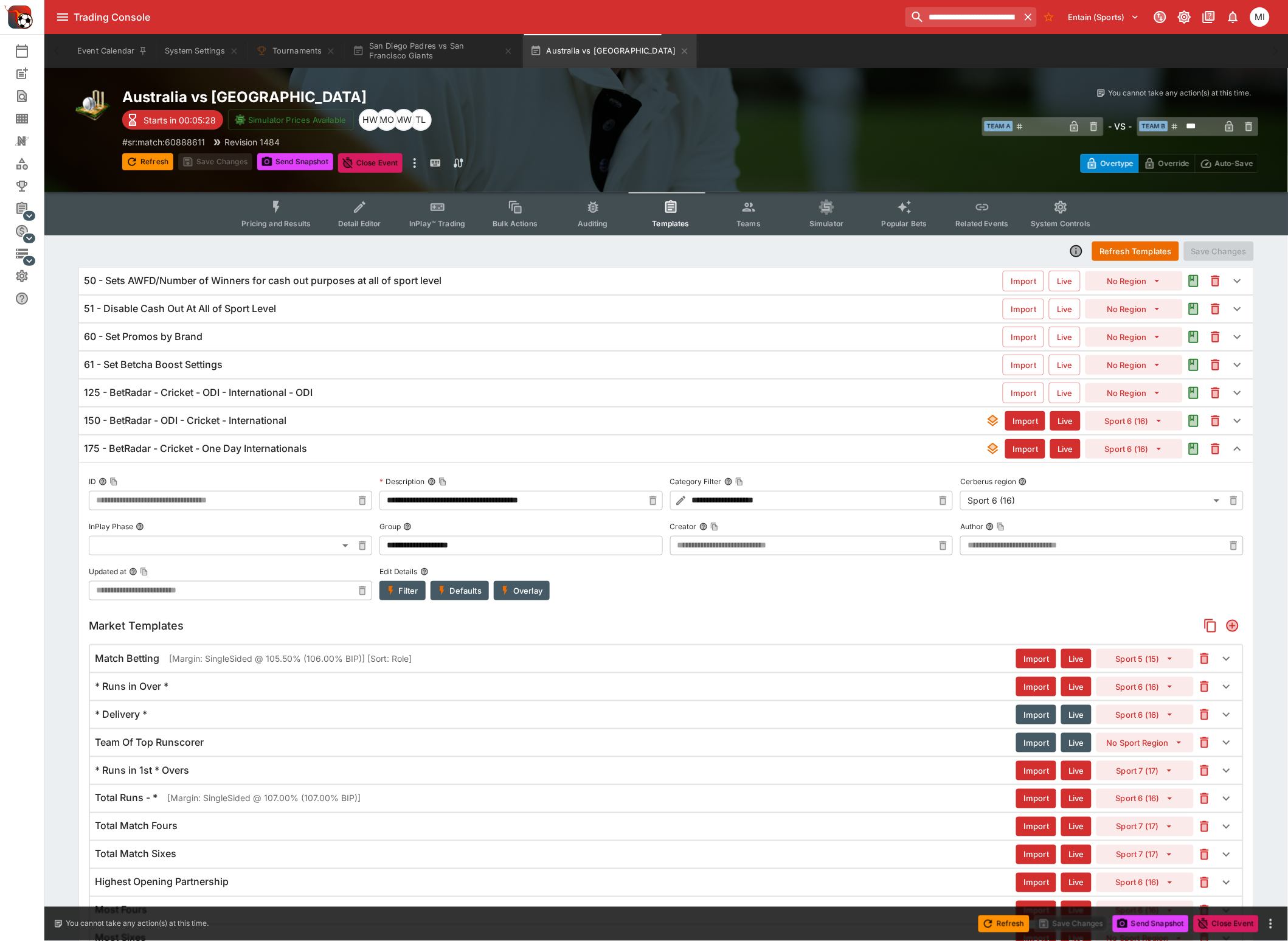
click at [206, 425] on h6 "150 - BetRadar - ODI - Cricket - International" at bounding box center [185, 421] width 203 height 13
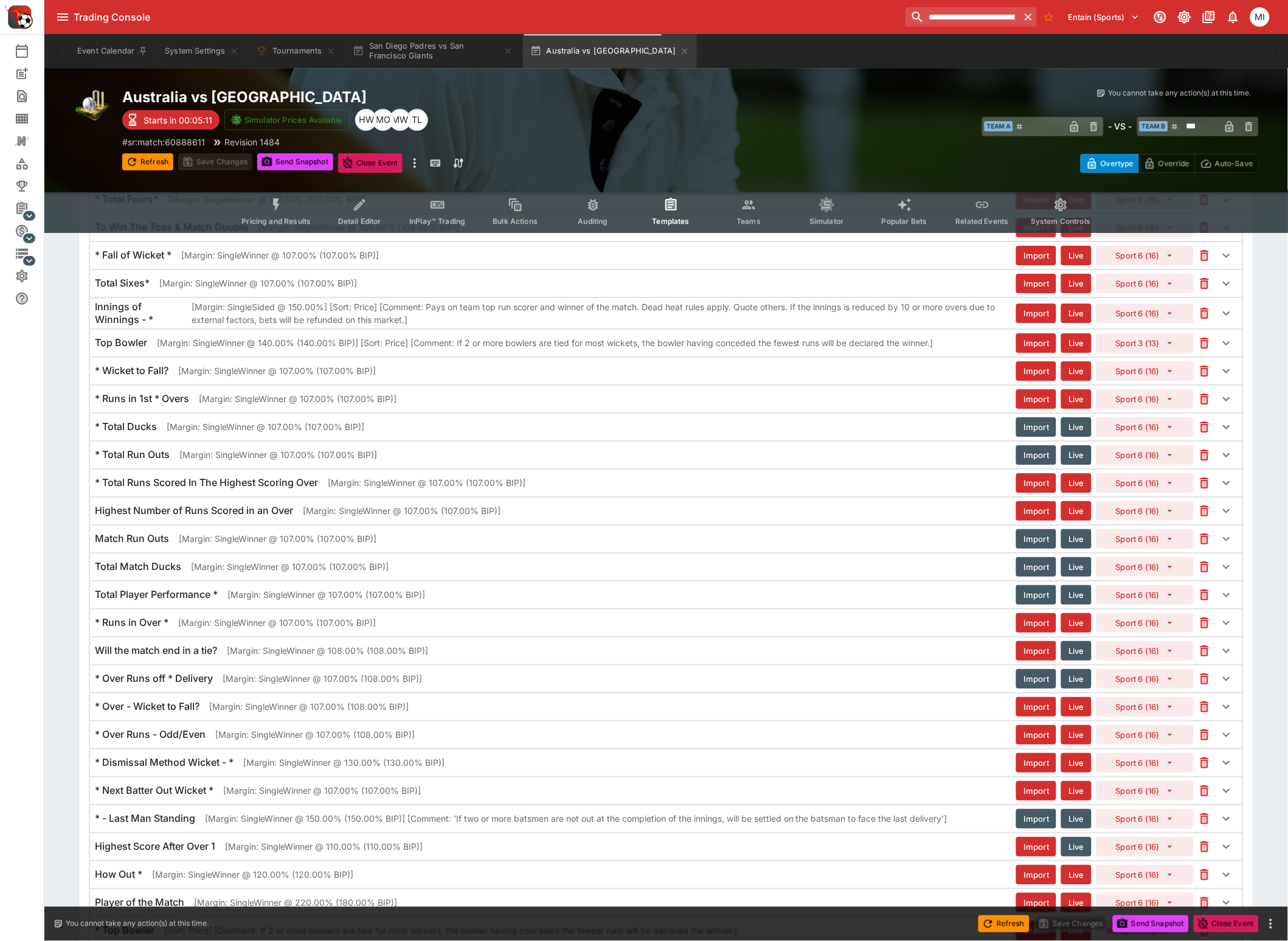
scroll to position [1368, 0]
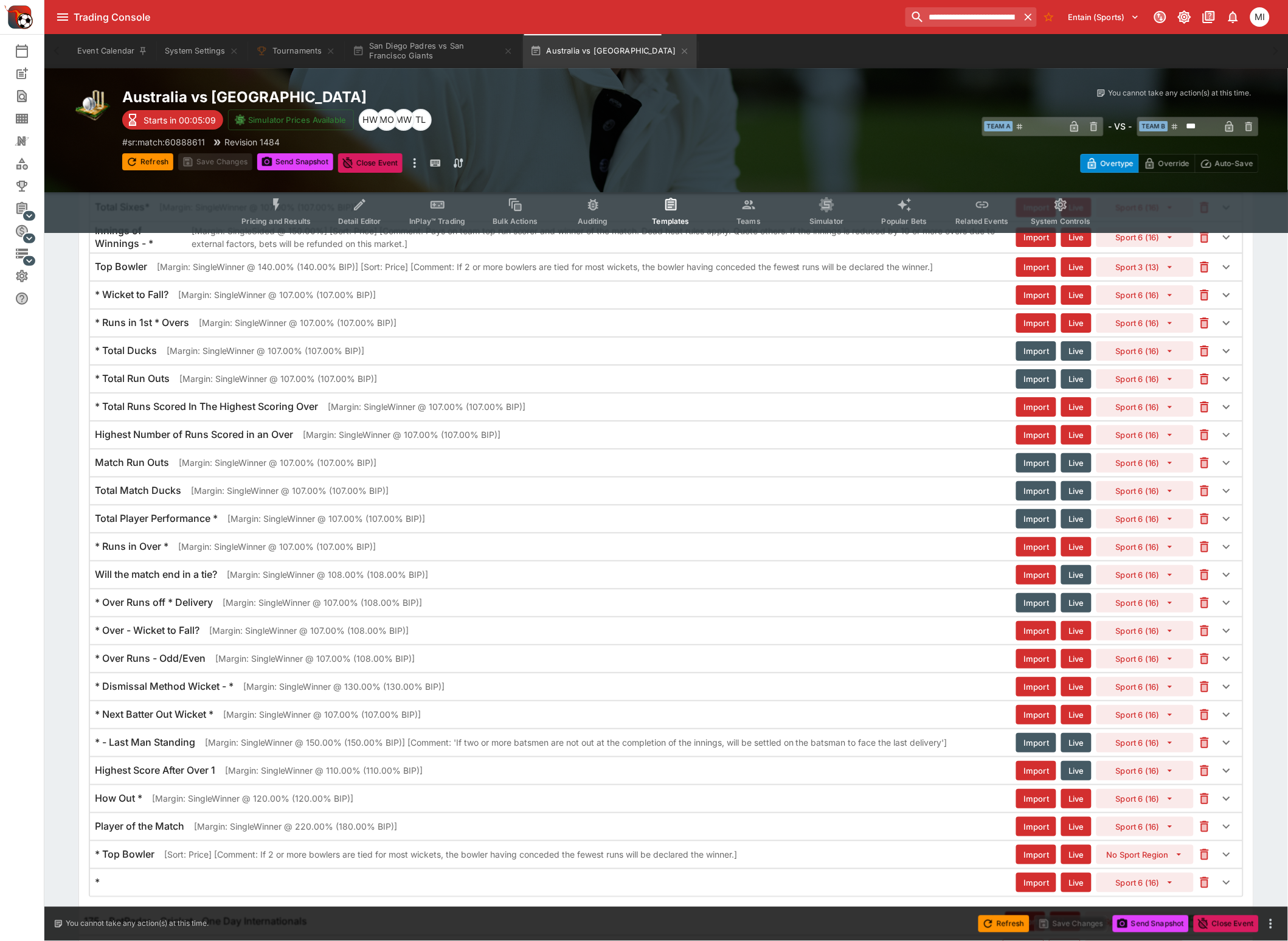
click at [731, 581] on div "Will the match end in a tie? [[PERSON_NAME]: SingleWinner @ 108.00% (108.00% BI…" at bounding box center [556, 574] width 921 height 13
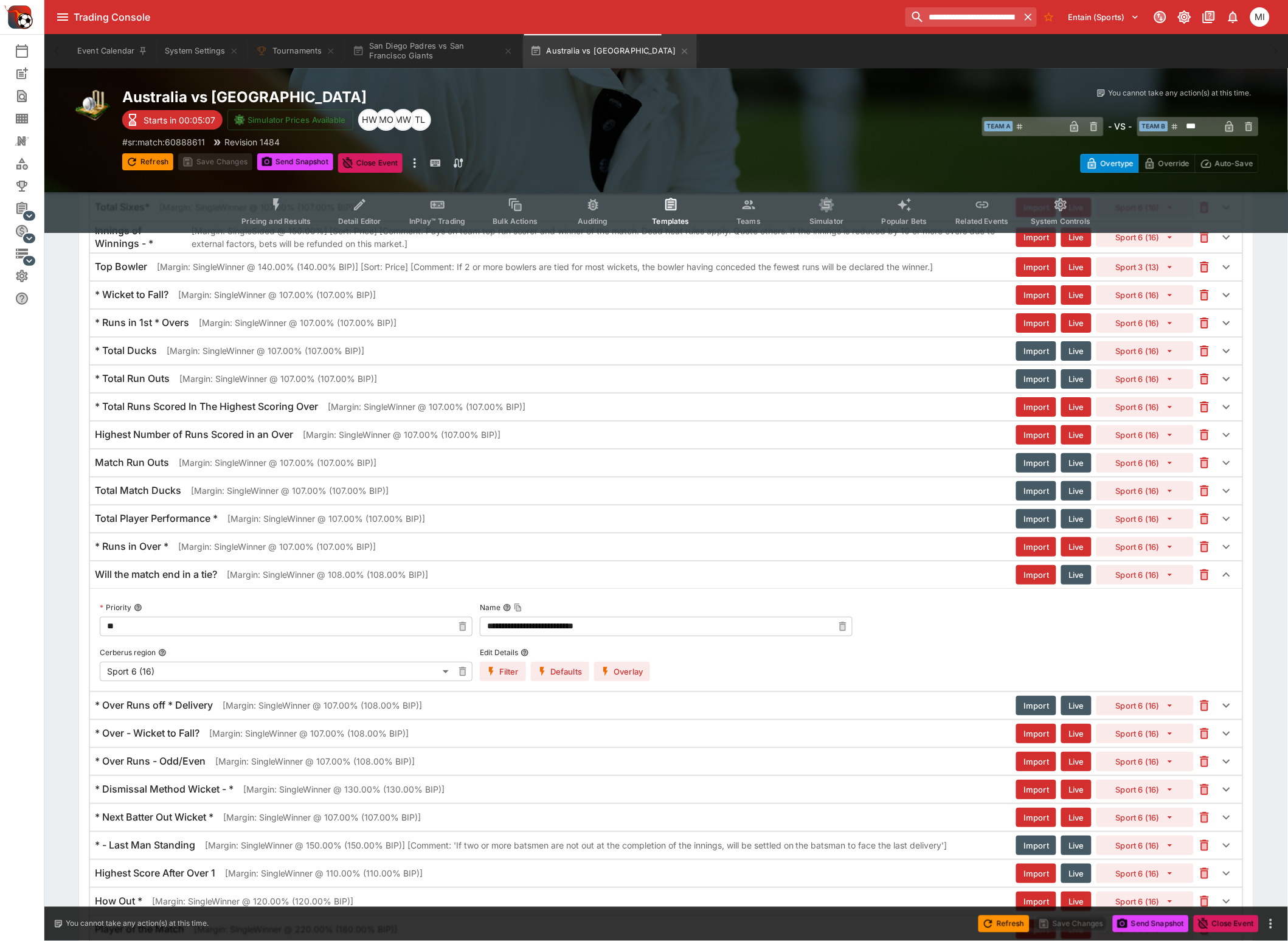
click at [615, 682] on button "Overlay" at bounding box center [622, 671] width 56 height 20
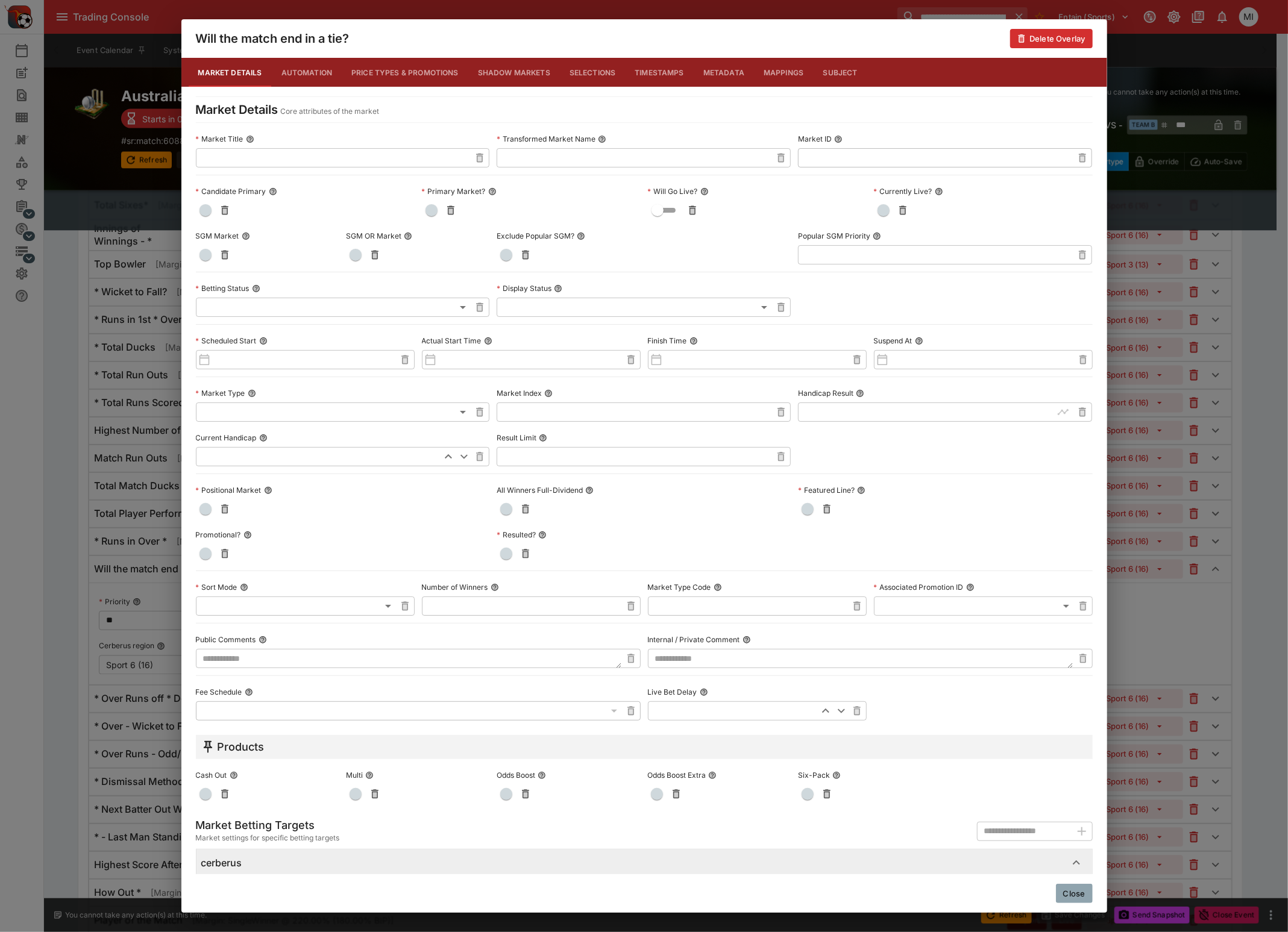
click at [418, 76] on button "Price Types & Promotions" at bounding box center [405, 72] width 127 height 29
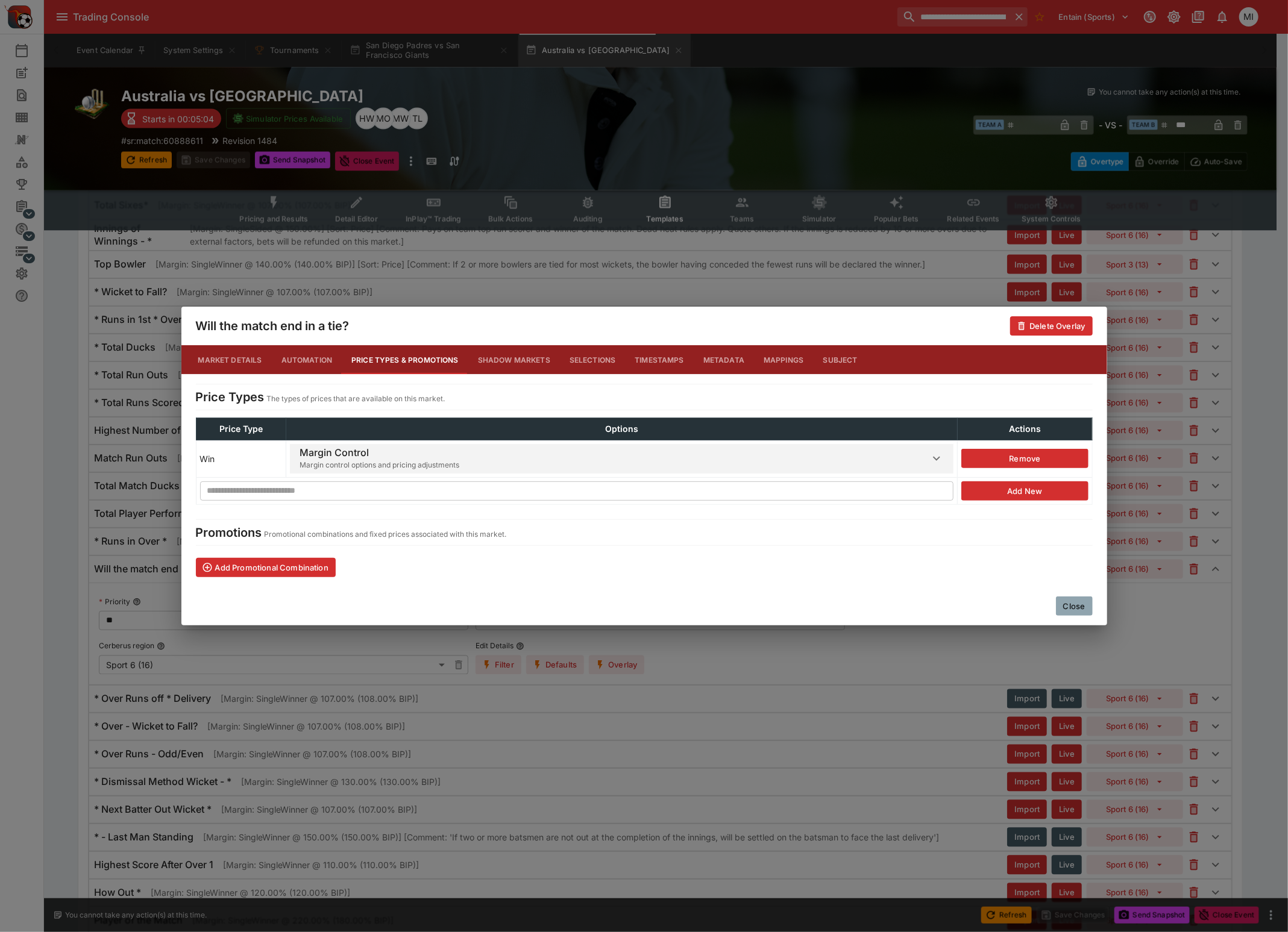
click at [365, 464] on span "Margin control options and pricing adjustments" at bounding box center [380, 465] width 160 height 12
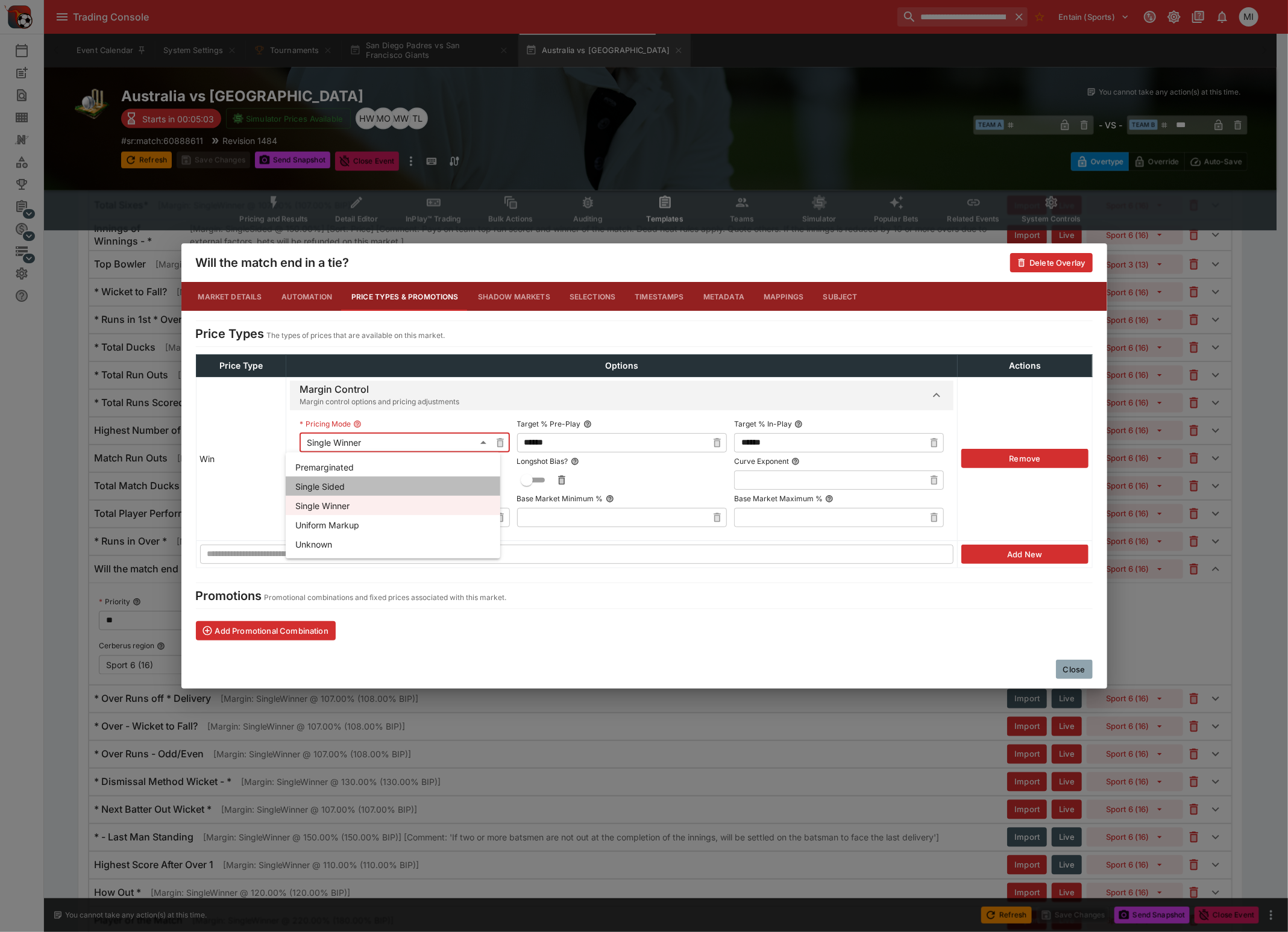
click at [344, 492] on li "Single Sided" at bounding box center [392, 486] width 214 height 20
type input "**********"
click at [70, 400] on div "**********" at bounding box center [644, 466] width 1288 height 932
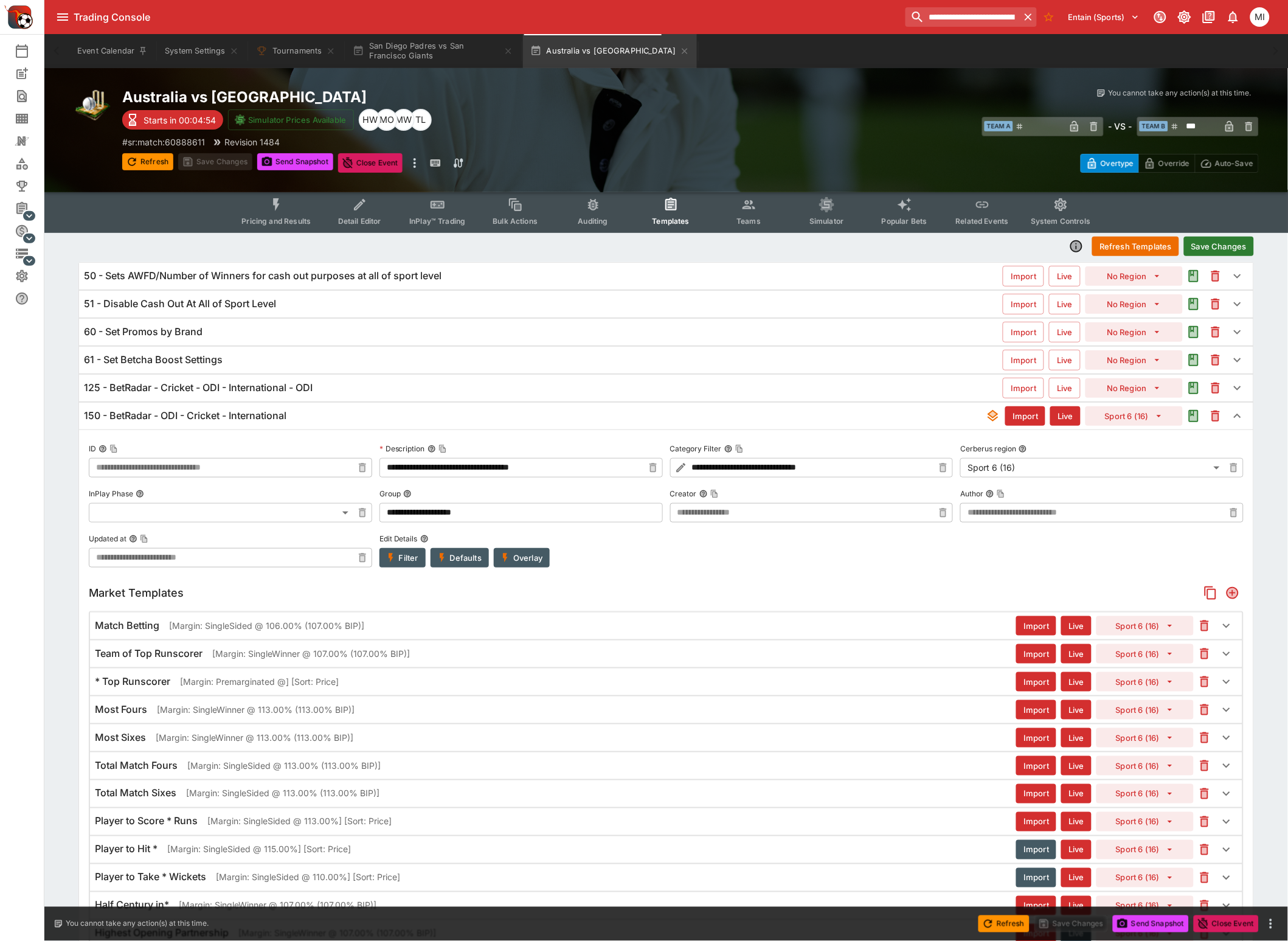
scroll to position [0, 0]
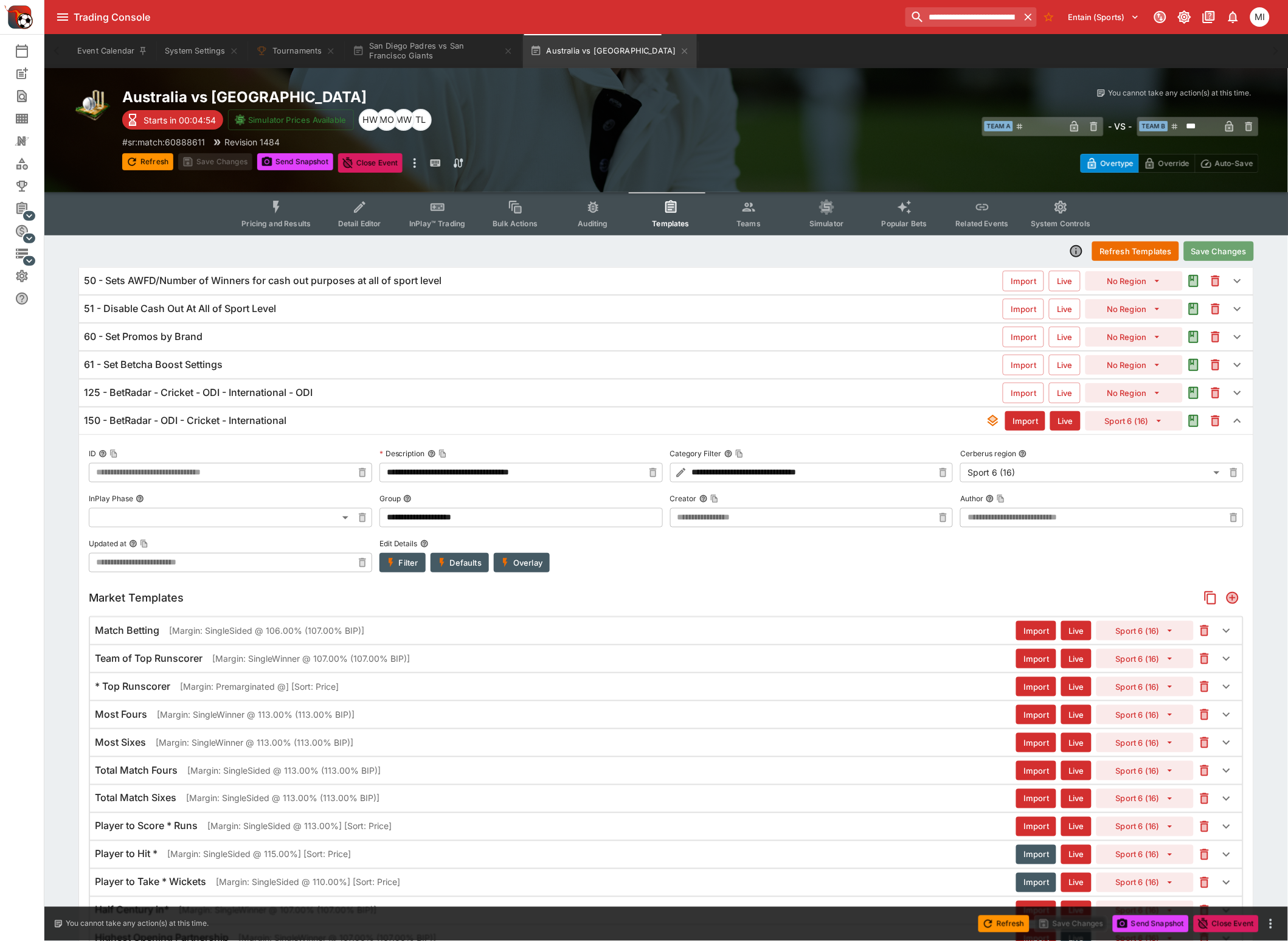
click at [1226, 254] on button "Save Changes" at bounding box center [1218, 251] width 70 height 20
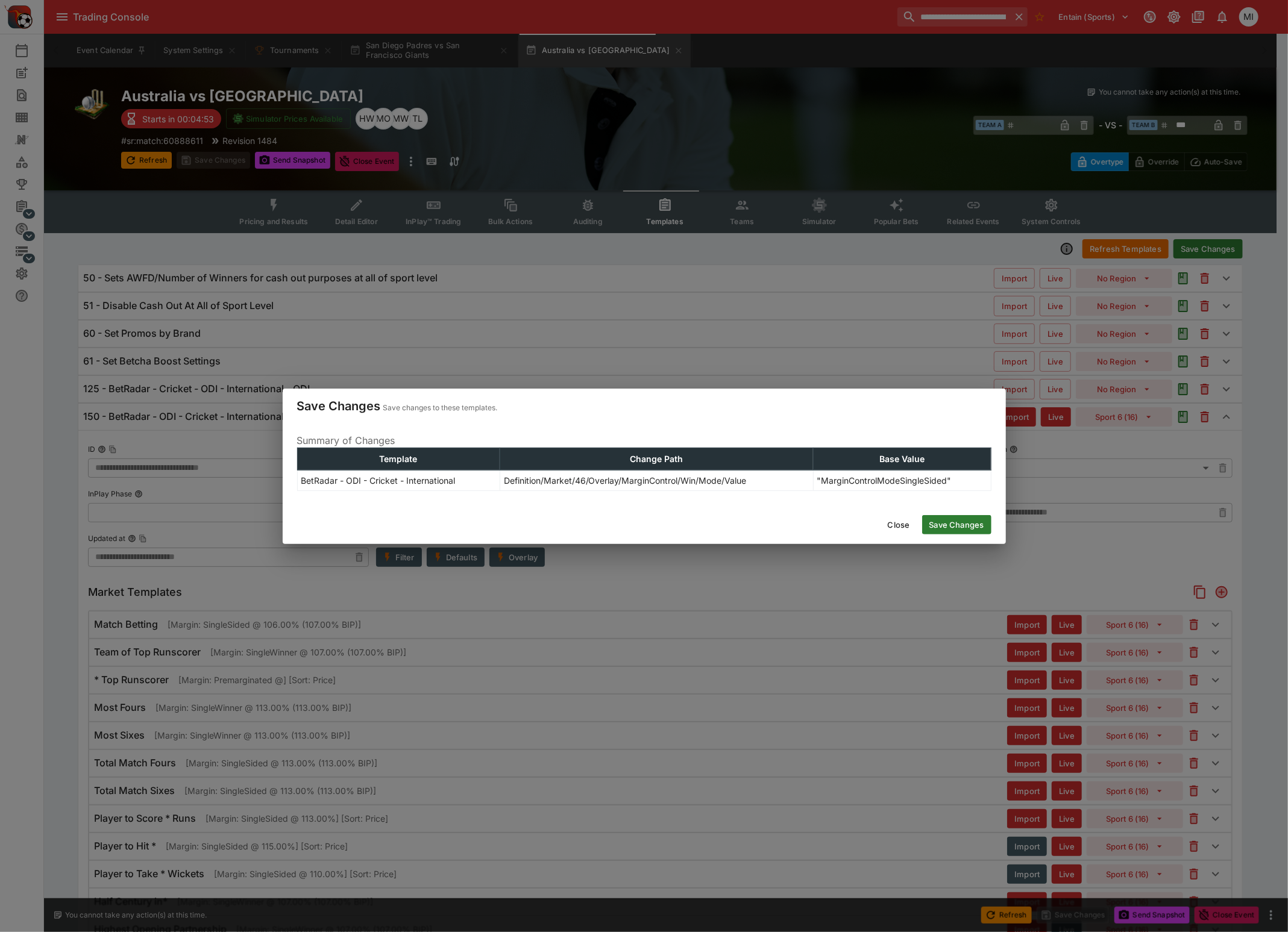
click at [967, 532] on button "Save Changes" at bounding box center [957, 525] width 69 height 20
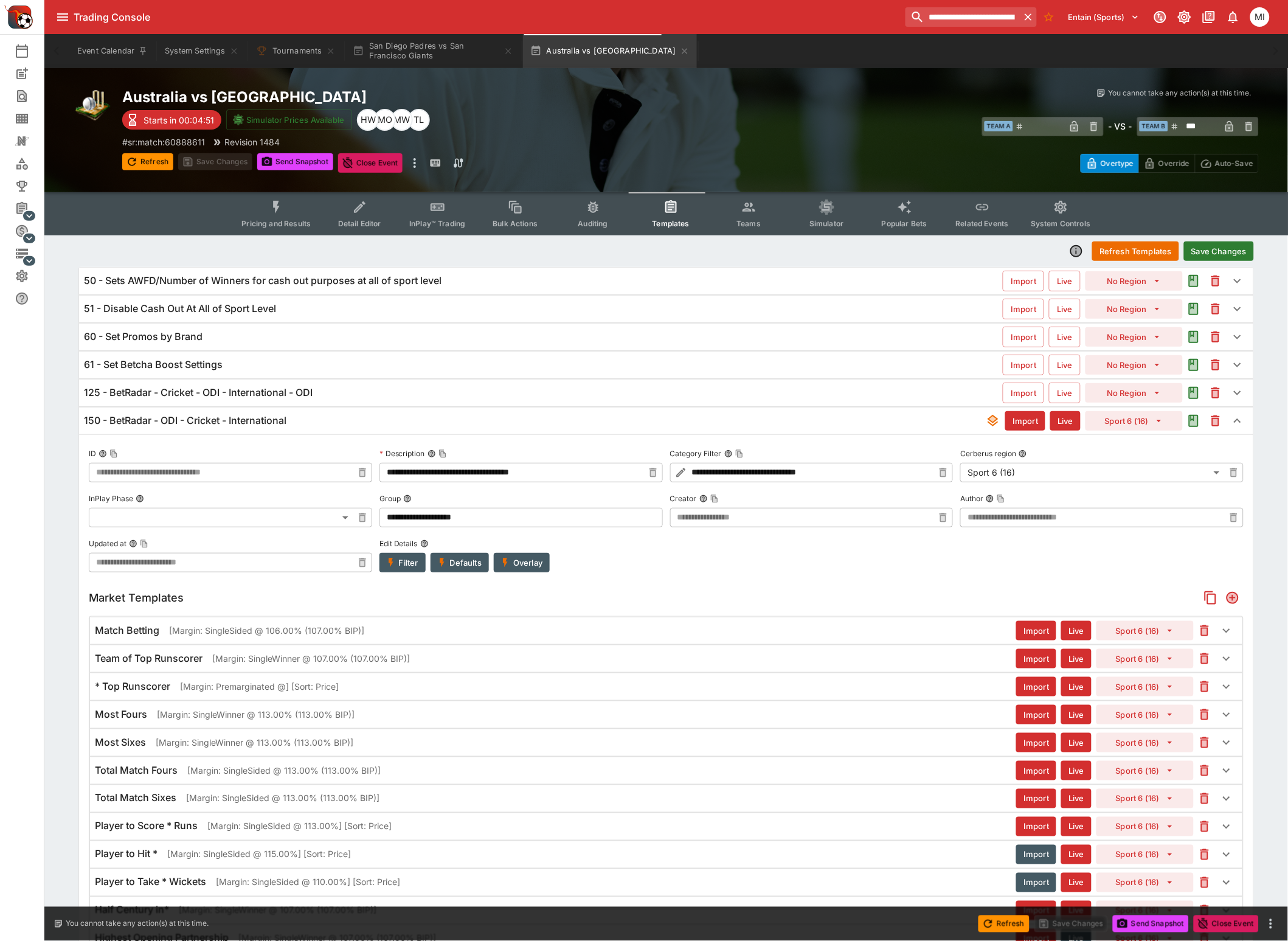
type input "**********"
click at [280, 214] on button "Pricing and Results" at bounding box center [276, 213] width 89 height 43
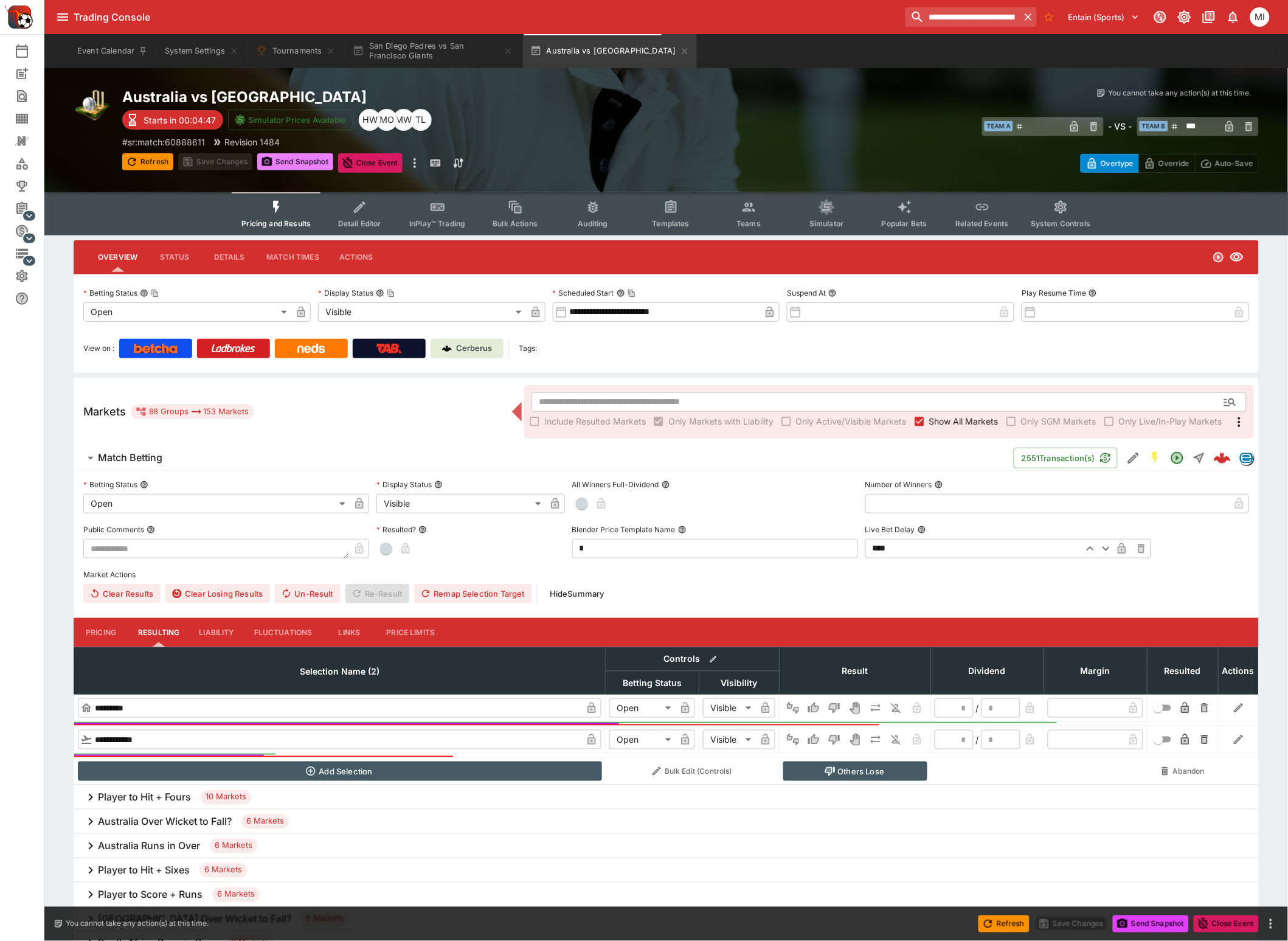
click at [296, 156] on button "Send Snapshot" at bounding box center [295, 161] width 76 height 17
click at [678, 210] on icon "Event type filters" at bounding box center [671, 207] width 16 height 16
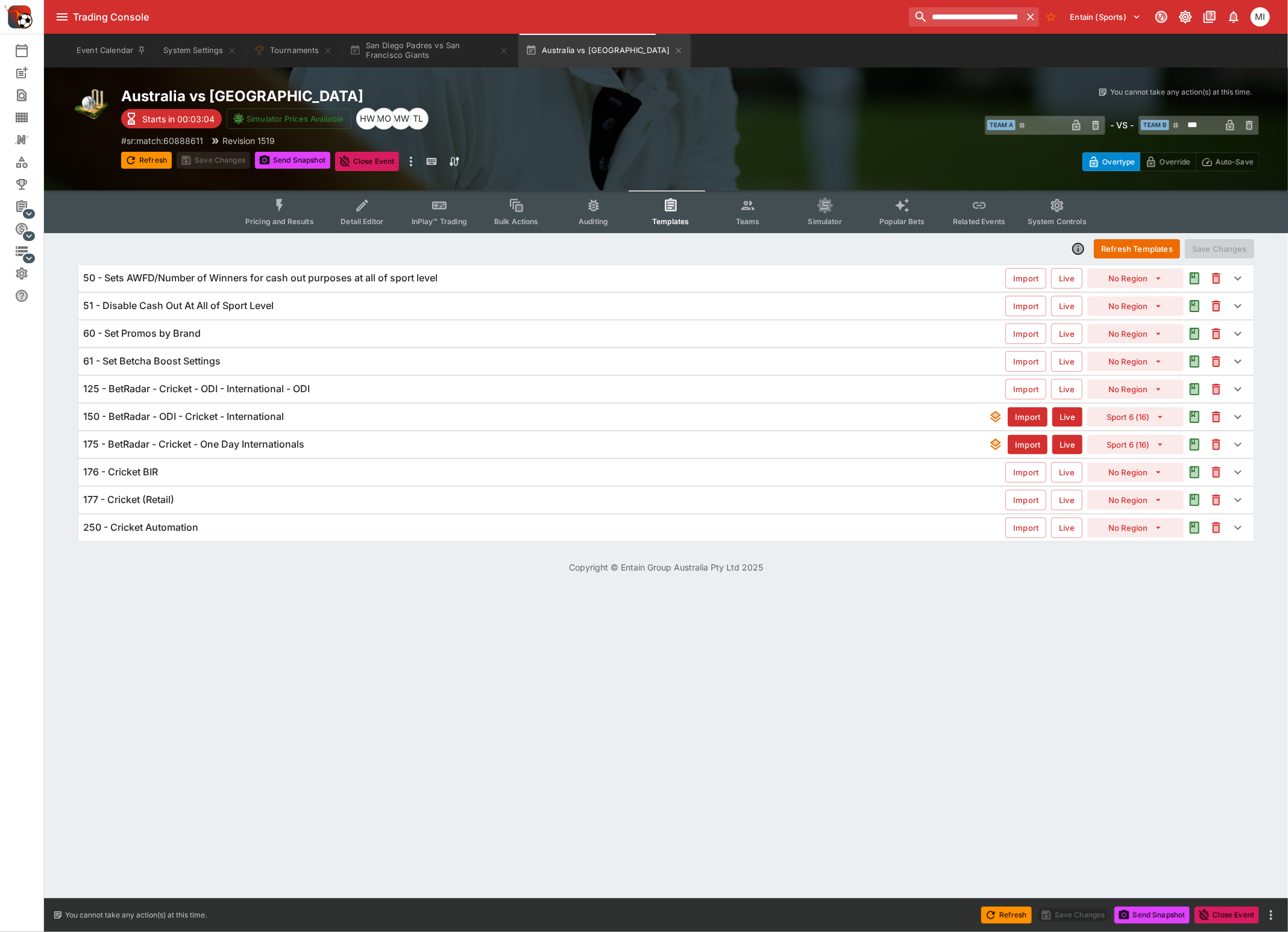
click at [252, 417] on h6 "150 - BetRadar - ODI - Cricket - International" at bounding box center [183, 417] width 201 height 13
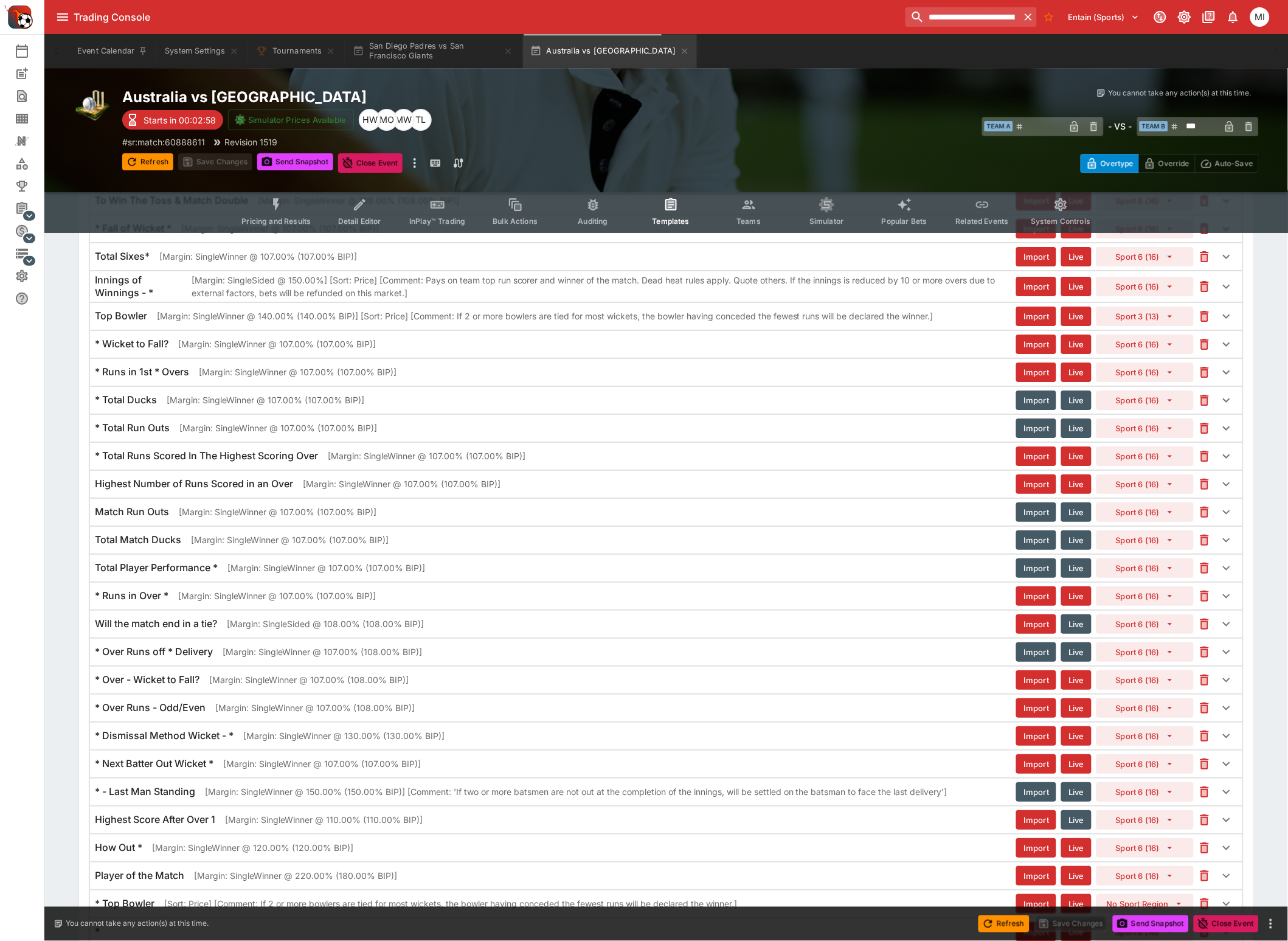
scroll to position [1368, 0]
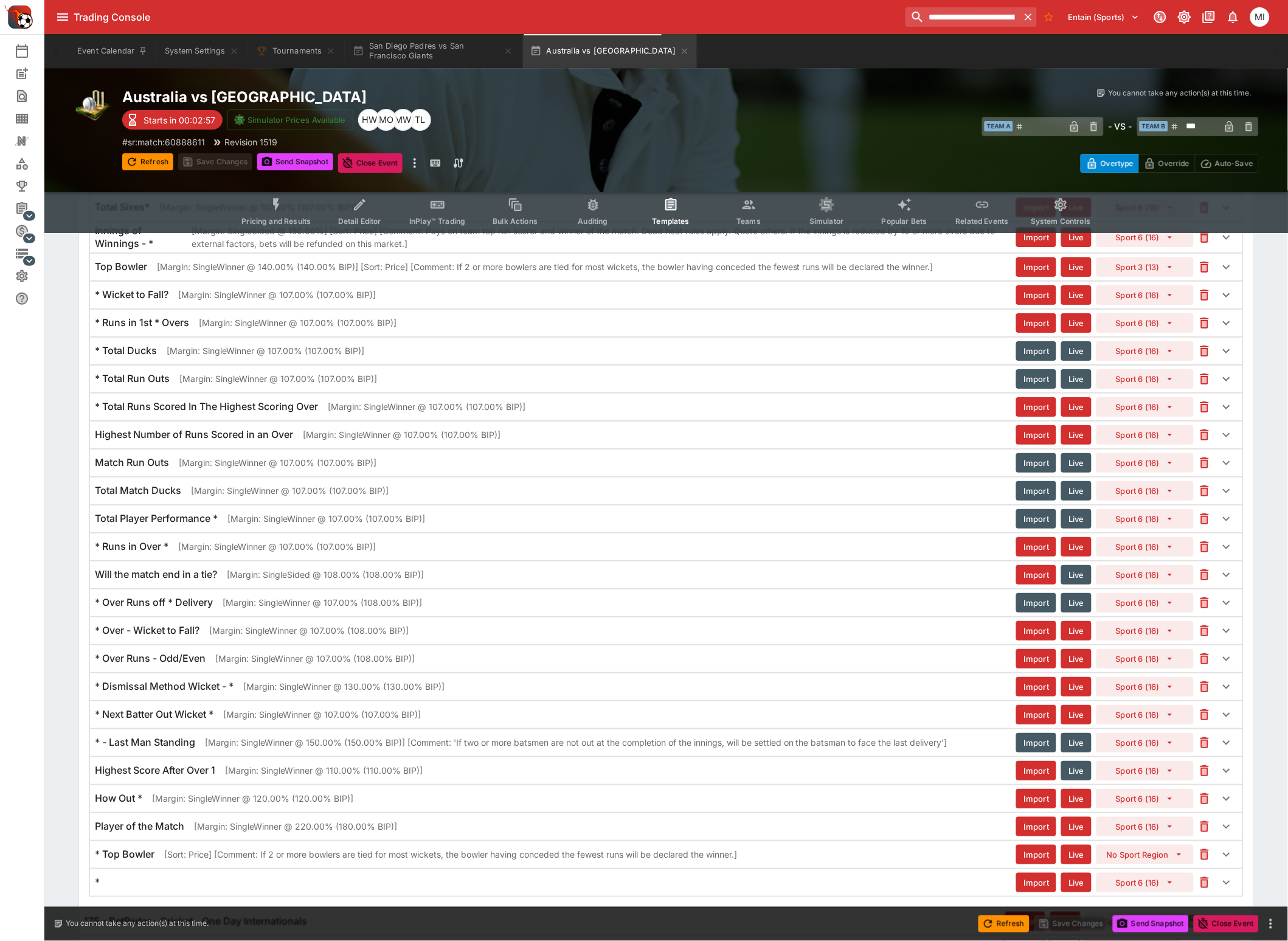
click at [258, 581] on p "[Margin: SingleSided @ 108.00% (108.00% BIP)]" at bounding box center [325, 574] width 197 height 13
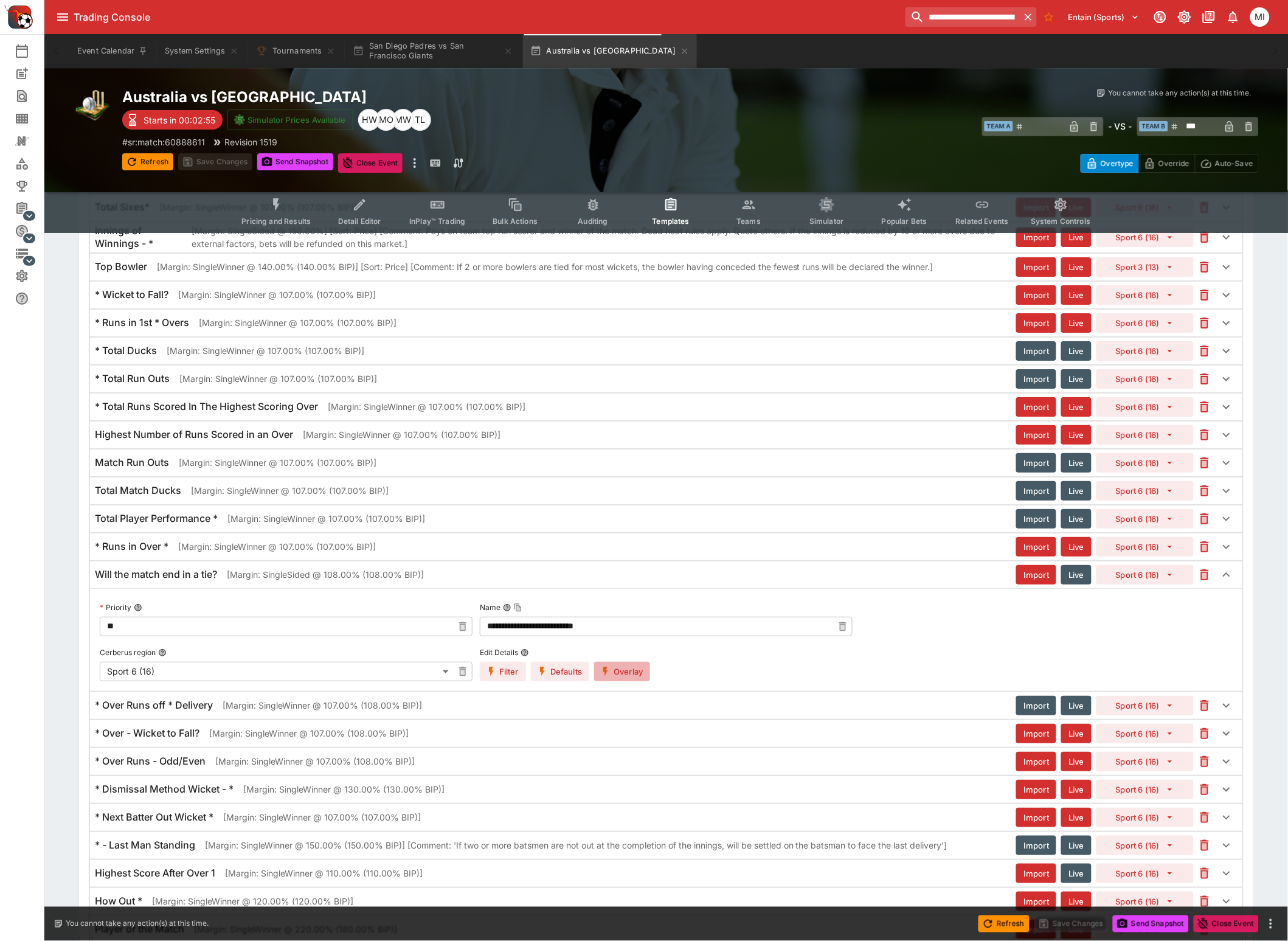
click at [610, 677] on button "Overlay" at bounding box center [622, 671] width 56 height 20
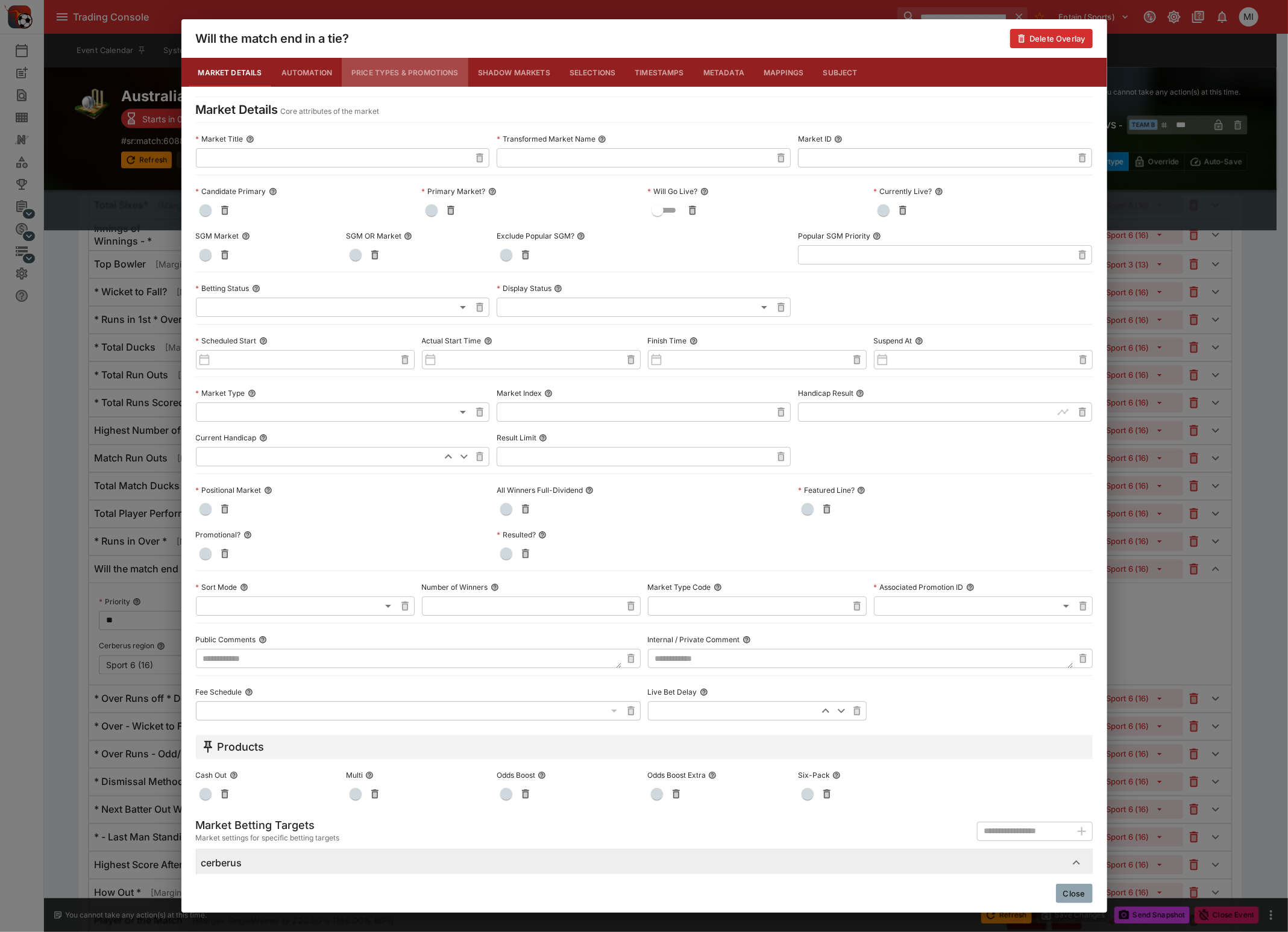
click at [402, 77] on button "Price Types & Promotions" at bounding box center [405, 72] width 127 height 29
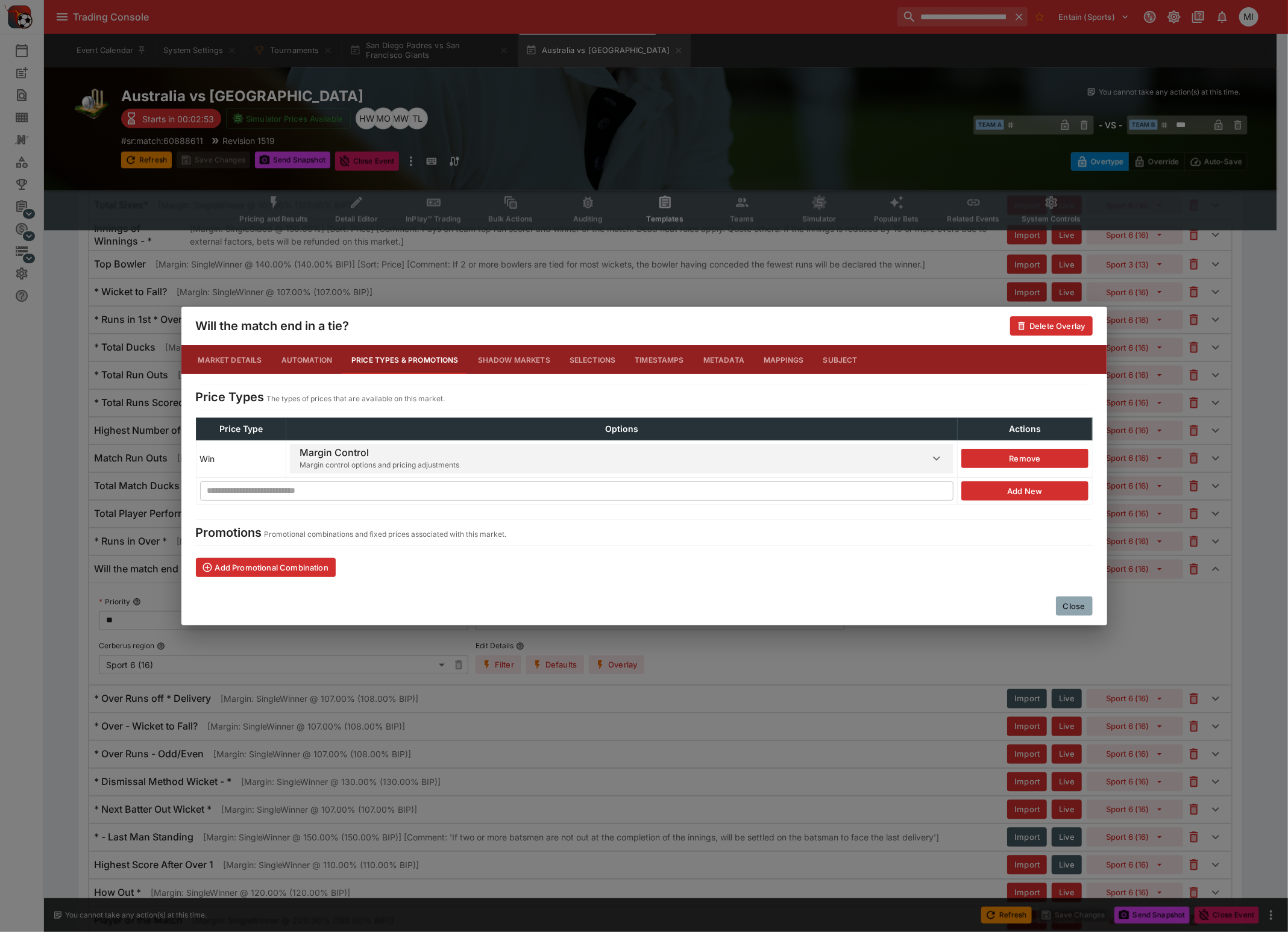
click at [345, 453] on h6 "Margin Control" at bounding box center [380, 452] width 160 height 13
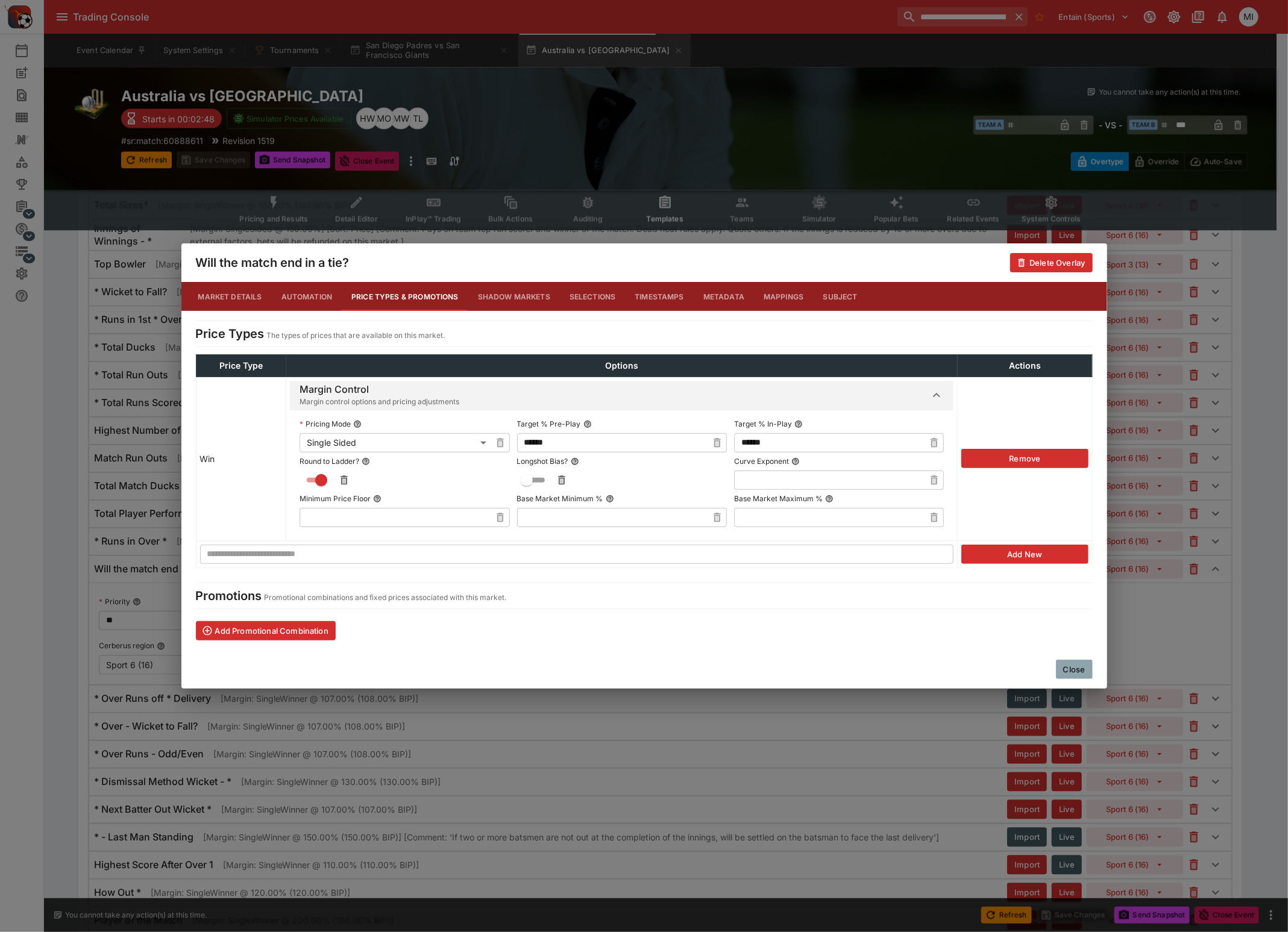
click at [781, 479] on input "text" at bounding box center [829, 480] width 190 height 20
type input "****"
click at [1222, 655] on div "**********" at bounding box center [644, 466] width 1288 height 932
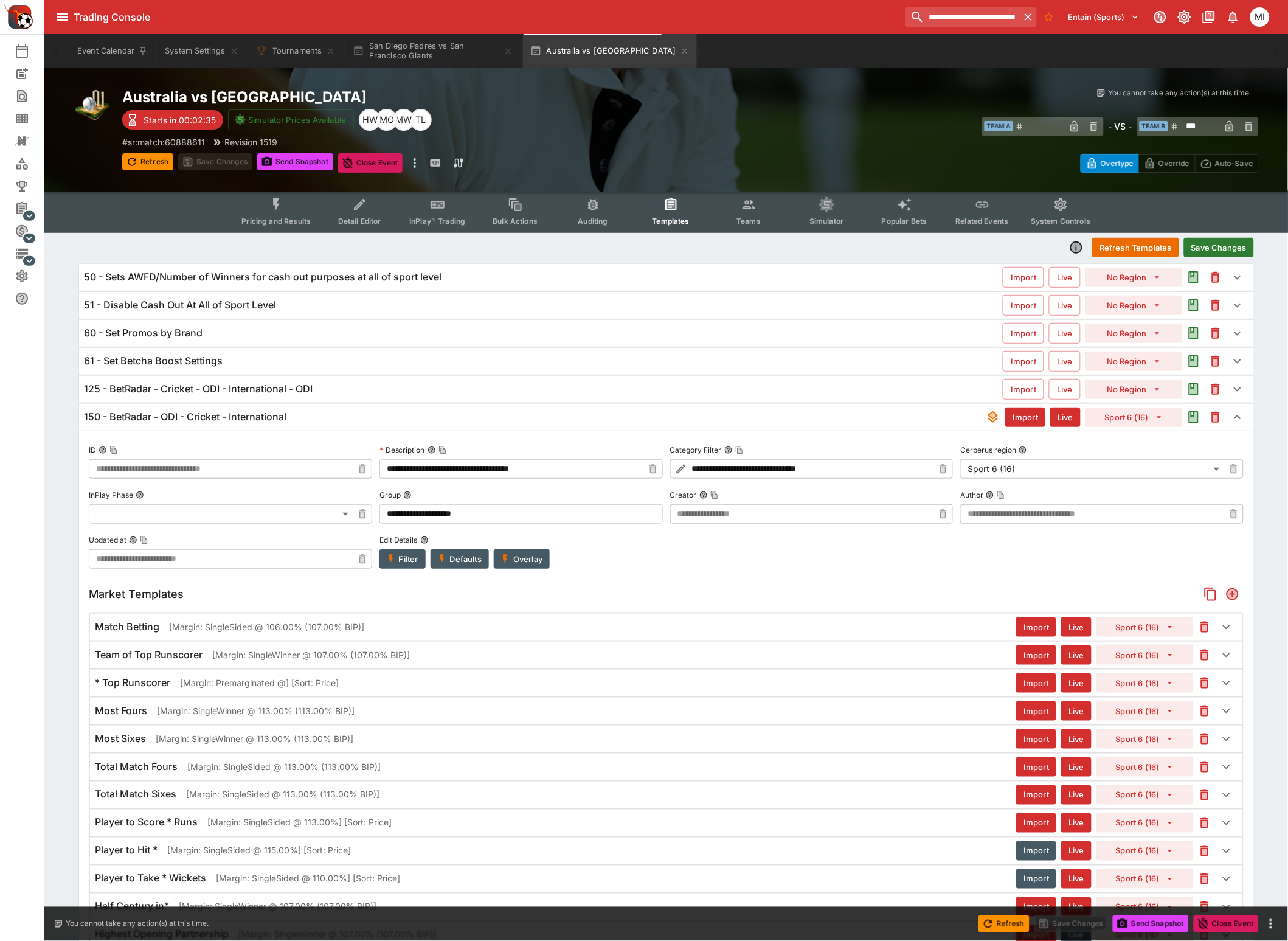
scroll to position [0, 0]
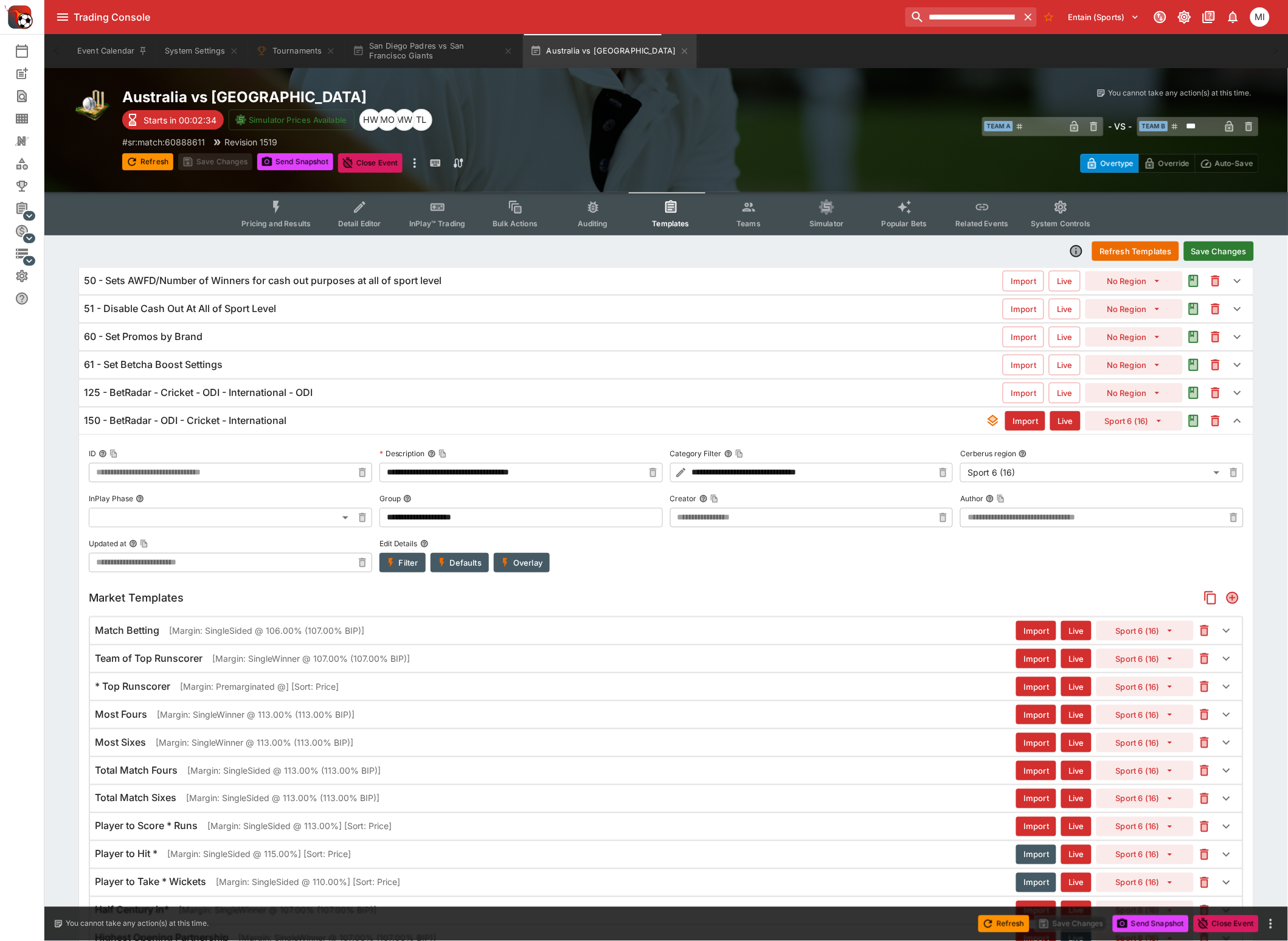
click at [1224, 242] on button "Save Changes" at bounding box center [1218, 251] width 70 height 20
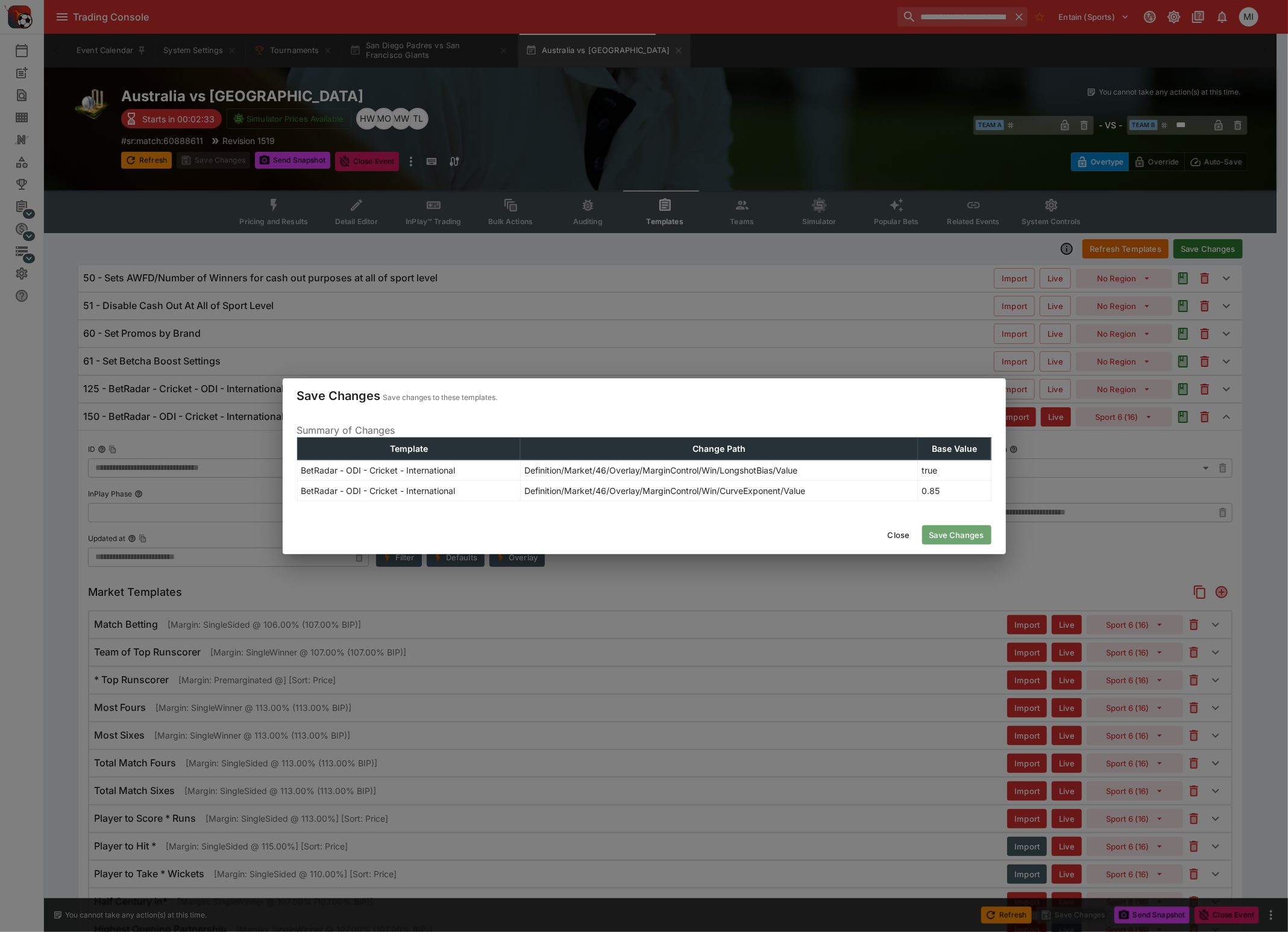
click at [965, 538] on button "Save Changes" at bounding box center [957, 535] width 69 height 20
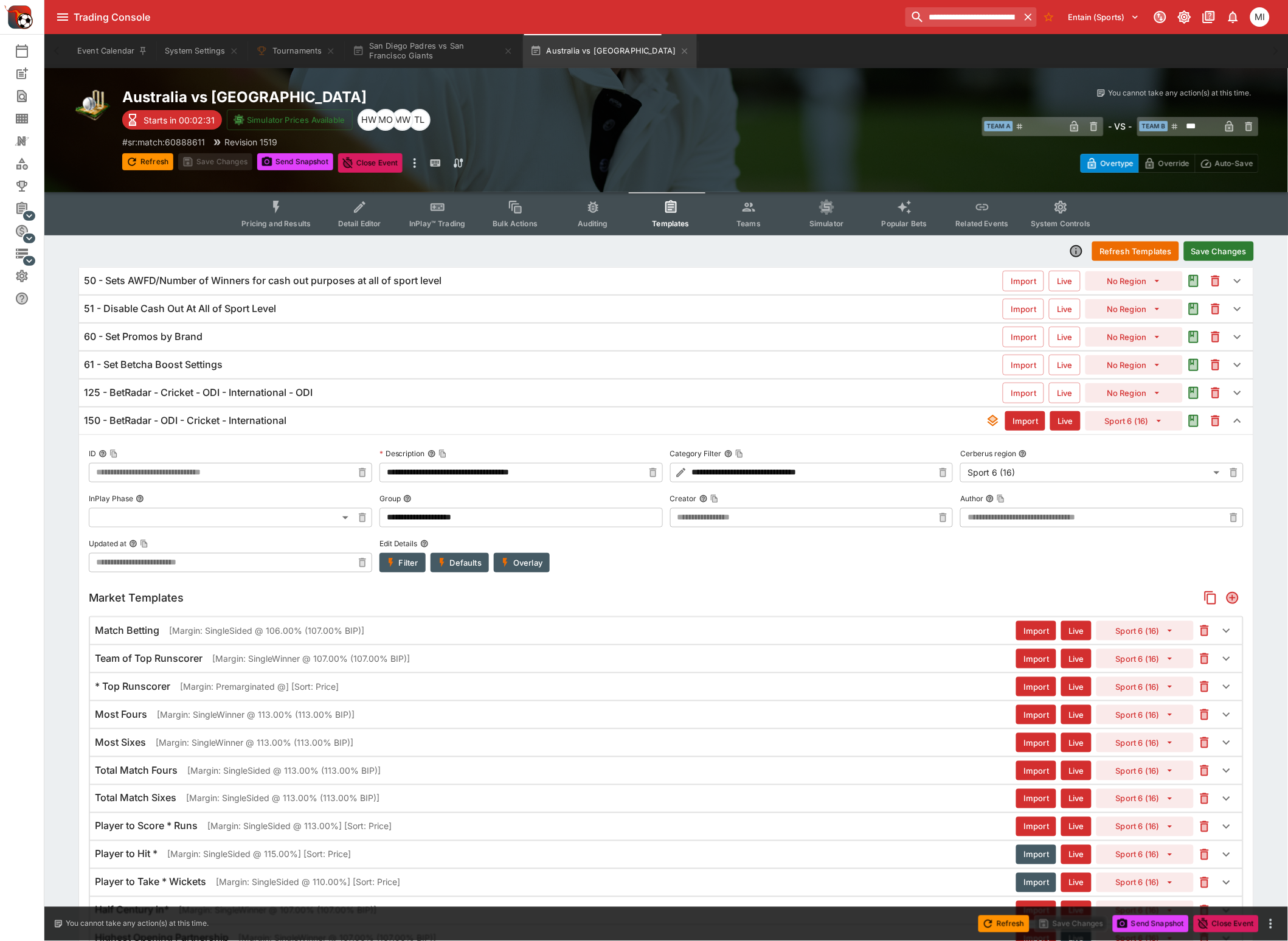
type input "**********"
drag, startPoint x: 292, startPoint y: 214, endPoint x: 300, endPoint y: 168, distance: 46.7
click at [292, 214] on button "Pricing and Results" at bounding box center [276, 213] width 89 height 43
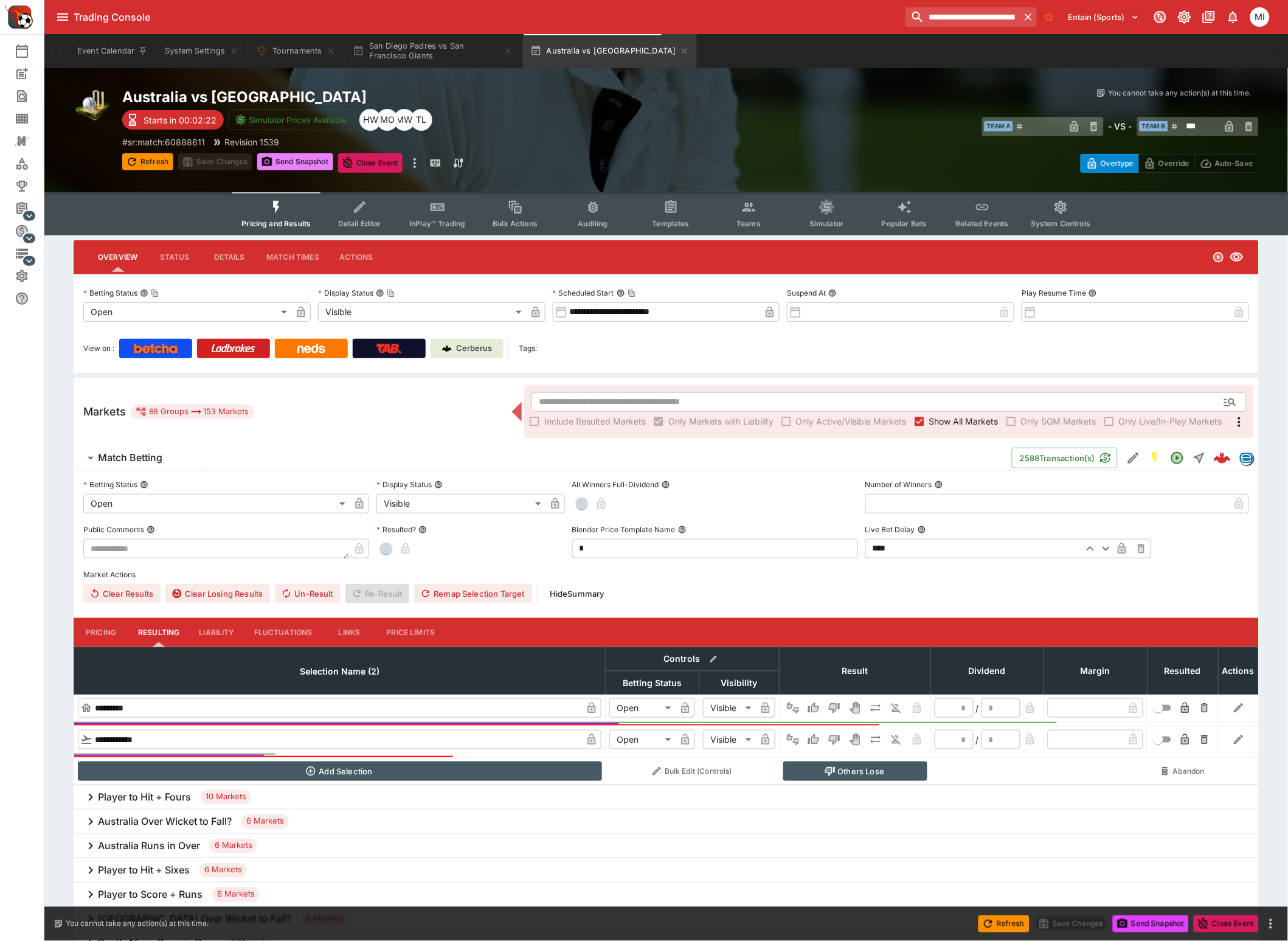
click at [301, 161] on button "Send Snapshot" at bounding box center [295, 161] width 76 height 17
click at [435, 57] on button "San Diego Padres vs San Francisco Giants" at bounding box center [433, 51] width 175 height 34
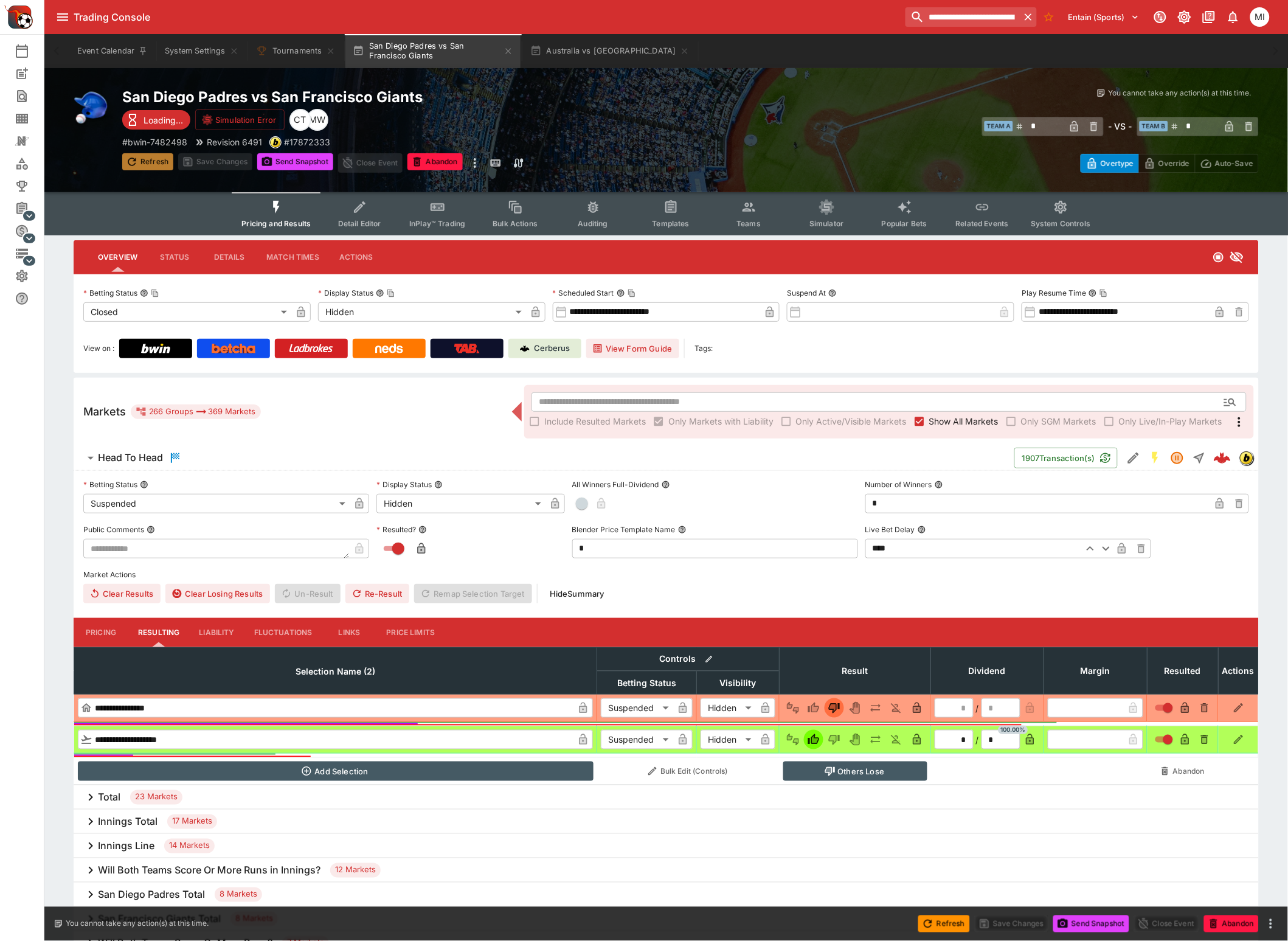
click at [152, 163] on button "Refresh" at bounding box center [147, 161] width 51 height 17
click at [954, 423] on span "Show All Markets" at bounding box center [964, 421] width 70 height 13
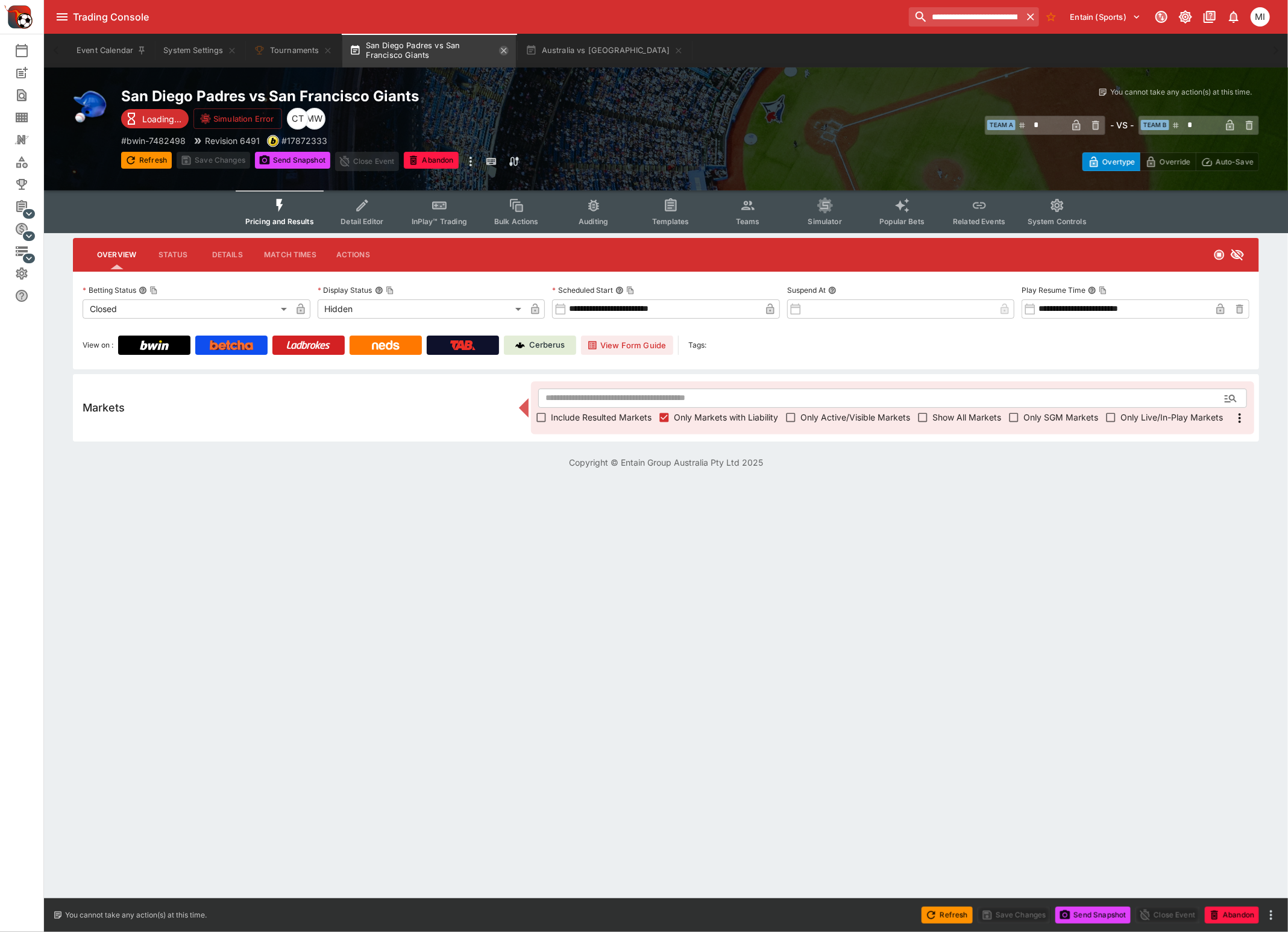
click at [503, 49] on icon "button" at bounding box center [504, 51] width 9 height 9
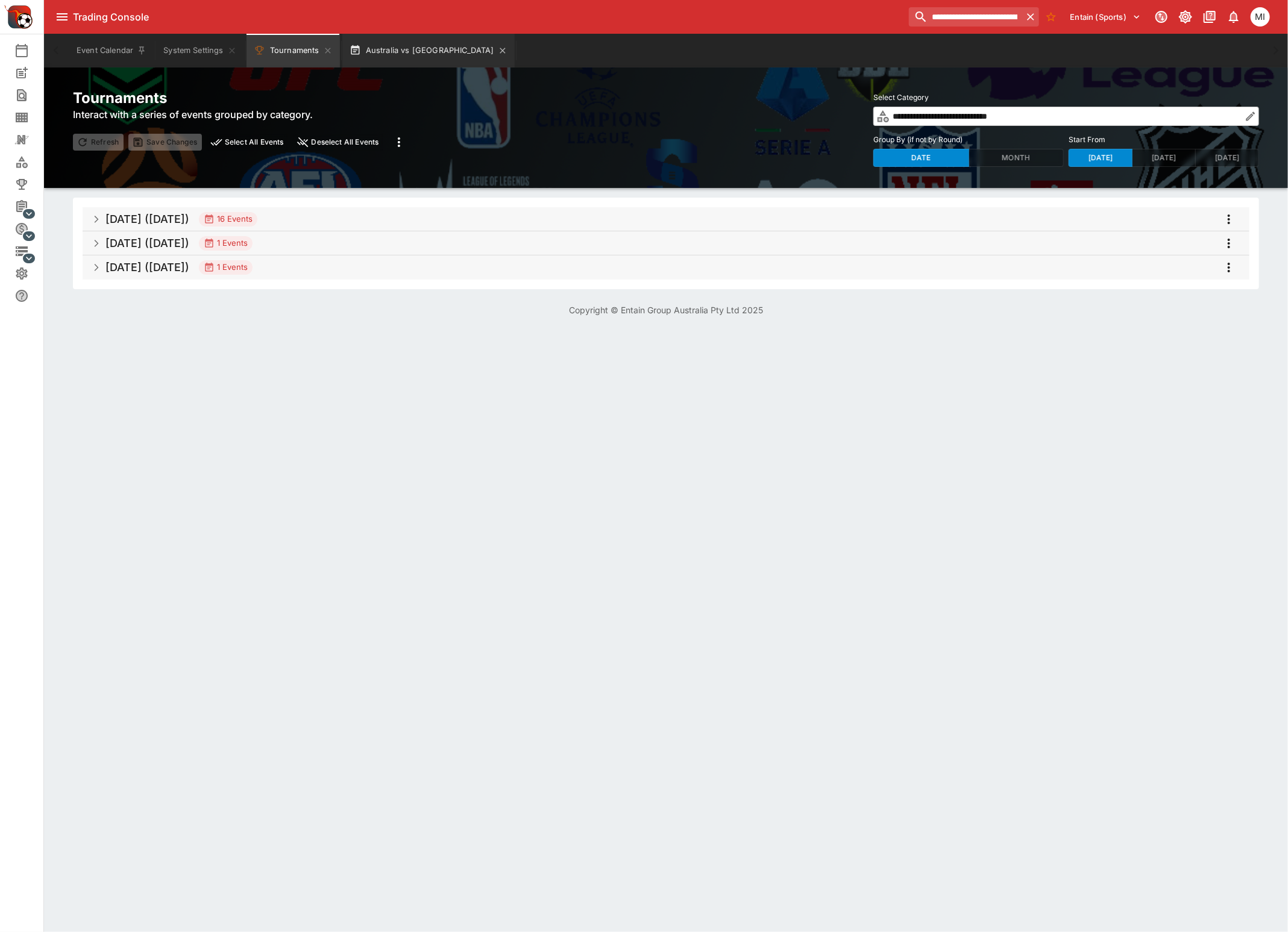
click at [407, 52] on button "Australia vs [GEOGRAPHIC_DATA]" at bounding box center [428, 51] width 172 height 34
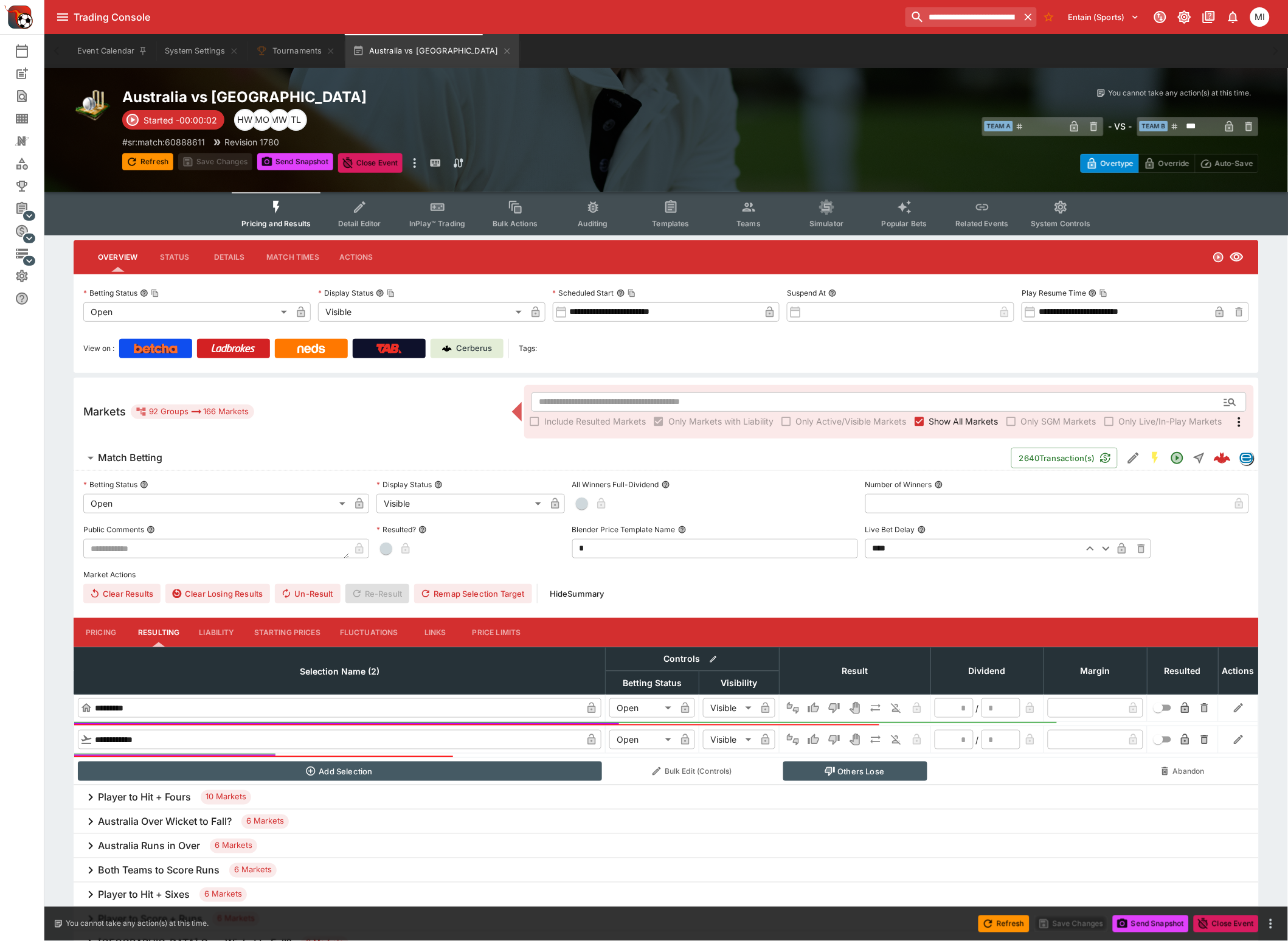
type input "**********"
type input "***"
click at [1031, 19] on icon "button" at bounding box center [1028, 17] width 12 height 12
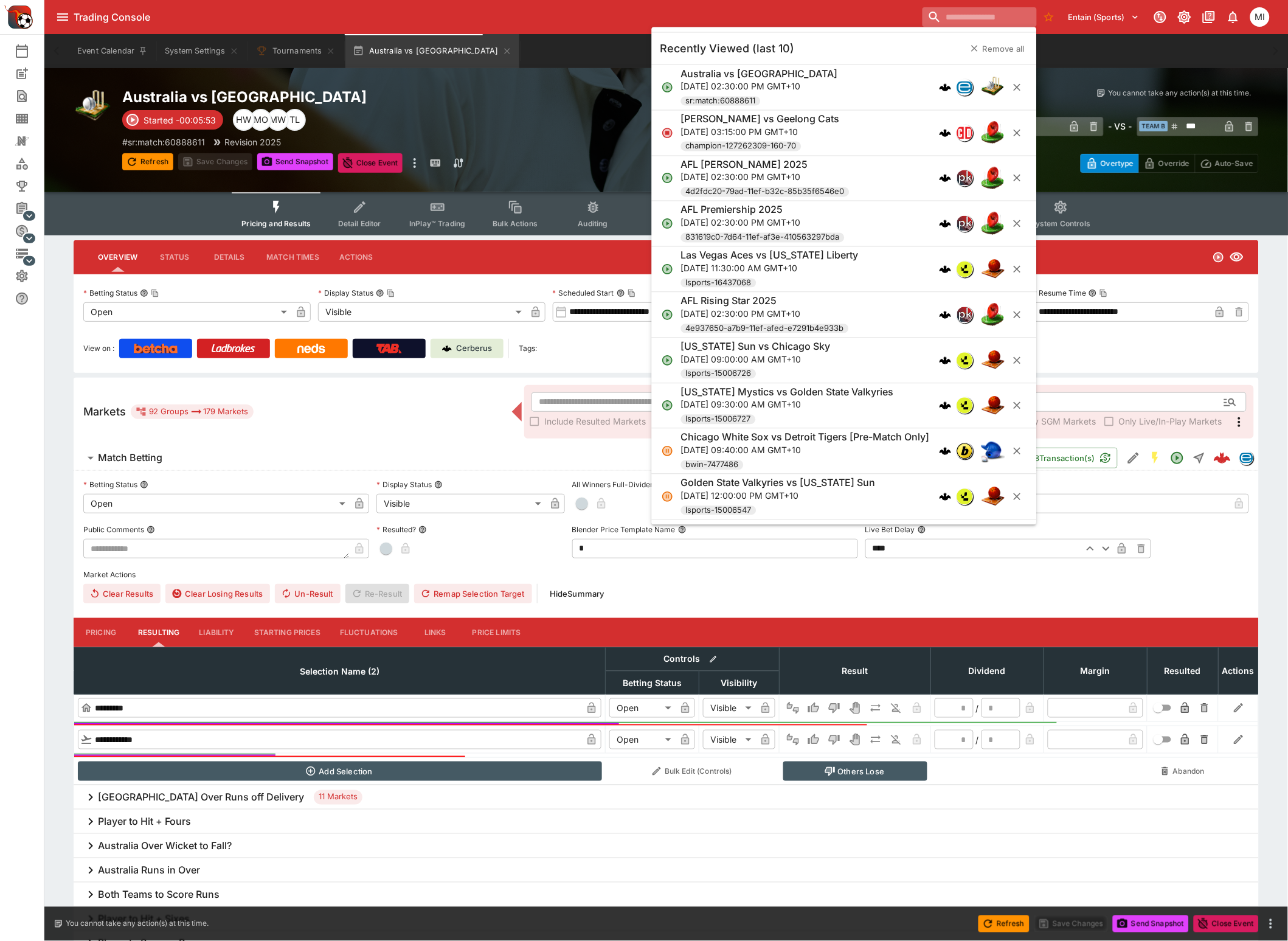
click at [973, 11] on input "search" at bounding box center [979, 17] width 114 height 20
type input "**********"
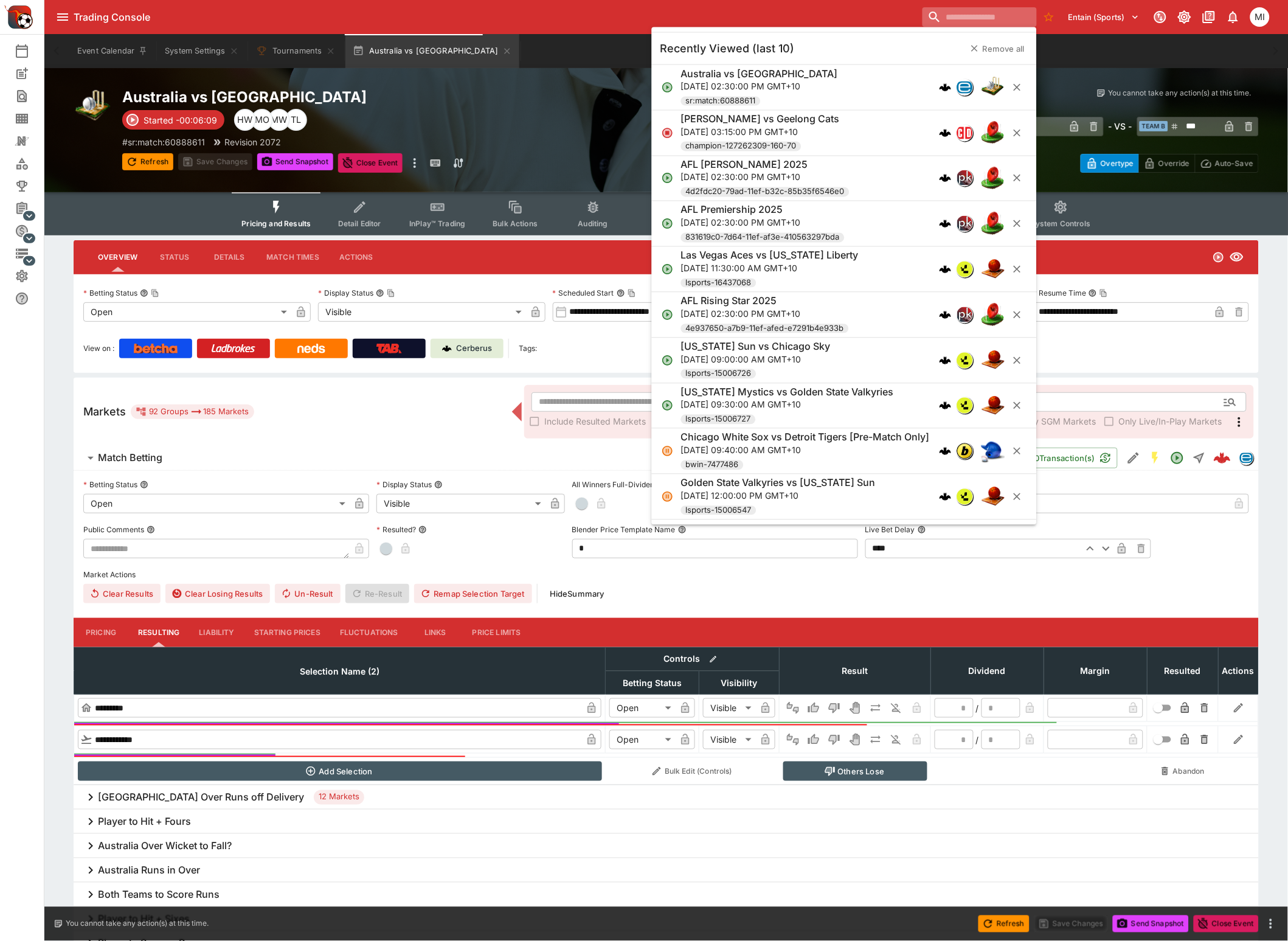
click at [964, 11] on input "search" at bounding box center [979, 17] width 114 height 20
paste input "**********"
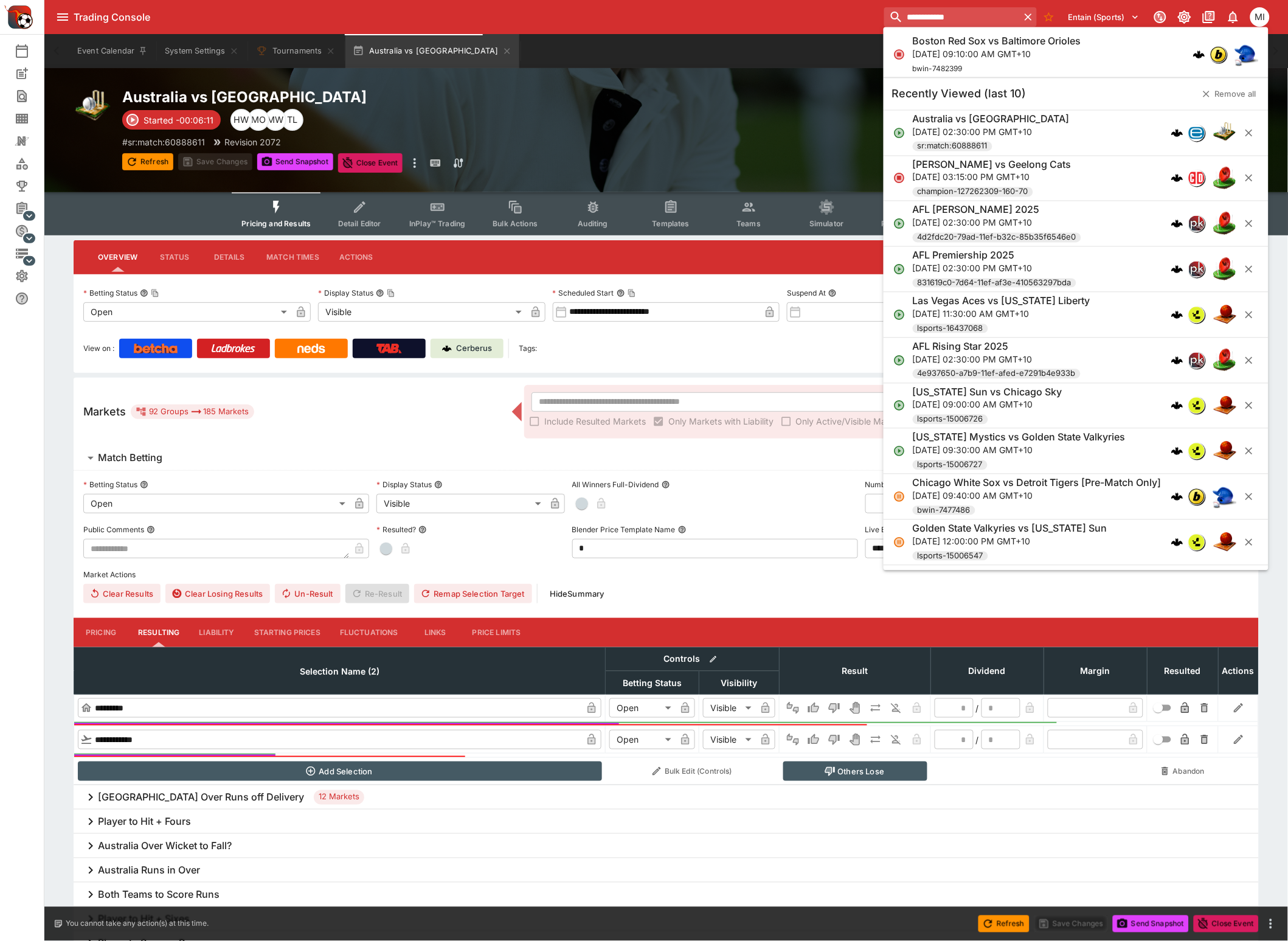
type input "**********"
click at [983, 53] on p "[DATE] 09:10:00 AM GMT+10" at bounding box center [997, 53] width 169 height 13
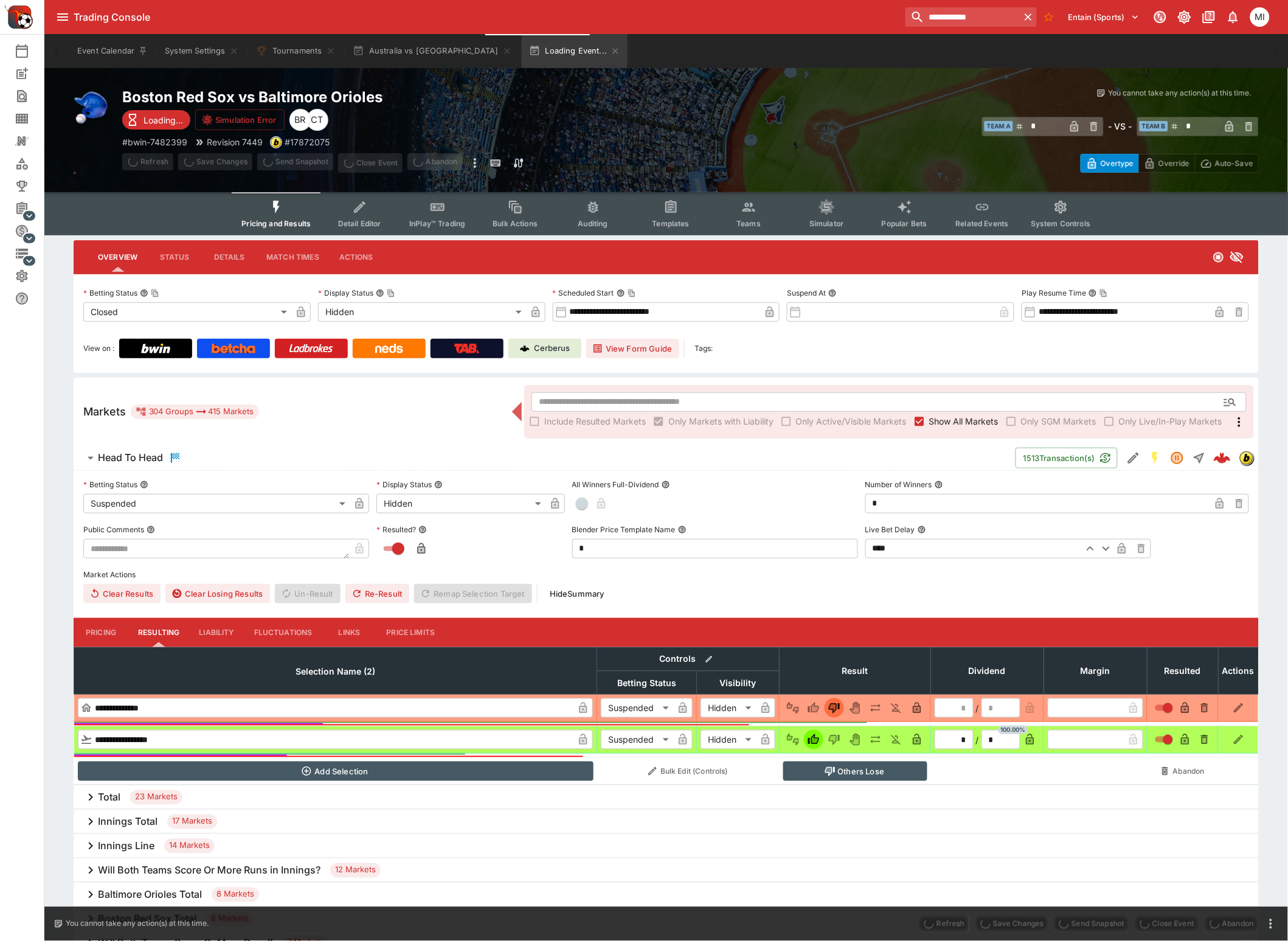
click at [761, 214] on button "Teams" at bounding box center [749, 213] width 78 height 43
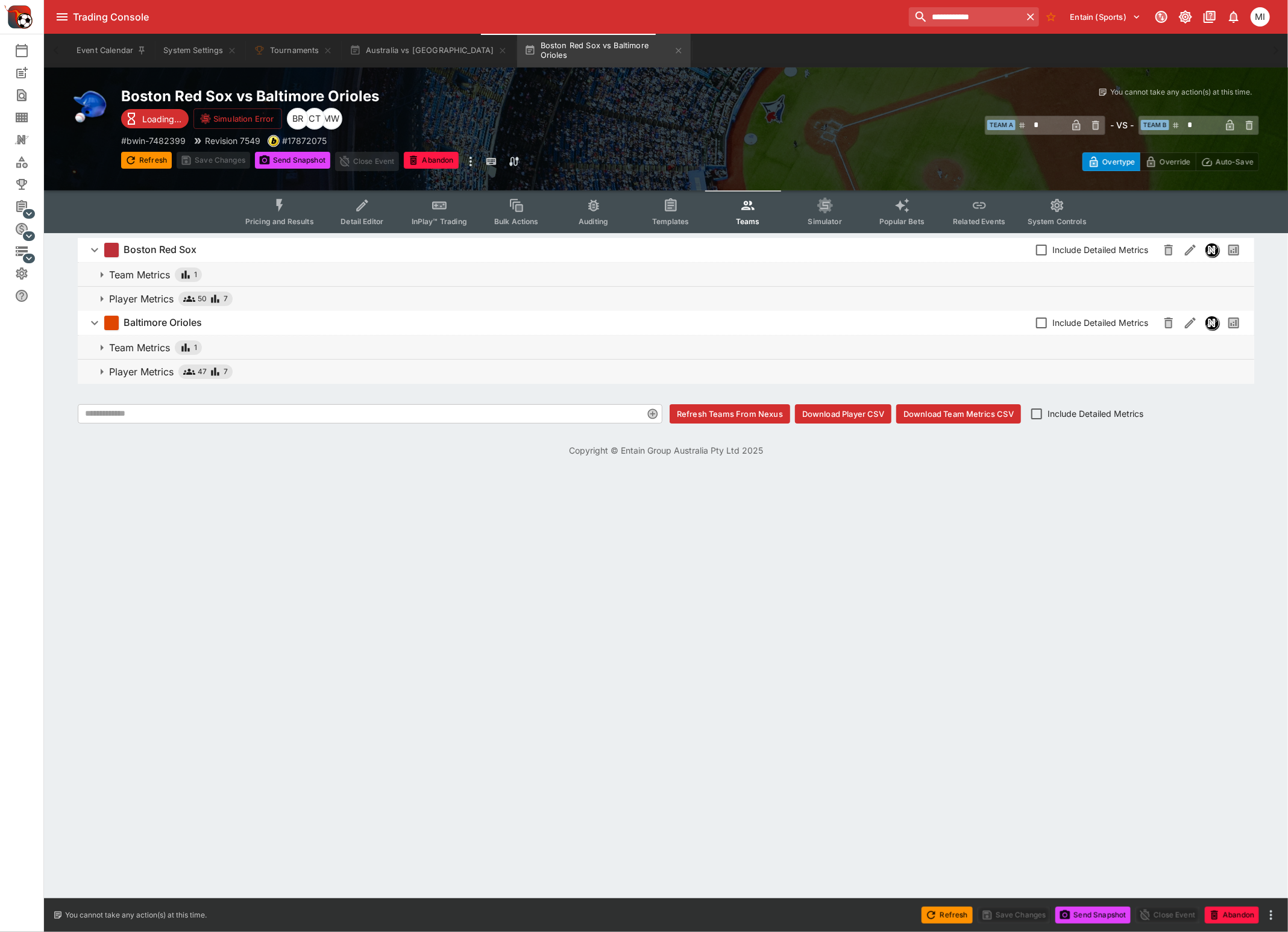
click at [152, 365] on p "Player Metrics" at bounding box center [141, 371] width 64 height 14
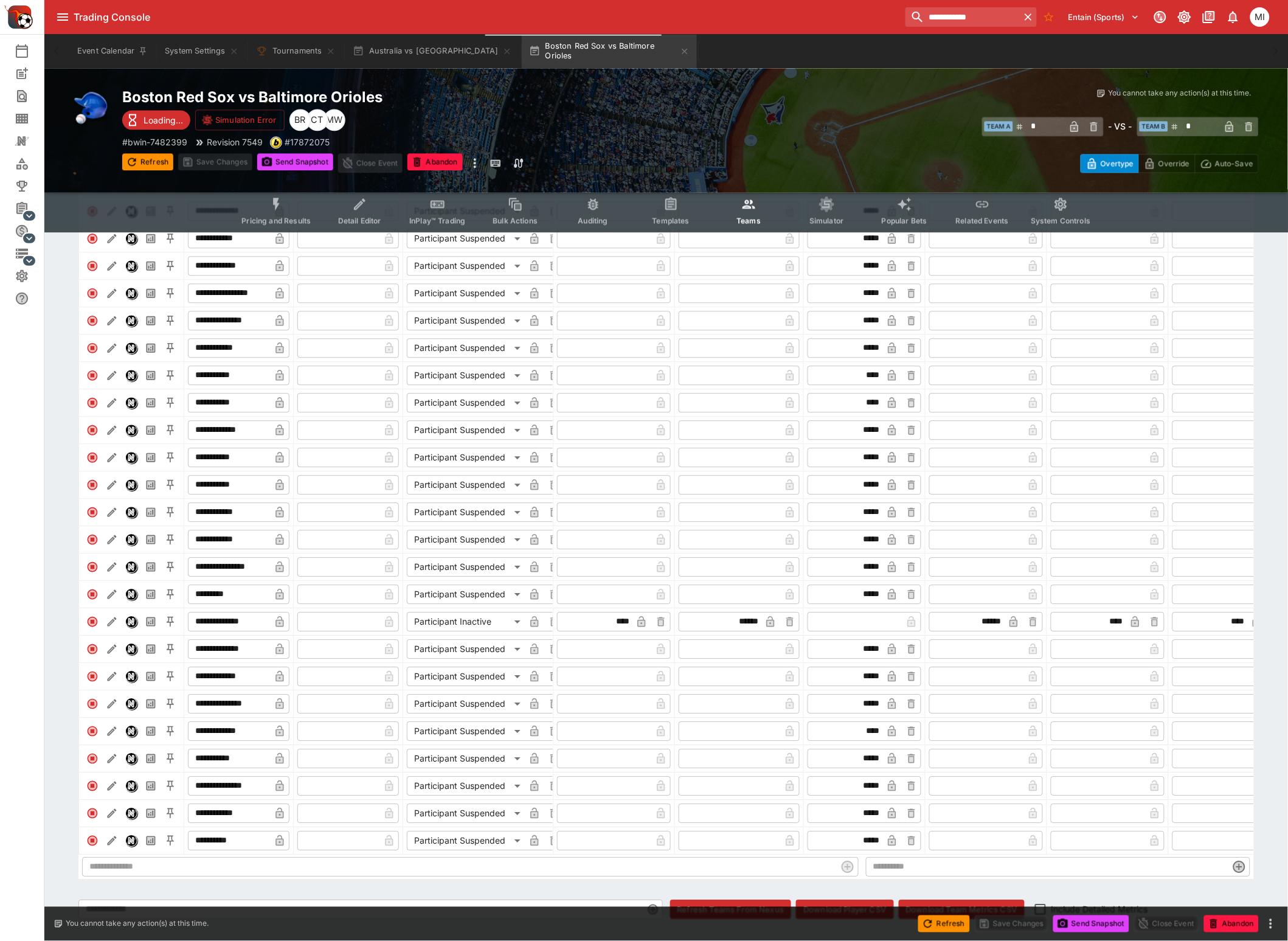
scroll to position [912, 0]
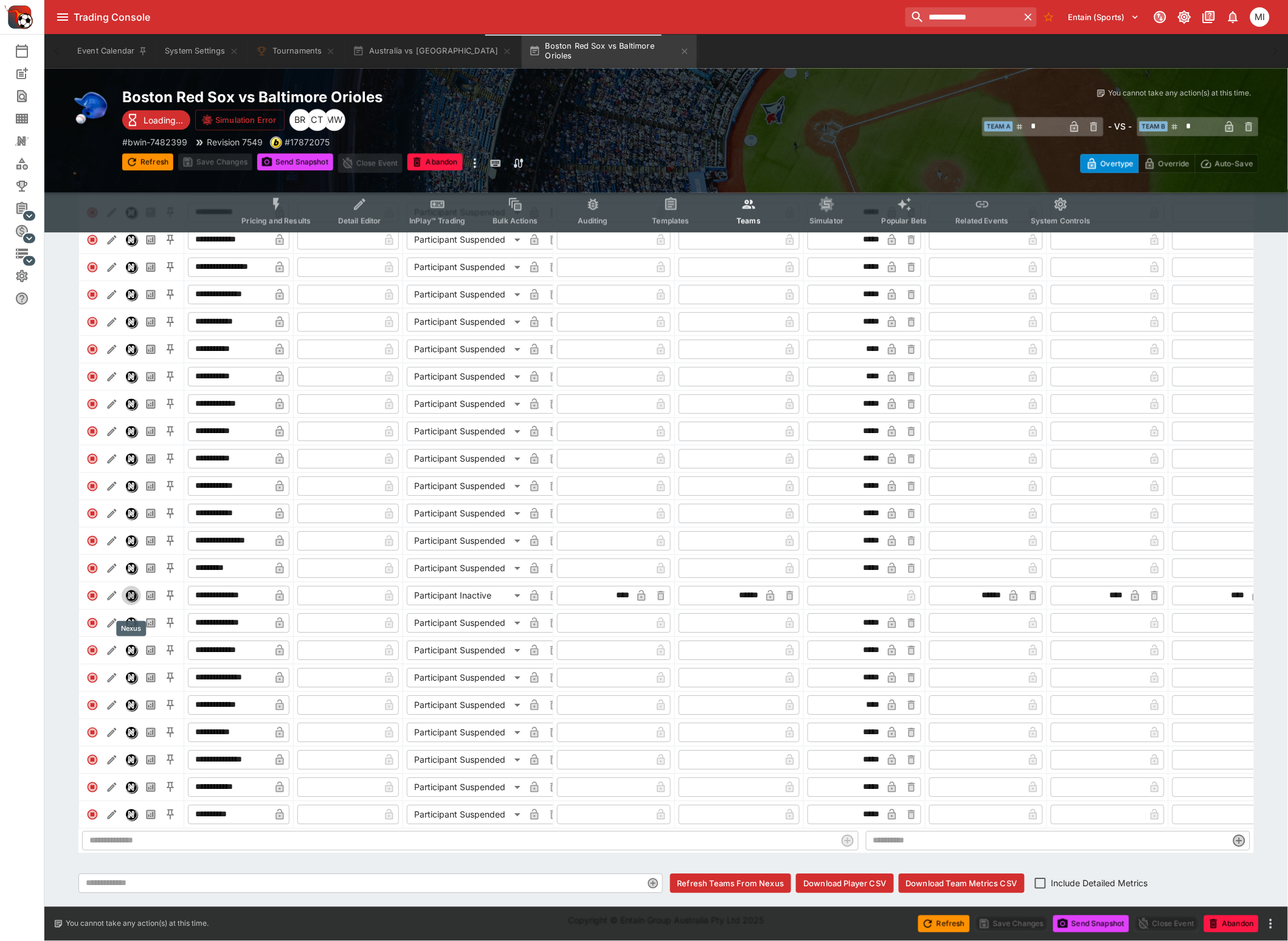
click at [129, 601] on img "Nexus" at bounding box center [131, 595] width 11 height 11
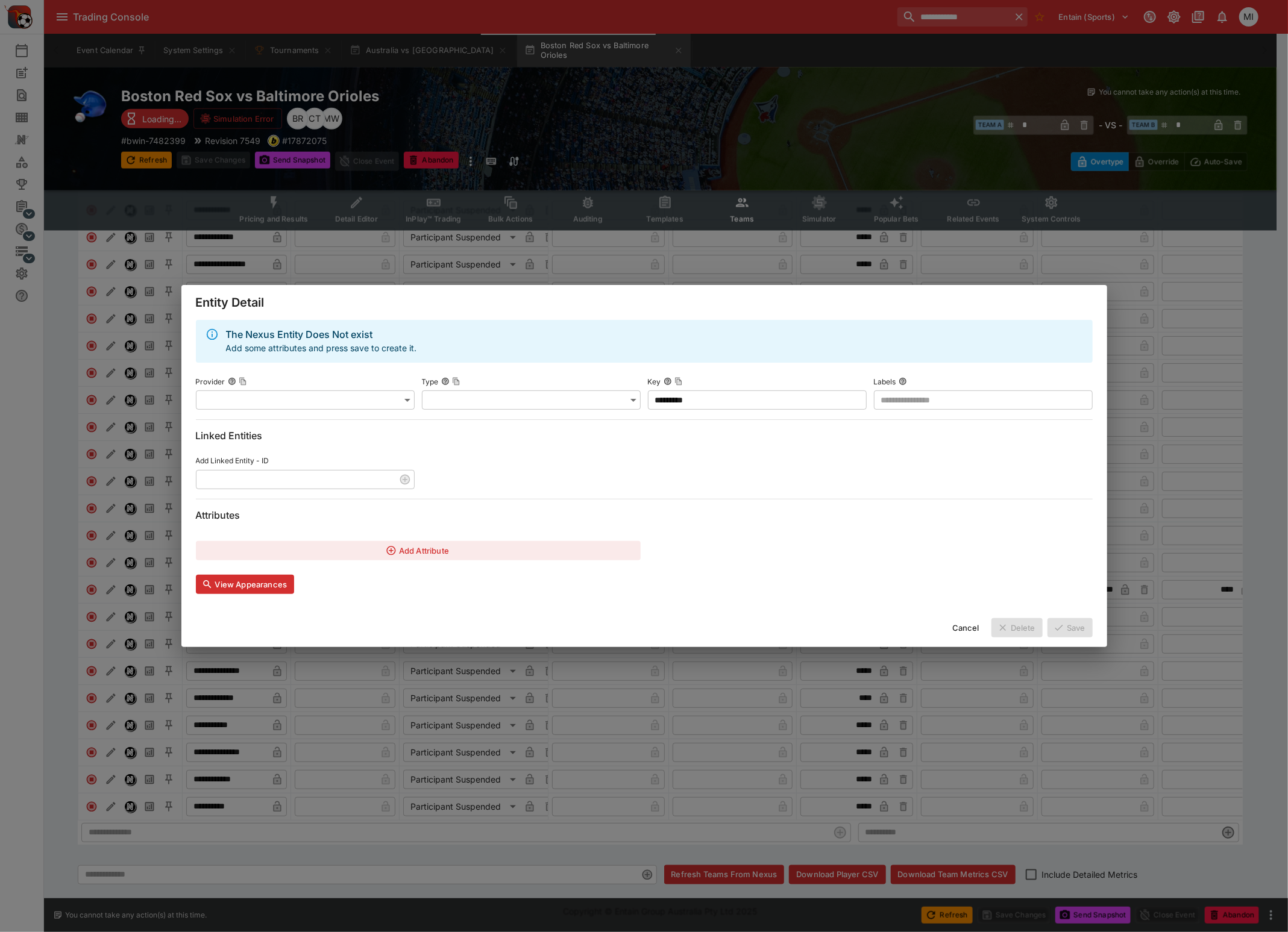
click at [134, 609] on div "Entity Detail The Nexus Entity Does Not exist Add some attributes and press sav…" at bounding box center [644, 466] width 1288 height 932
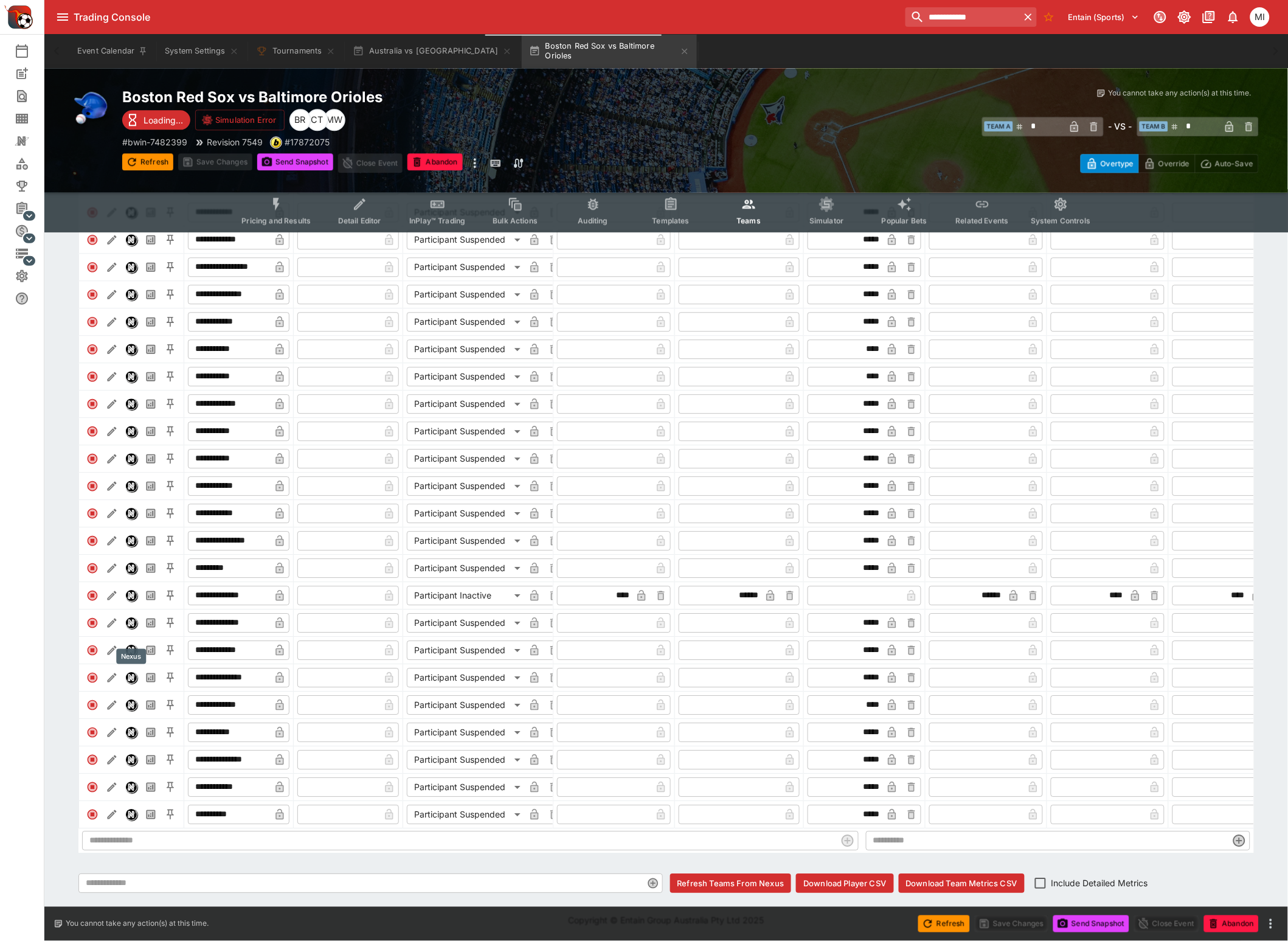
click at [130, 628] on img "Nexus" at bounding box center [131, 623] width 11 height 11
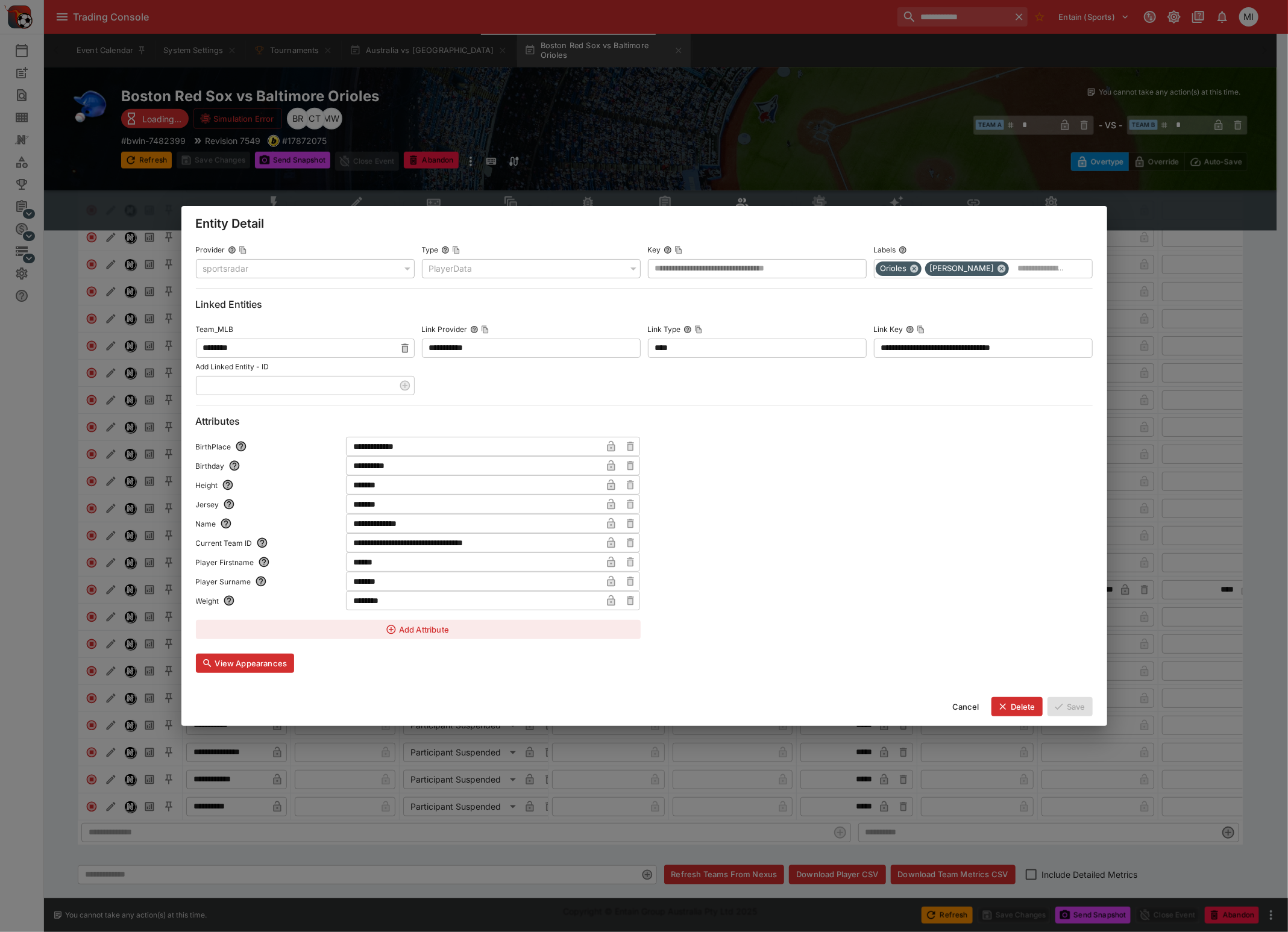
click at [51, 605] on div "**********" at bounding box center [644, 466] width 1288 height 932
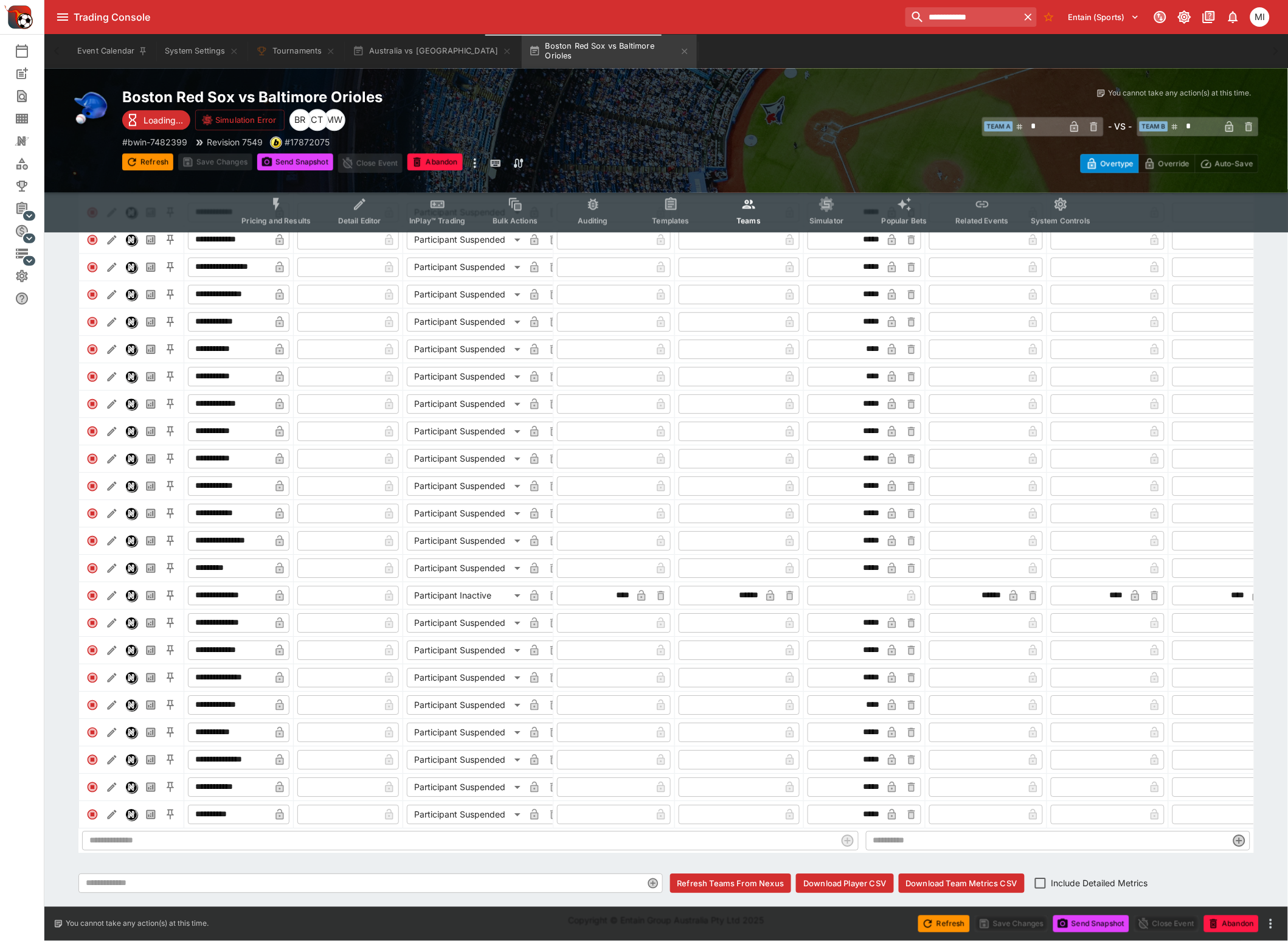
click at [131, 627] on img "Nexus" at bounding box center [131, 623] width 11 height 11
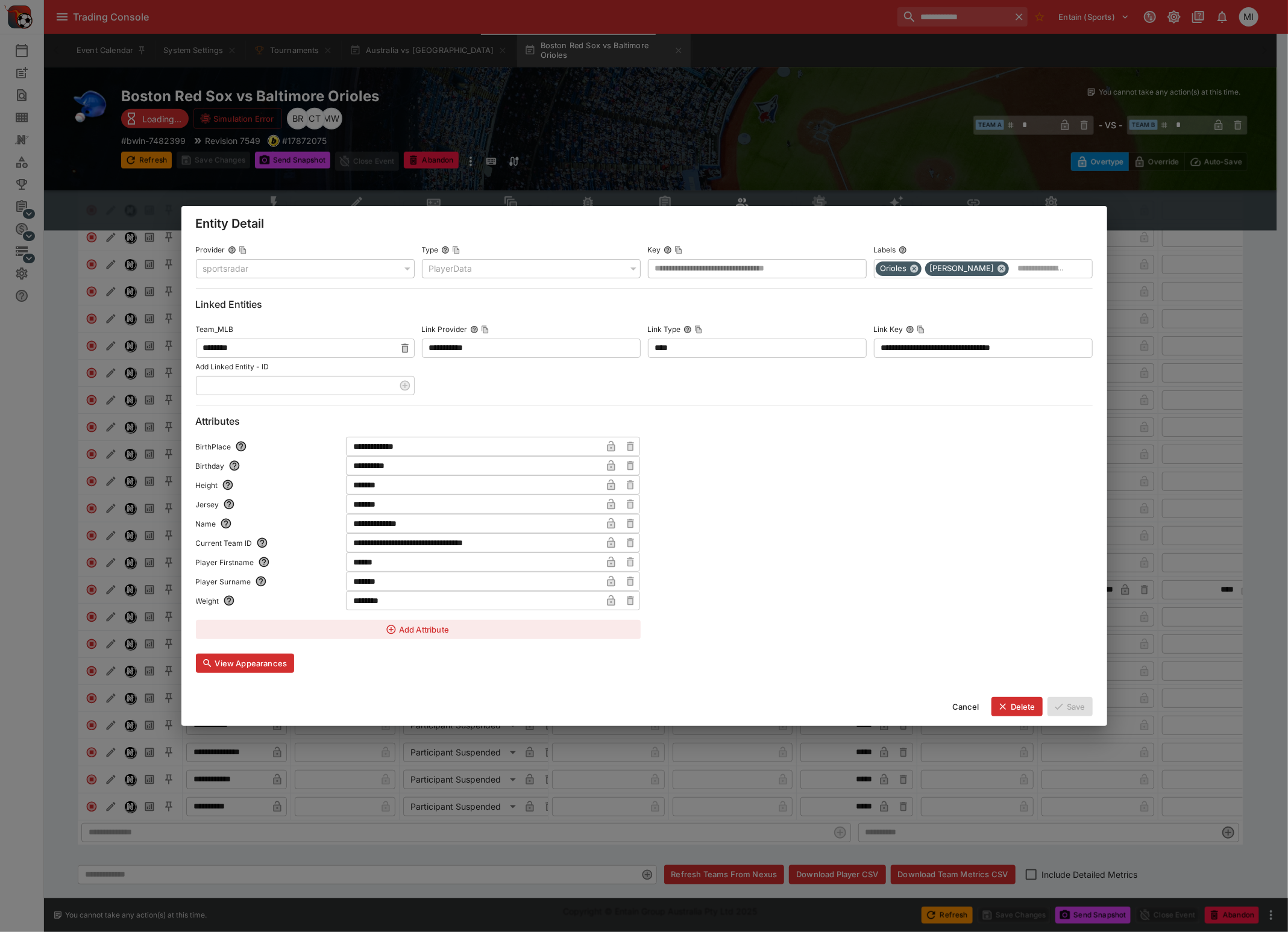
click at [48, 613] on div "**********" at bounding box center [644, 466] width 1288 height 932
